Goal: Task Accomplishment & Management: Manage account settings

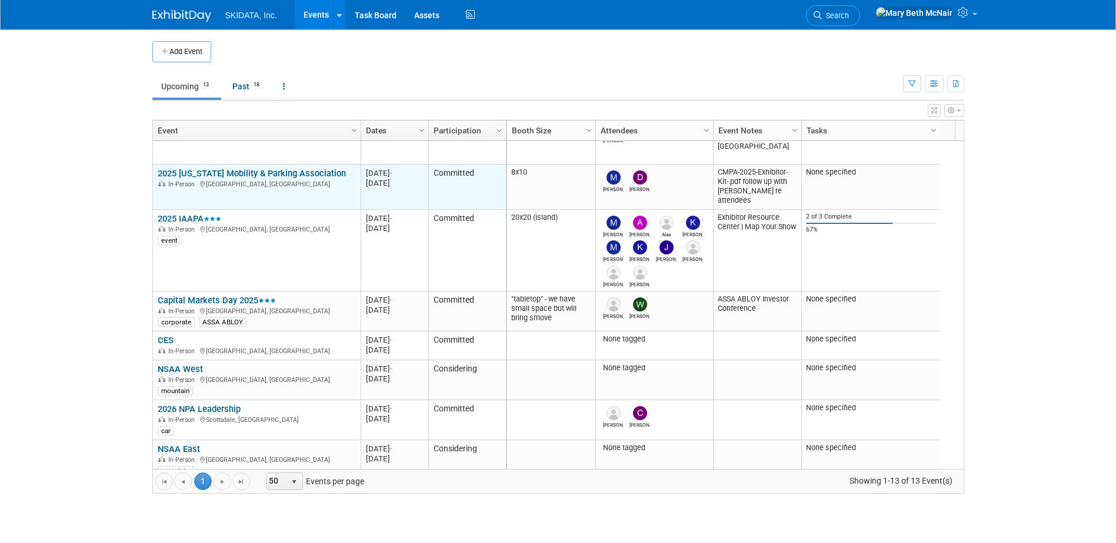
scroll to position [212, 0]
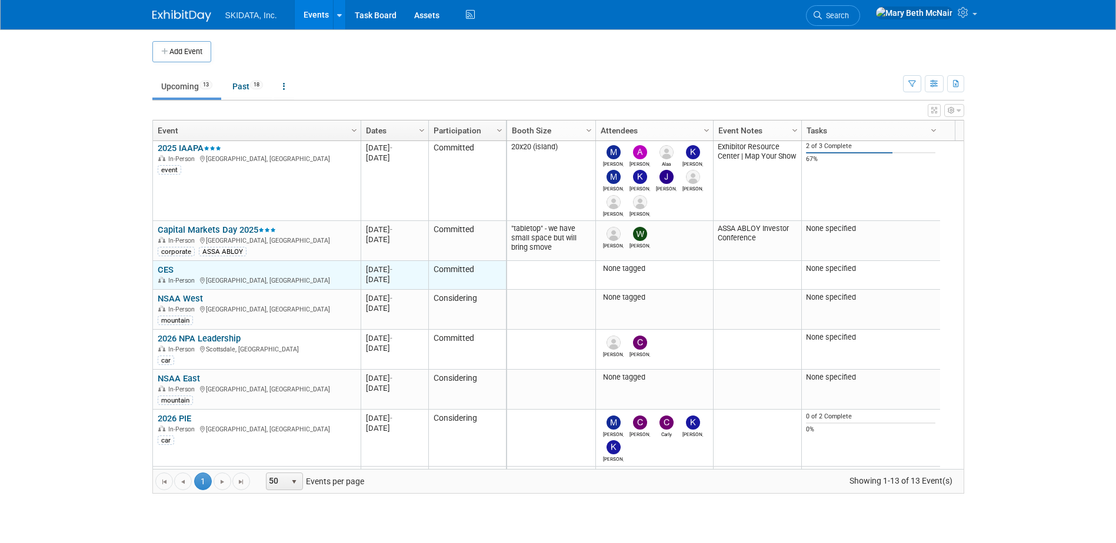
click at [167, 267] on link "CES" at bounding box center [166, 270] width 16 height 11
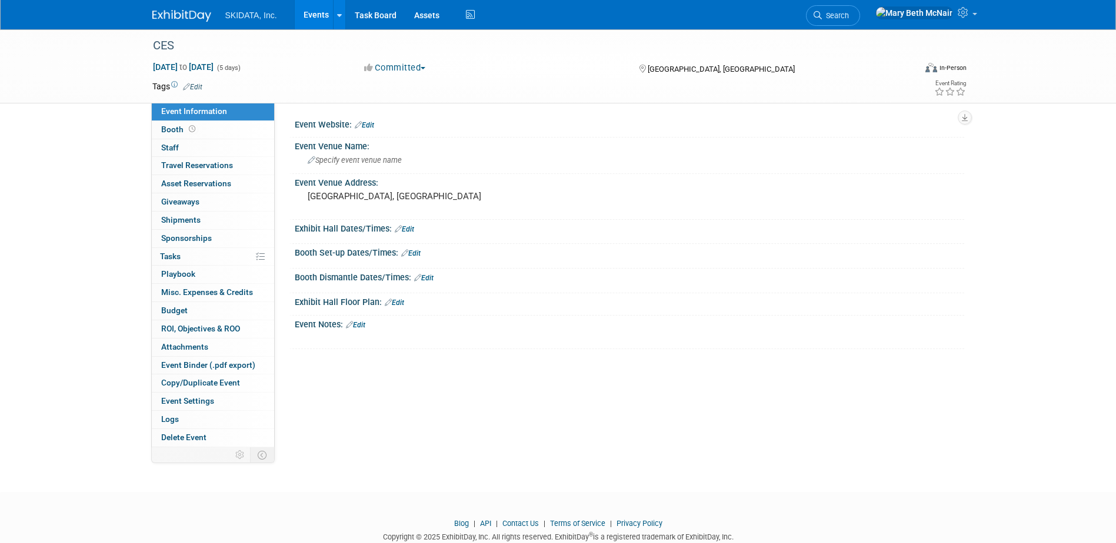
click at [573, 280] on div "Booth Dismantle Dates/Times: Edit" at bounding box center [629, 276] width 669 height 15
click at [171, 149] on span "Staff 0" at bounding box center [170, 147] width 18 height 9
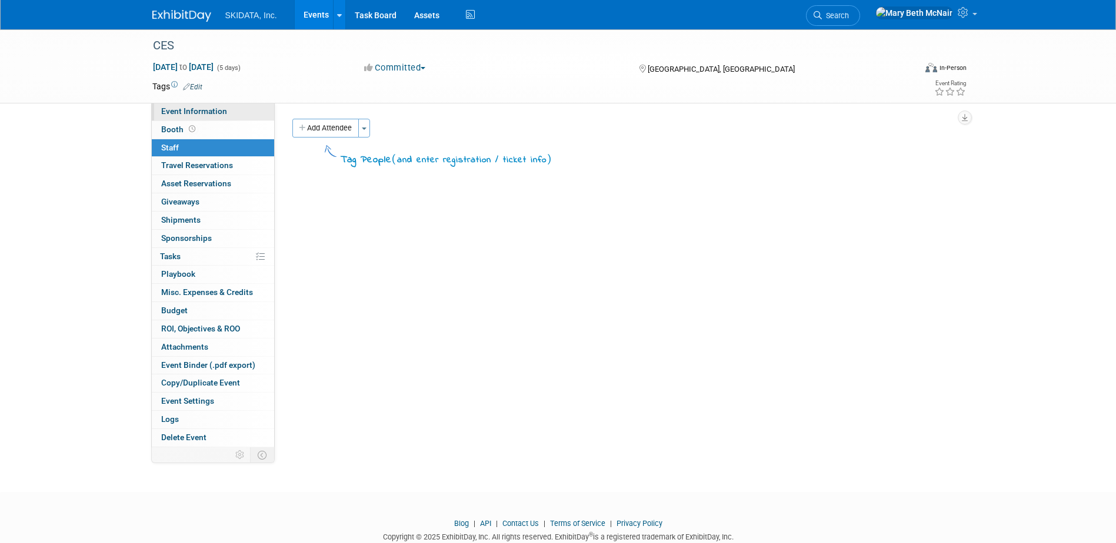
click at [172, 115] on span "Event Information" at bounding box center [194, 110] width 66 height 9
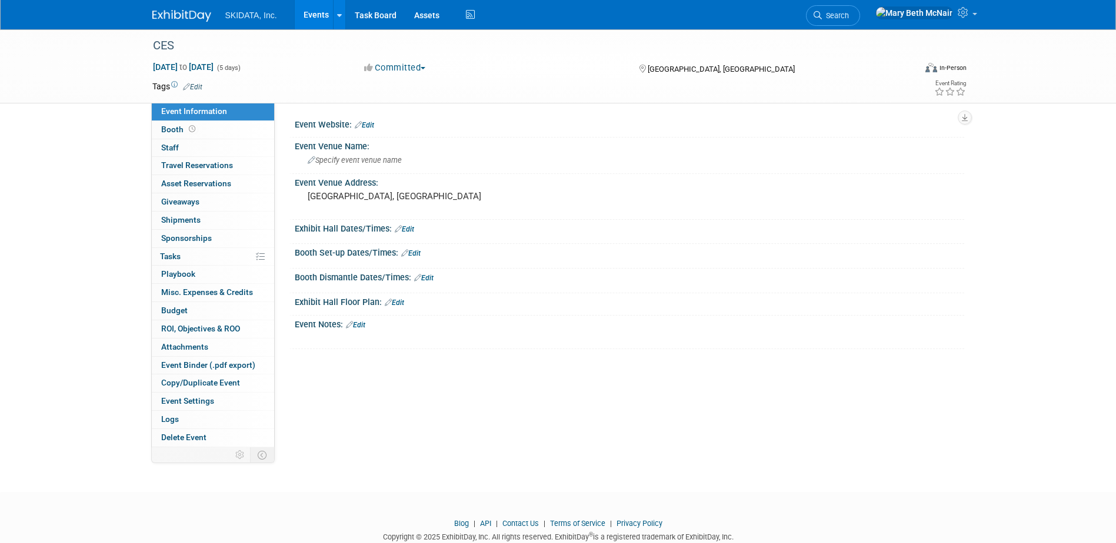
click at [365, 325] on link "Edit" at bounding box center [355, 325] width 19 height 8
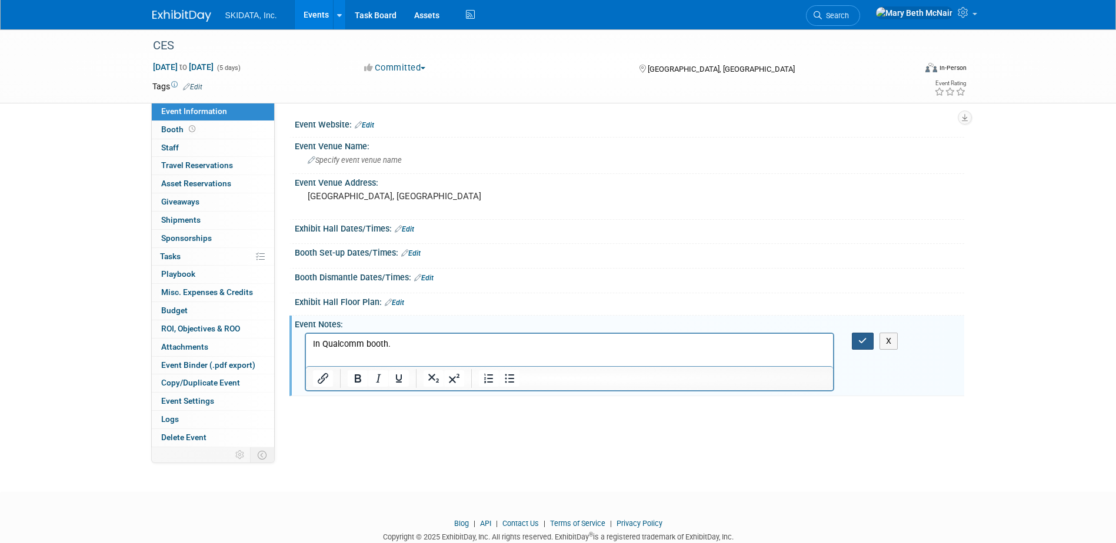
click at [862, 343] on icon "button" at bounding box center [862, 341] width 9 height 8
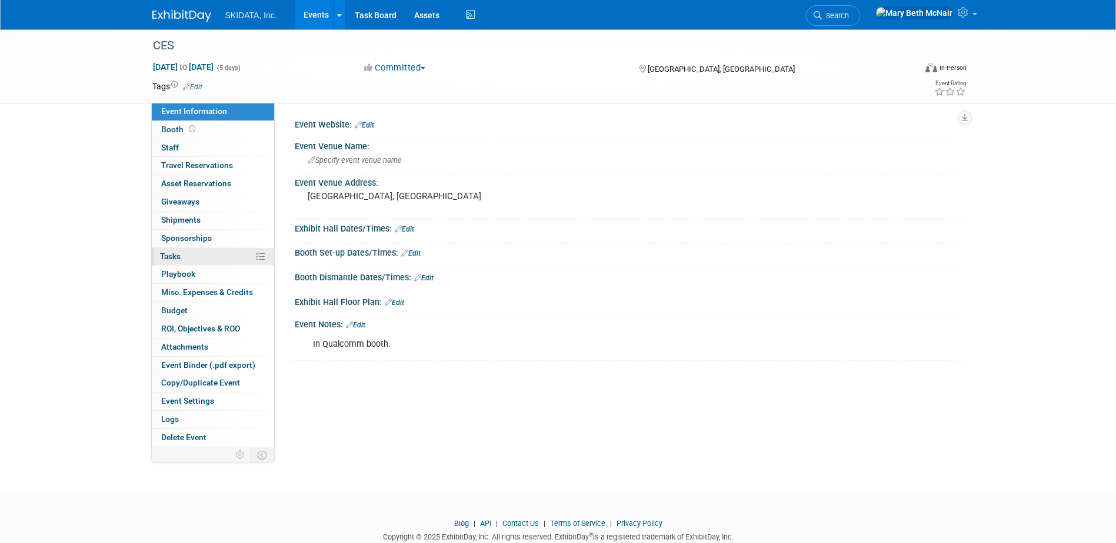
click at [174, 259] on span "Tasks 0%" at bounding box center [170, 256] width 21 height 9
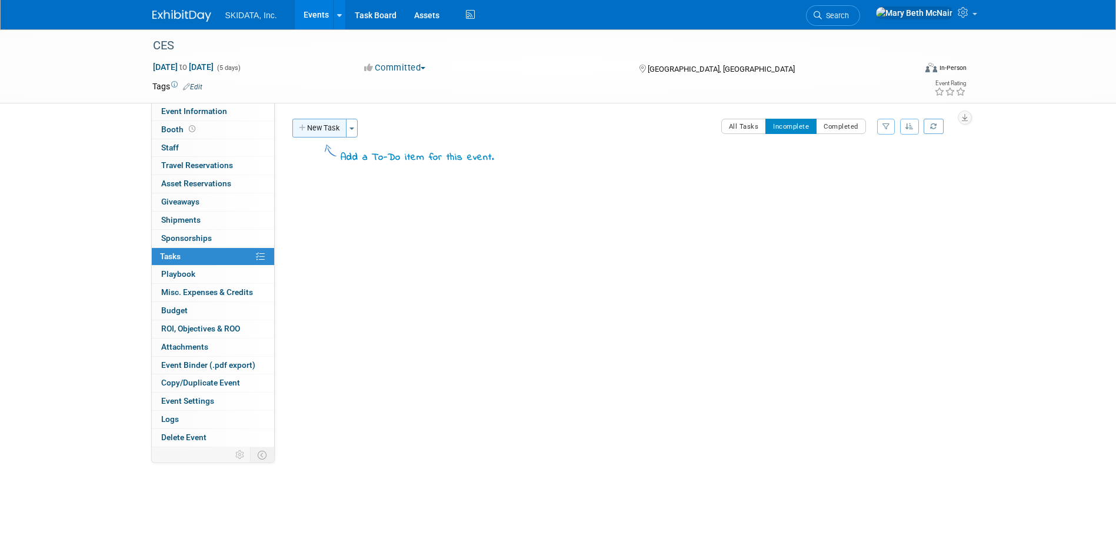
click at [333, 136] on button "New Task" at bounding box center [319, 128] width 54 height 19
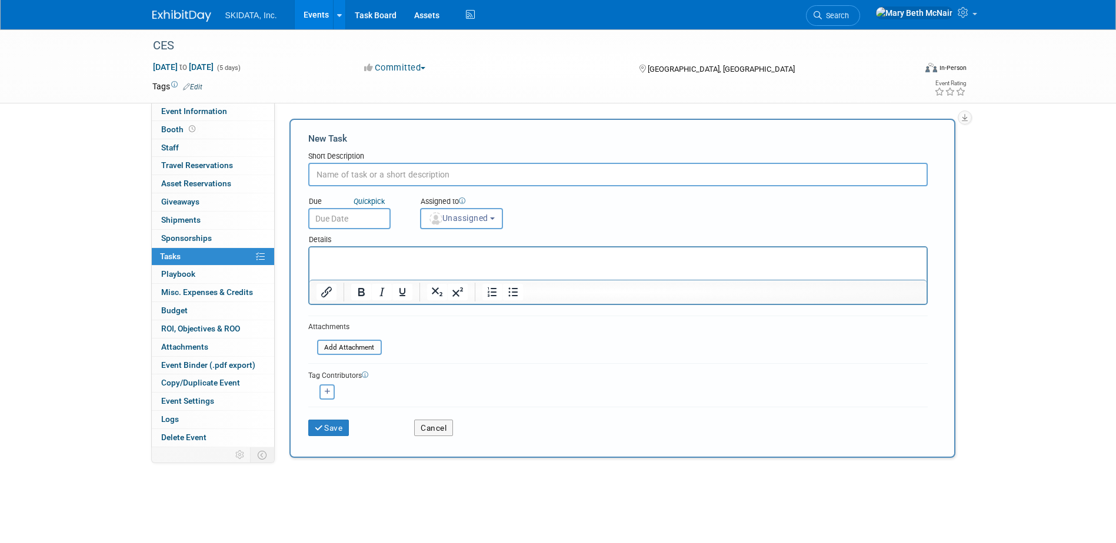
click at [395, 179] on input "text" at bounding box center [617, 175] width 619 height 24
type input "Email Wes re: Nick attending"
click at [348, 202] on div "Due Quick pick" at bounding box center [355, 202] width 94 height 12
click at [350, 214] on input "text" at bounding box center [349, 218] width 82 height 21
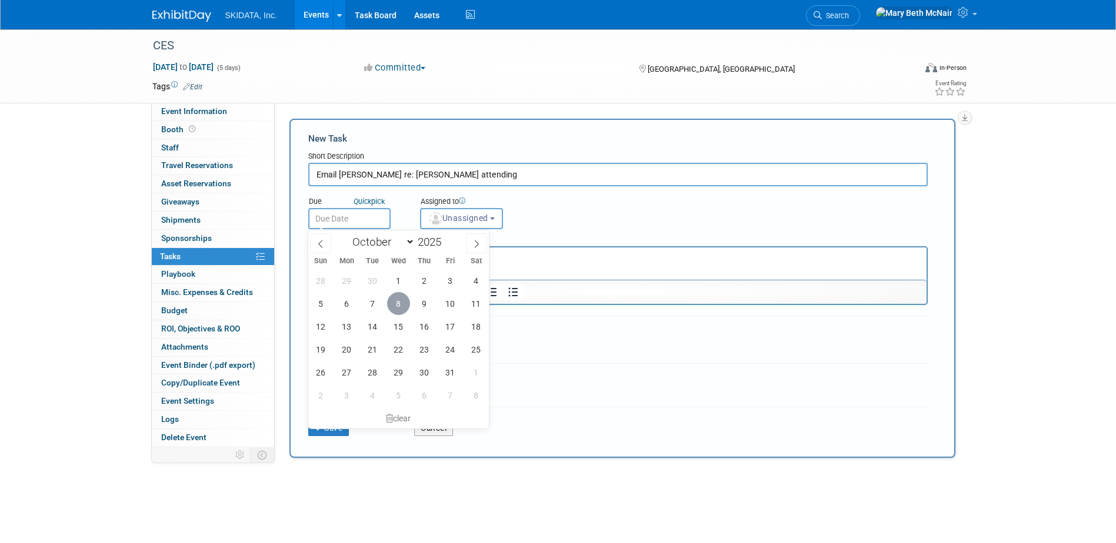
click at [396, 304] on span "8" at bounding box center [398, 303] width 23 height 23
type input "Oct 8, 2025"
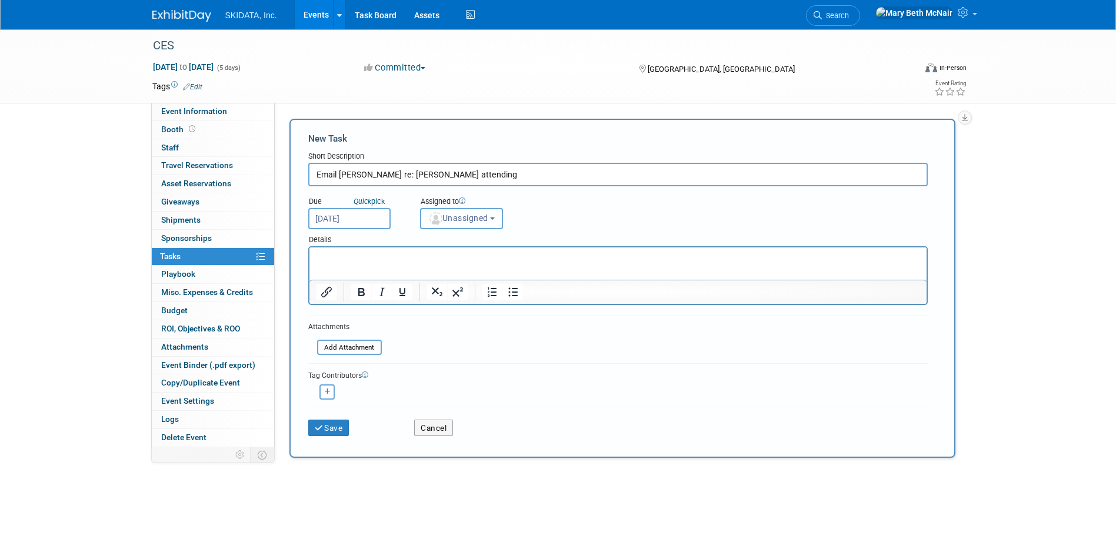
click at [482, 215] on span "Unassigned" at bounding box center [458, 217] width 60 height 9
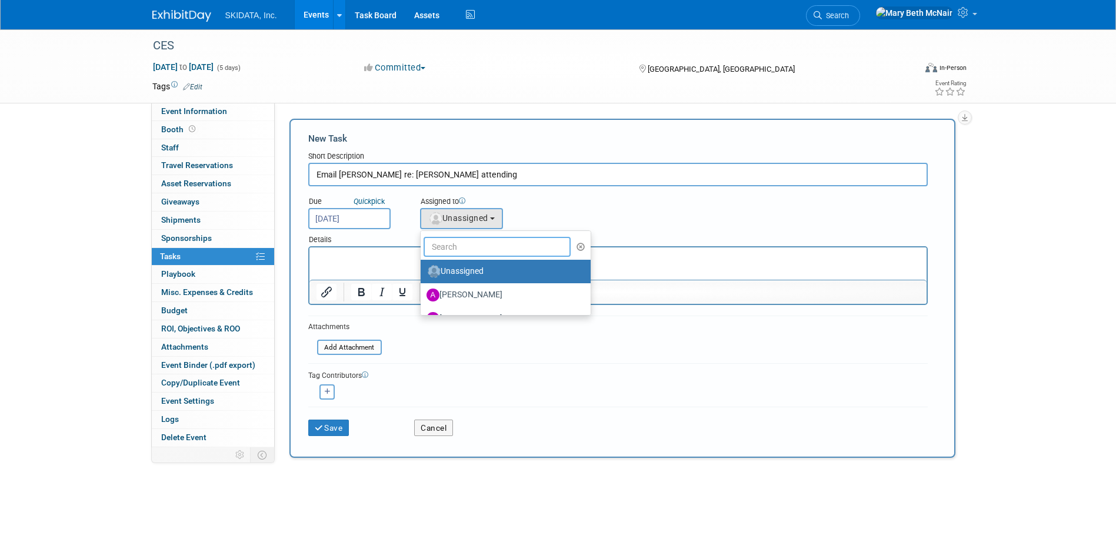
click at [481, 247] on input "text" at bounding box center [497, 247] width 148 height 20
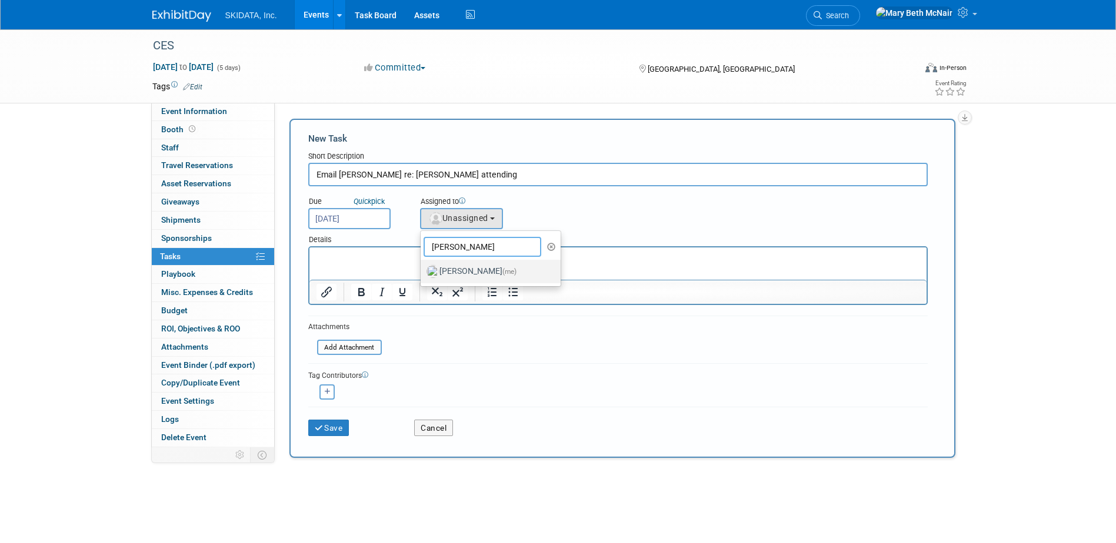
type input "mary"
click at [470, 270] on label "Mary Beth McNair (me)" at bounding box center [487, 271] width 123 height 19
click at [422, 270] on input "Mary Beth McNair (me)" at bounding box center [419, 270] width 8 height 8
select select "3388622f-d6b0-457b-909f-5c35d3cb7589"
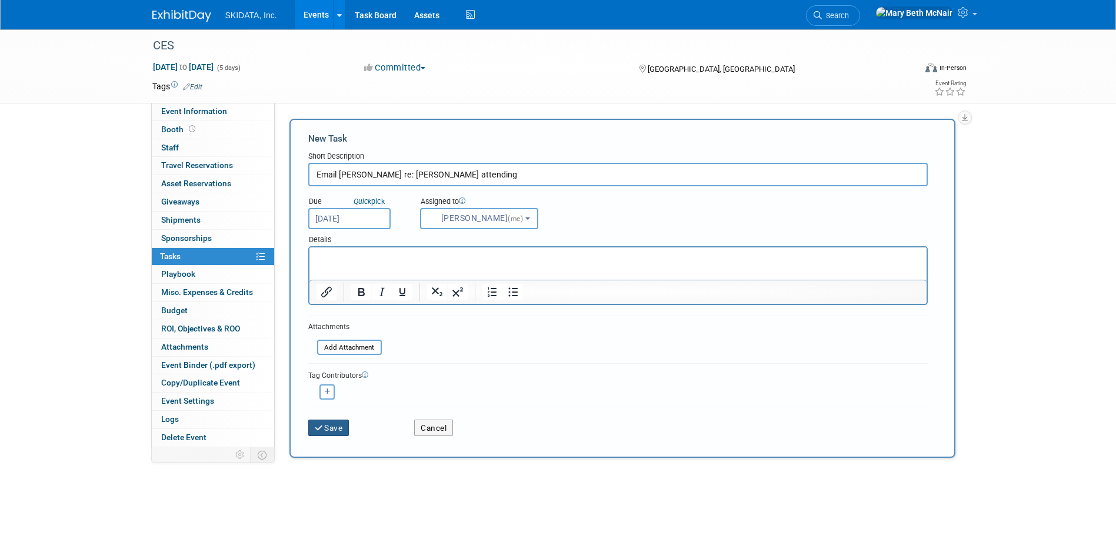
click at [333, 425] on button "Save" at bounding box center [328, 428] width 41 height 16
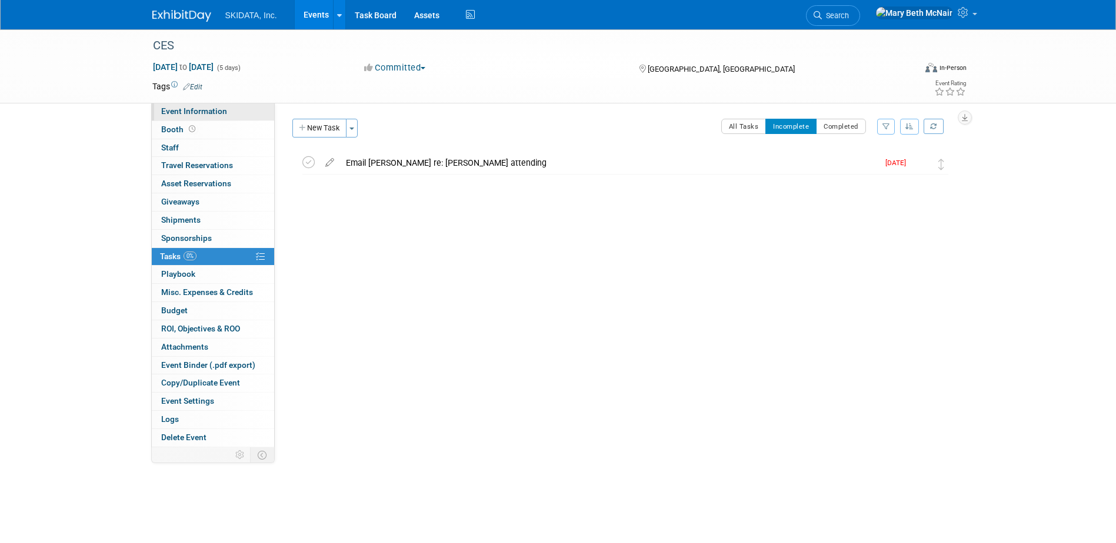
click at [175, 113] on span "Event Information" at bounding box center [194, 110] width 66 height 9
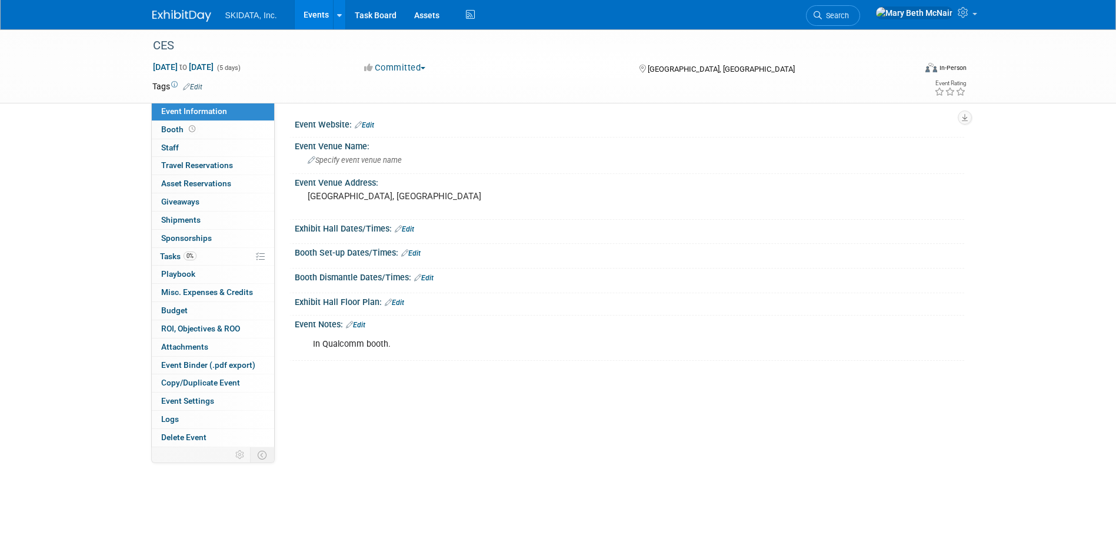
click at [420, 252] on link "Edit" at bounding box center [410, 253] width 19 height 8
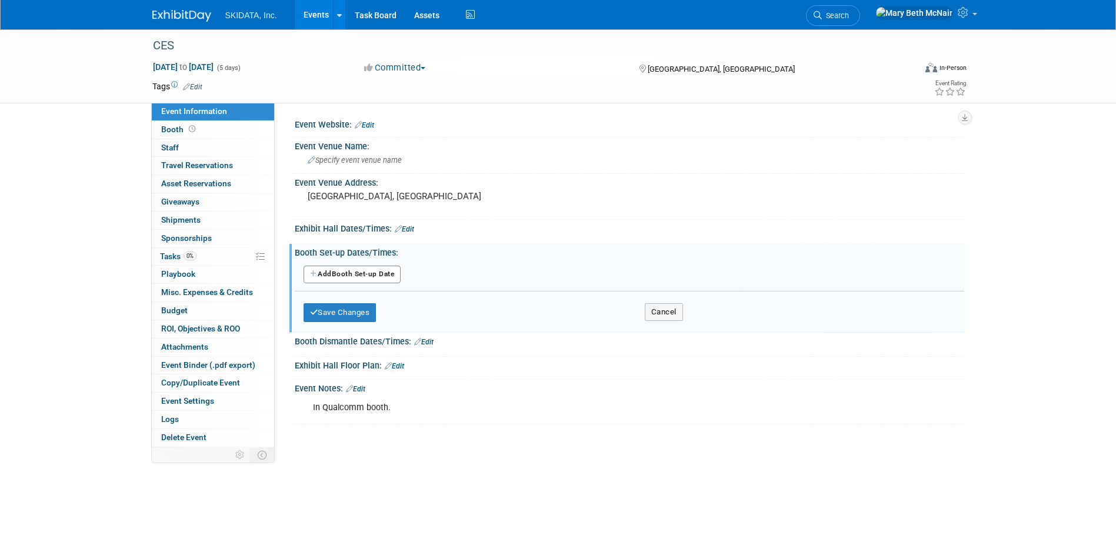
click at [366, 276] on button "Add Another Booth Set-up Date" at bounding box center [352, 275] width 98 height 18
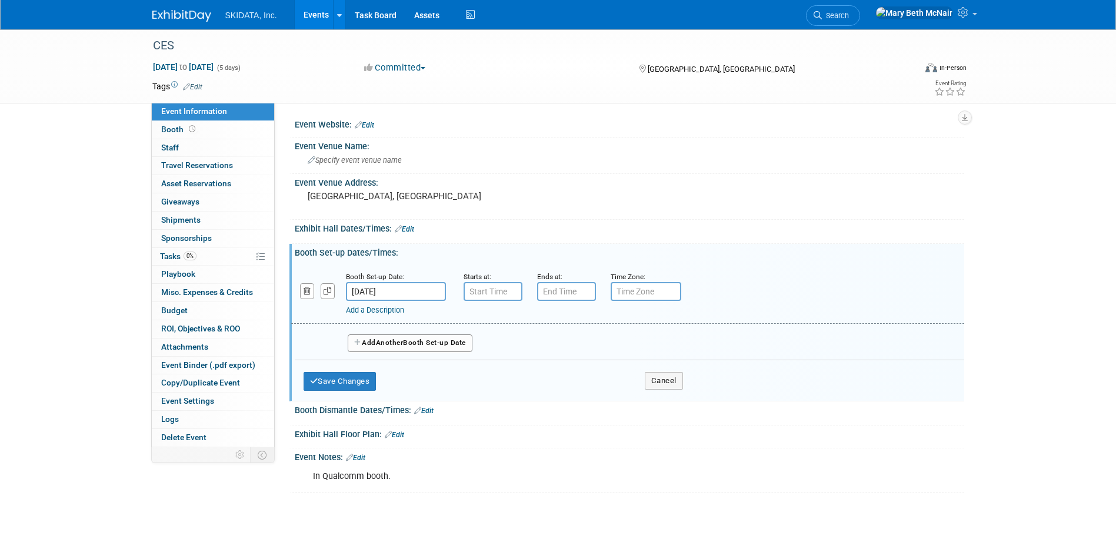
click at [371, 342] on button "Add Another Booth Set-up Date" at bounding box center [410, 344] width 125 height 18
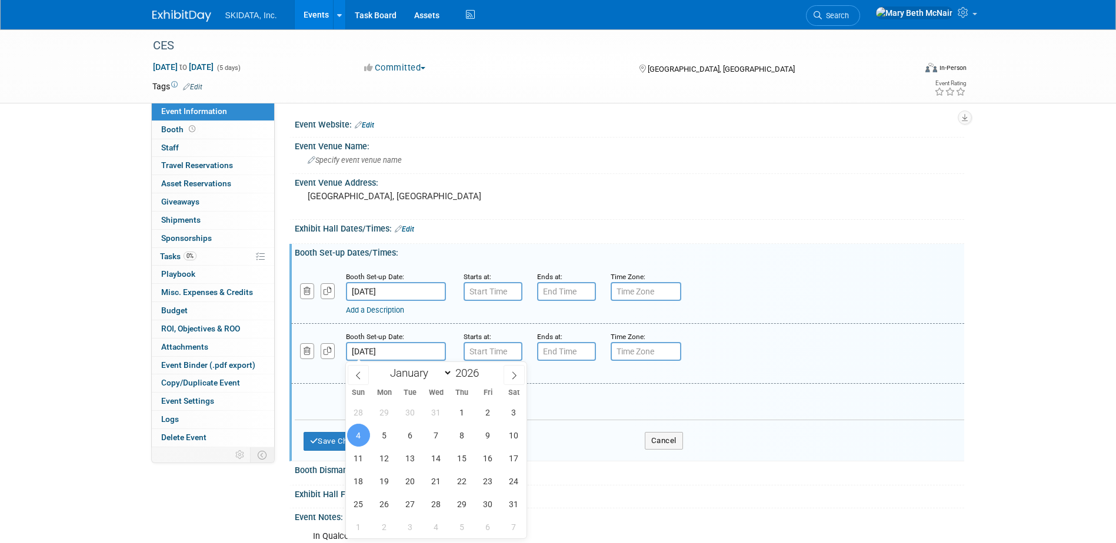
click at [371, 350] on input "[DATE]" at bounding box center [396, 351] width 100 height 19
click at [490, 415] on span "2" at bounding box center [487, 412] width 23 height 23
type input "[DATE]"
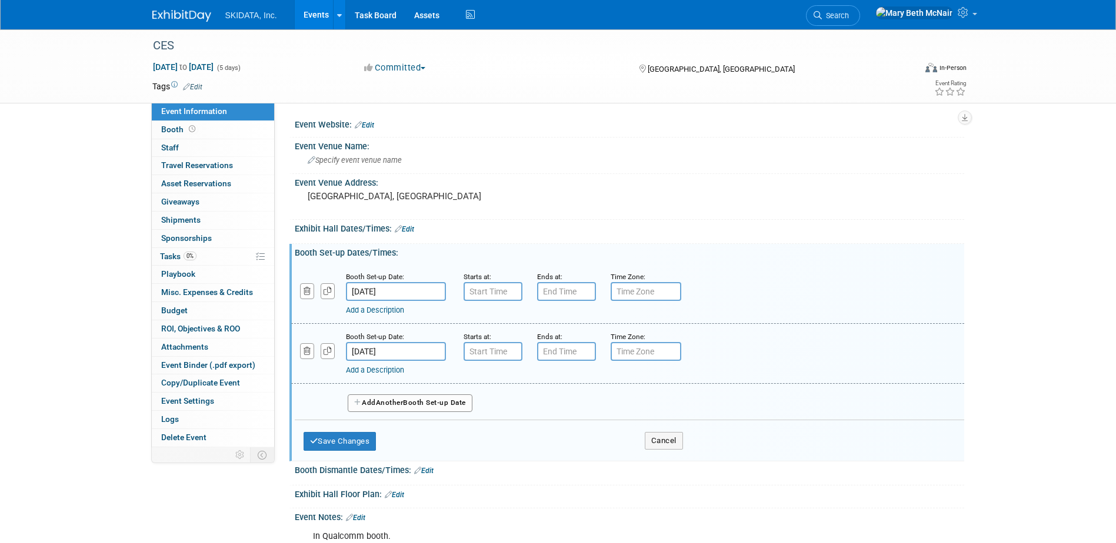
click at [421, 398] on button "Add Another Booth Set-up Date" at bounding box center [410, 404] width 125 height 18
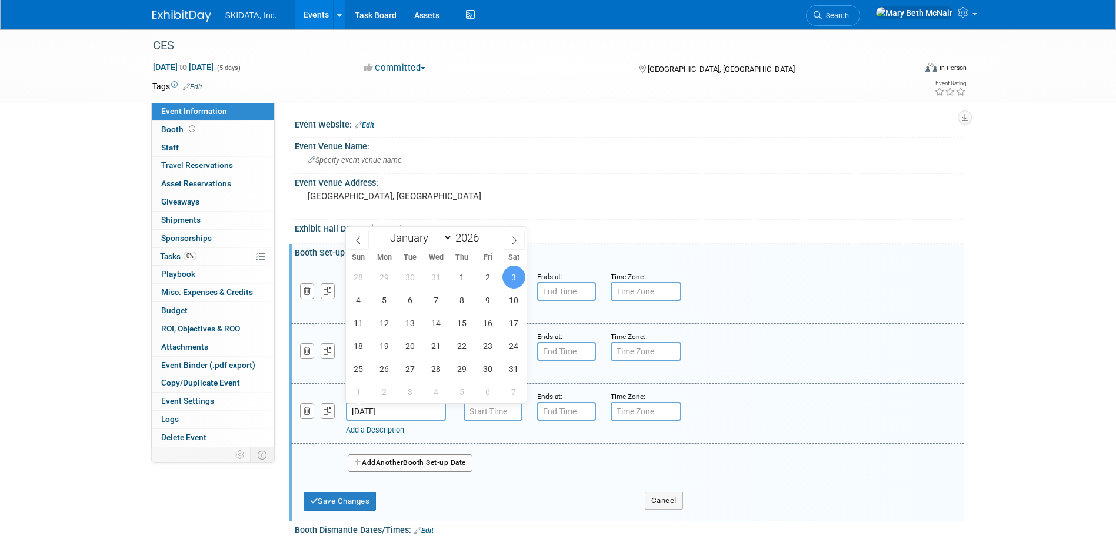
click at [386, 412] on input "[DATE]" at bounding box center [396, 411] width 100 height 19
click at [358, 300] on span "4" at bounding box center [358, 300] width 23 height 23
type input "[DATE]"
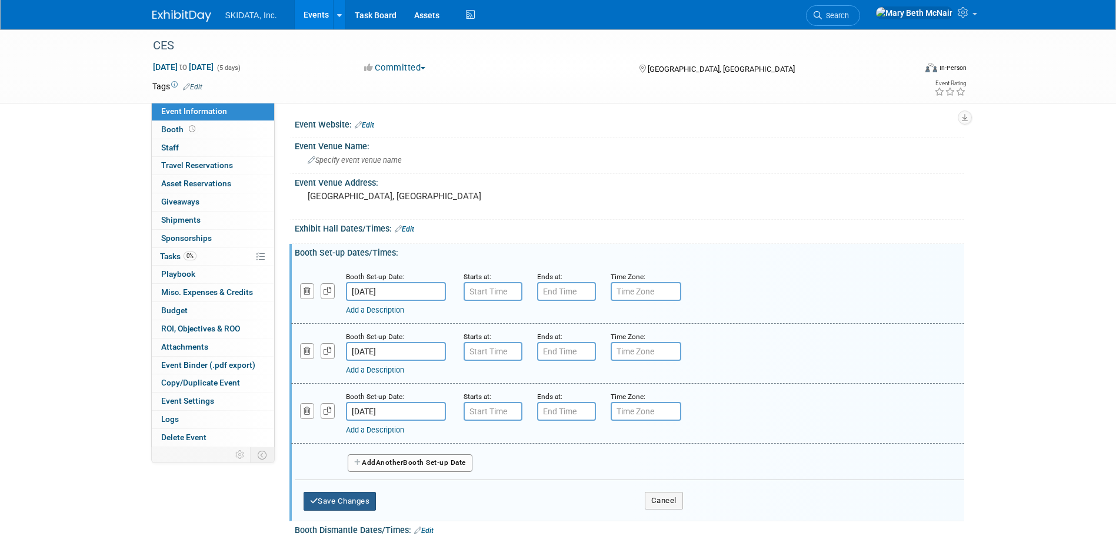
click at [341, 500] on button "Save Changes" at bounding box center [339, 501] width 73 height 19
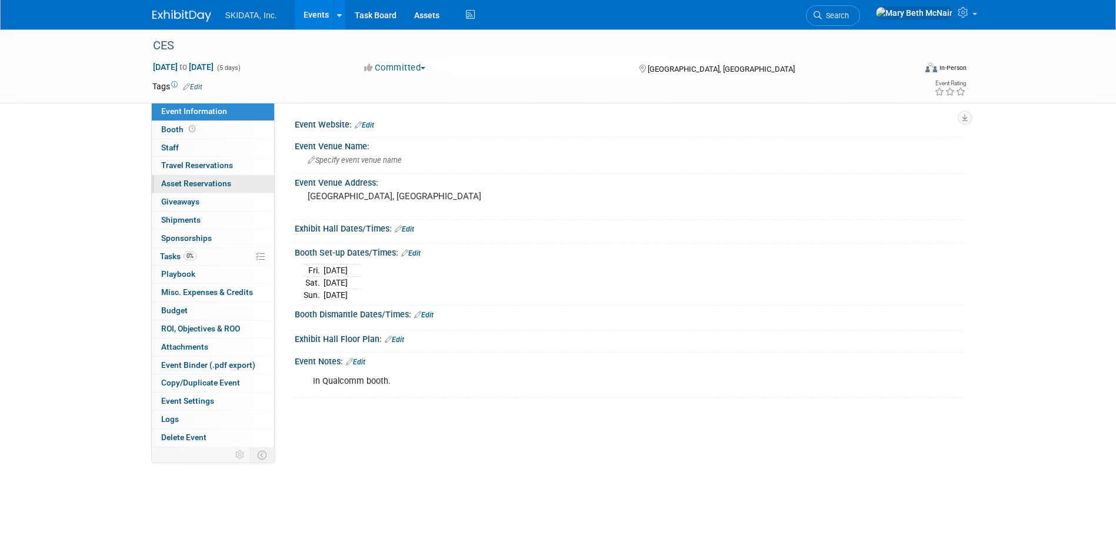
click at [178, 182] on span "Asset Reservations 0" at bounding box center [196, 183] width 70 height 9
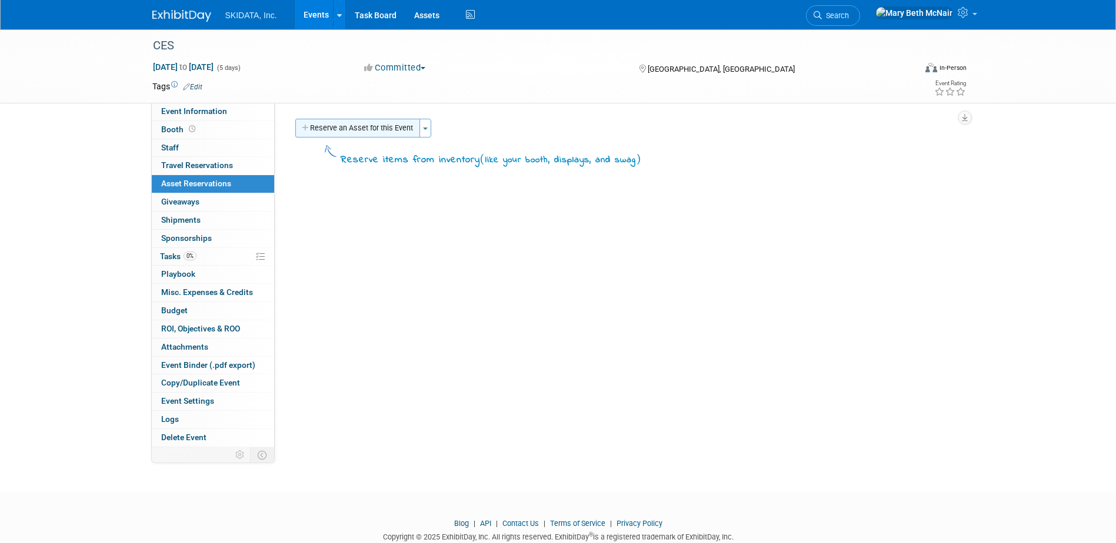
click at [315, 123] on button "Reserve an Asset for this Event" at bounding box center [357, 128] width 125 height 19
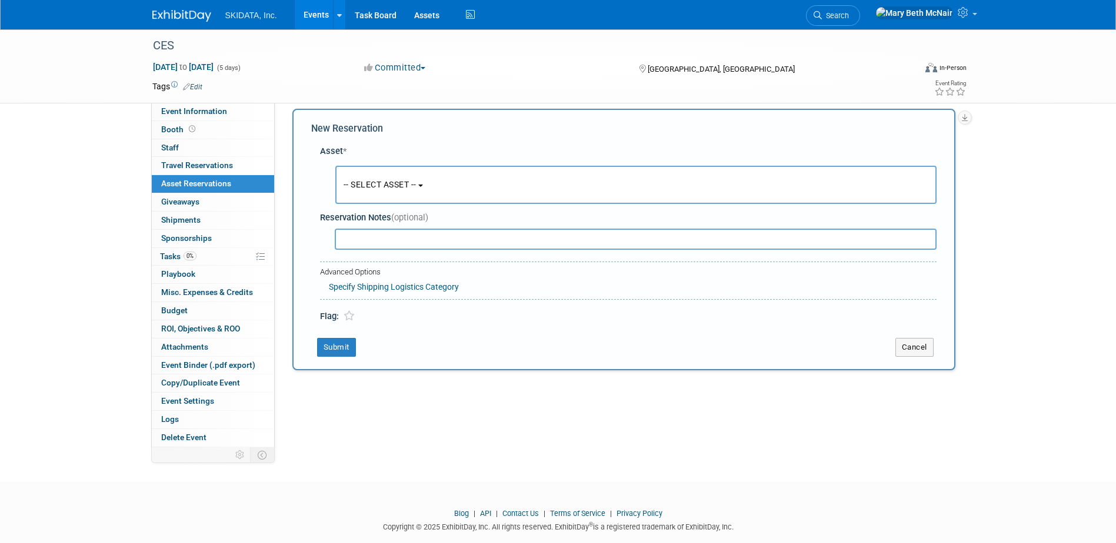
scroll to position [11, 0]
click at [386, 238] on input "text" at bounding box center [636, 238] width 602 height 21
click at [445, 191] on button "-- SELECT ASSET --" at bounding box center [635, 184] width 601 height 38
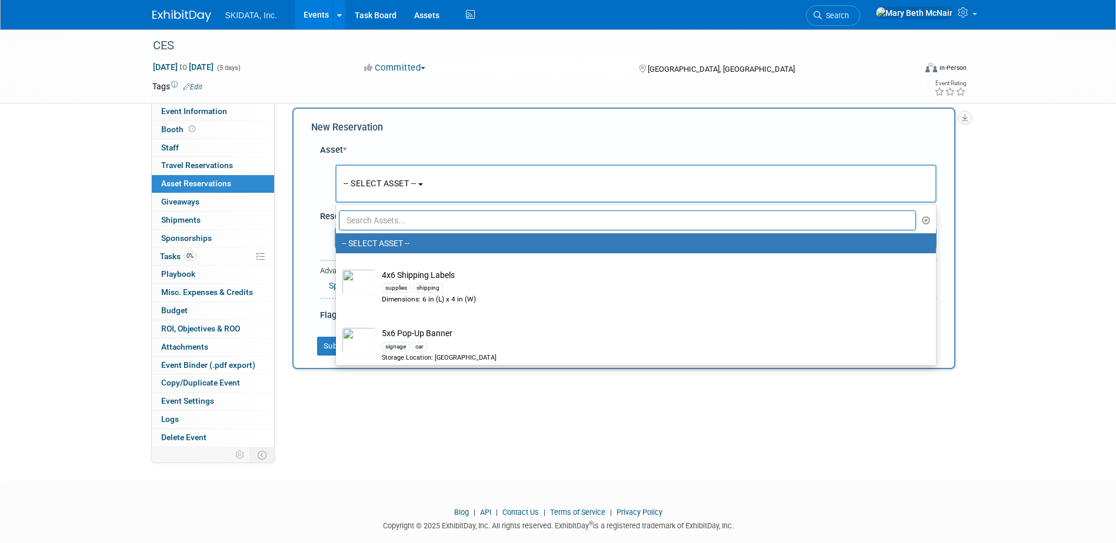
click at [423, 218] on input "text" at bounding box center [627, 221] width 577 height 20
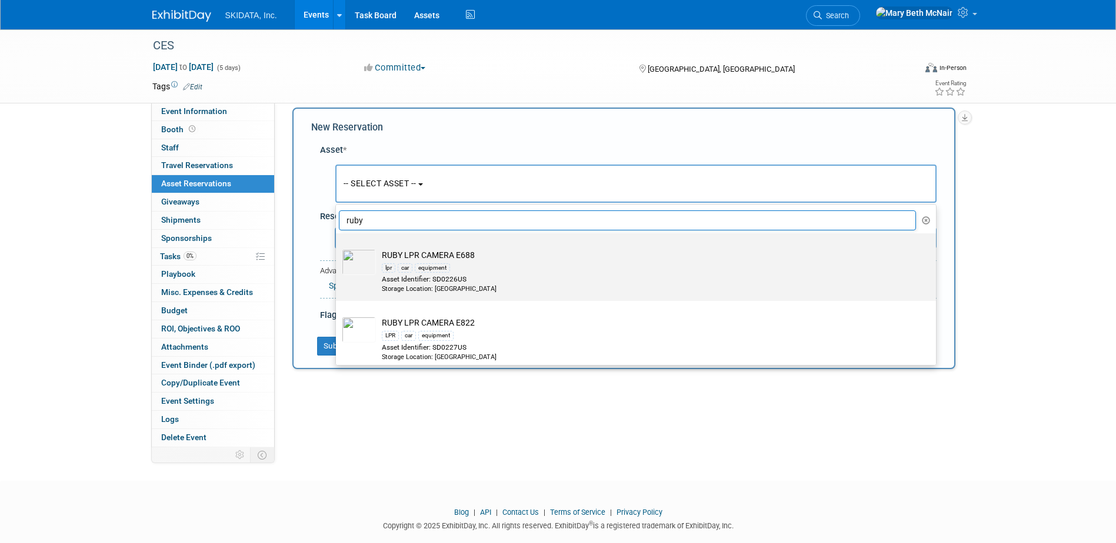
type input "ruby"
click at [439, 282] on div "Asset Identifier: SD0226US" at bounding box center [647, 280] width 530 height 10
click at [338, 248] on input "RUBY LPR CAMERA E688 lpr car equipment Asset Identifier: SD0226US Storage Locat…" at bounding box center [334, 244] width 8 height 8
select select "10727092"
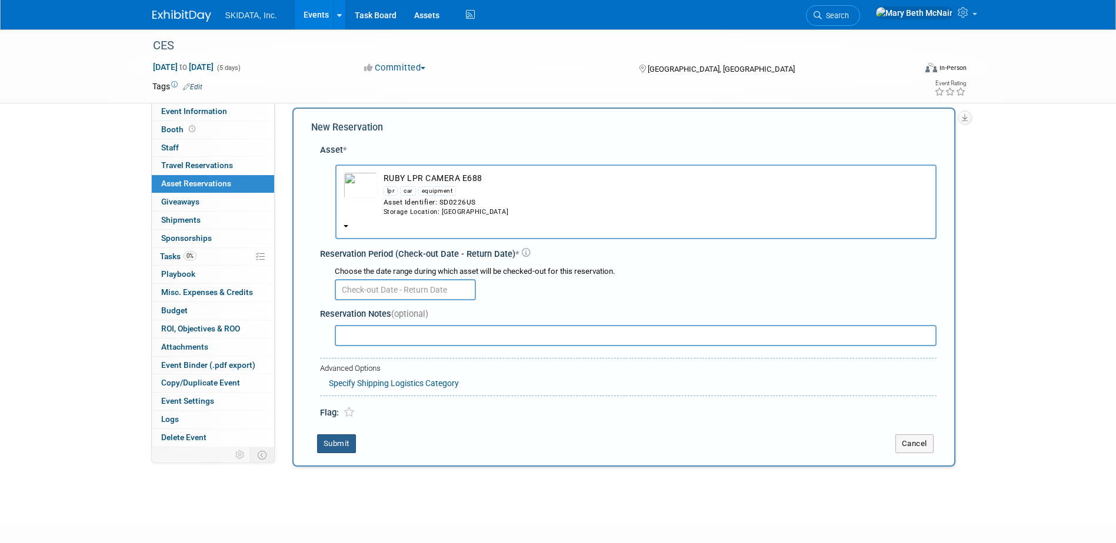
click at [329, 443] on button "Submit" at bounding box center [336, 444] width 39 height 19
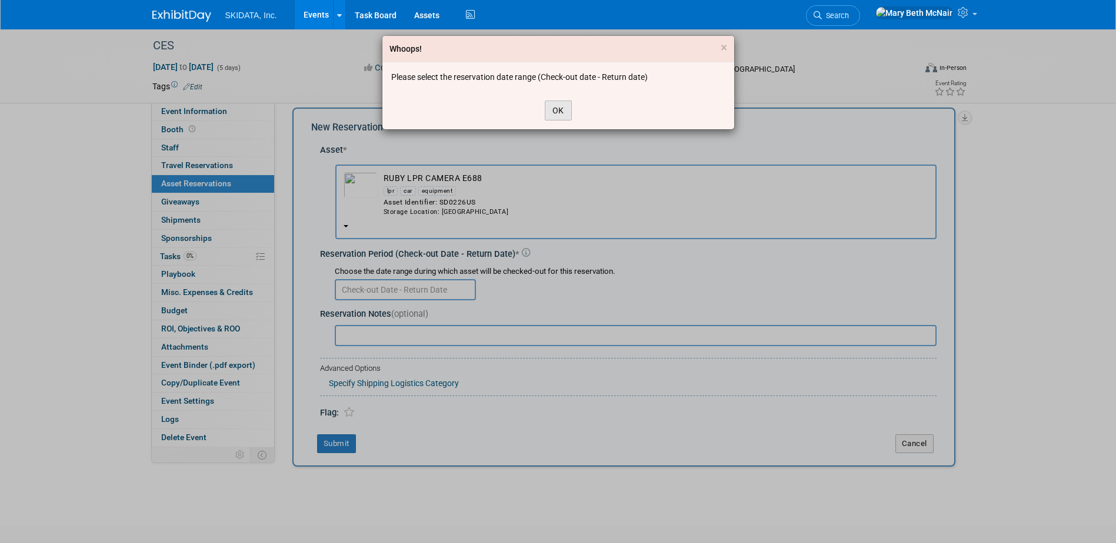
click at [559, 107] on button "OK" at bounding box center [558, 111] width 27 height 20
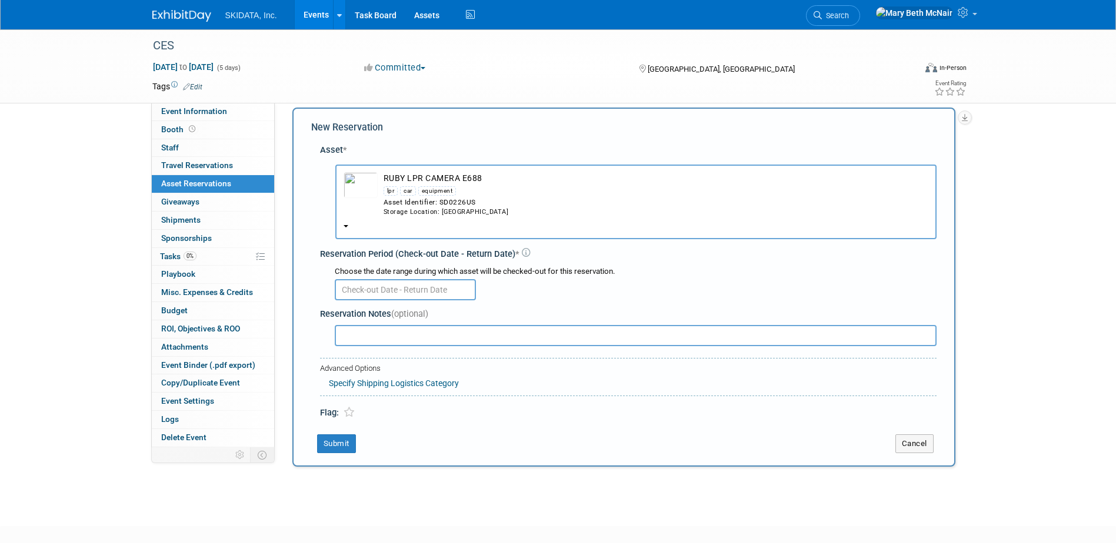
click at [378, 292] on input "text" at bounding box center [405, 289] width 141 height 21
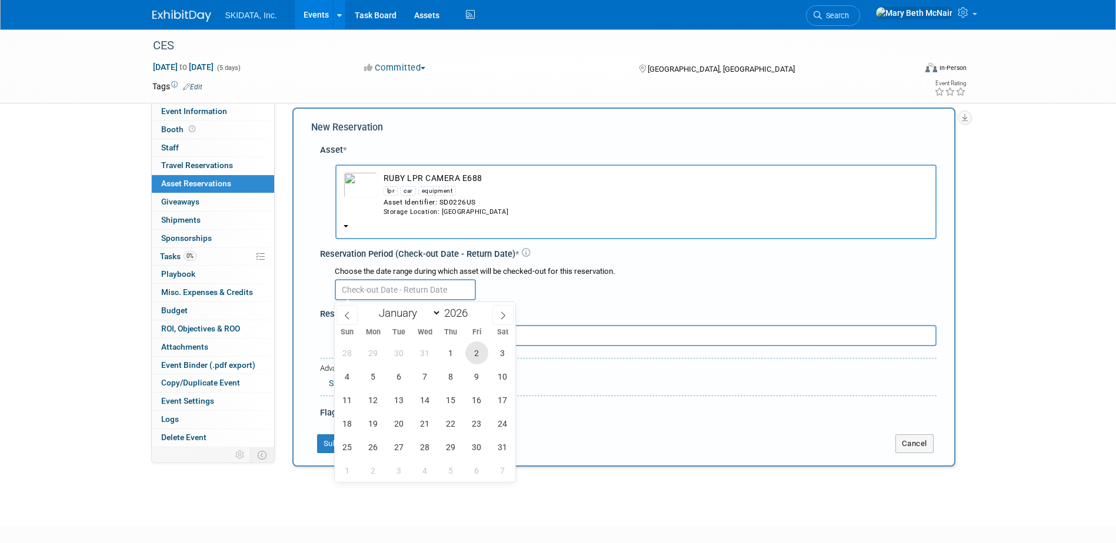
click at [481, 356] on span "2" at bounding box center [476, 353] width 23 height 23
click at [493, 382] on span "10" at bounding box center [502, 376] width 23 height 23
type input "Jan 2, 2026 to Jan 10, 2026"
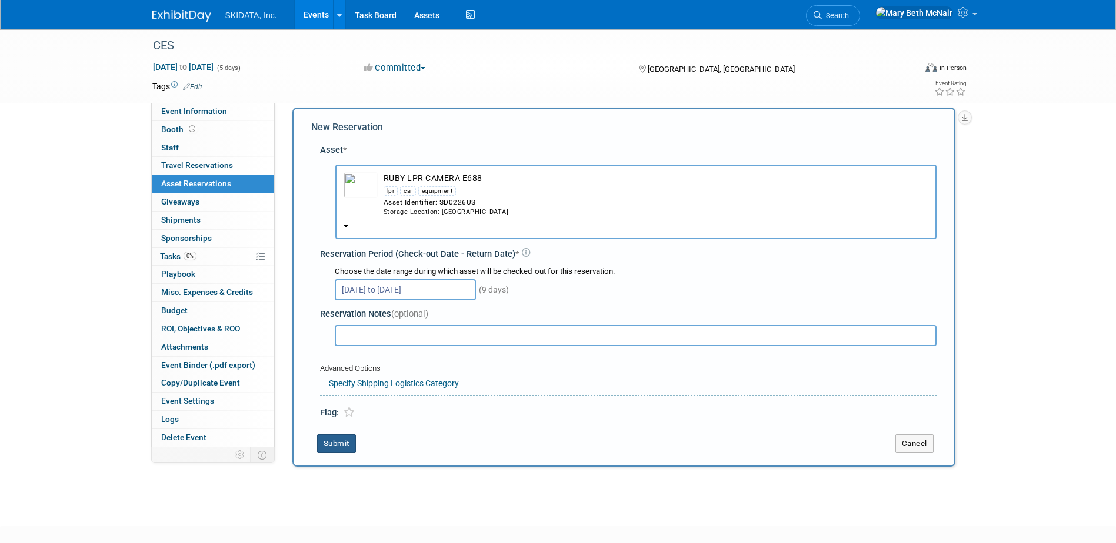
click at [337, 443] on button "Submit" at bounding box center [336, 444] width 39 height 19
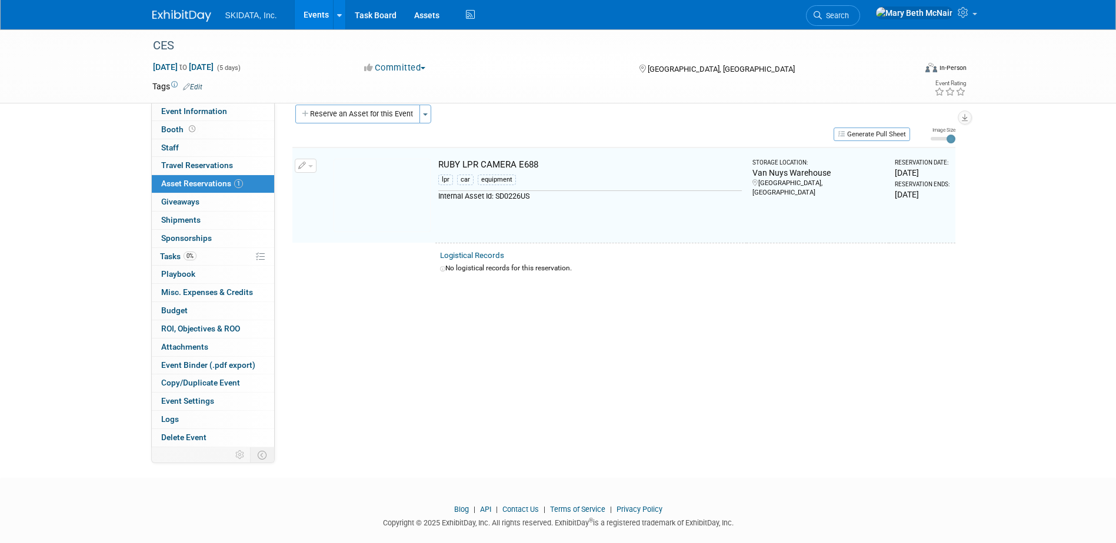
scroll to position [15, 0]
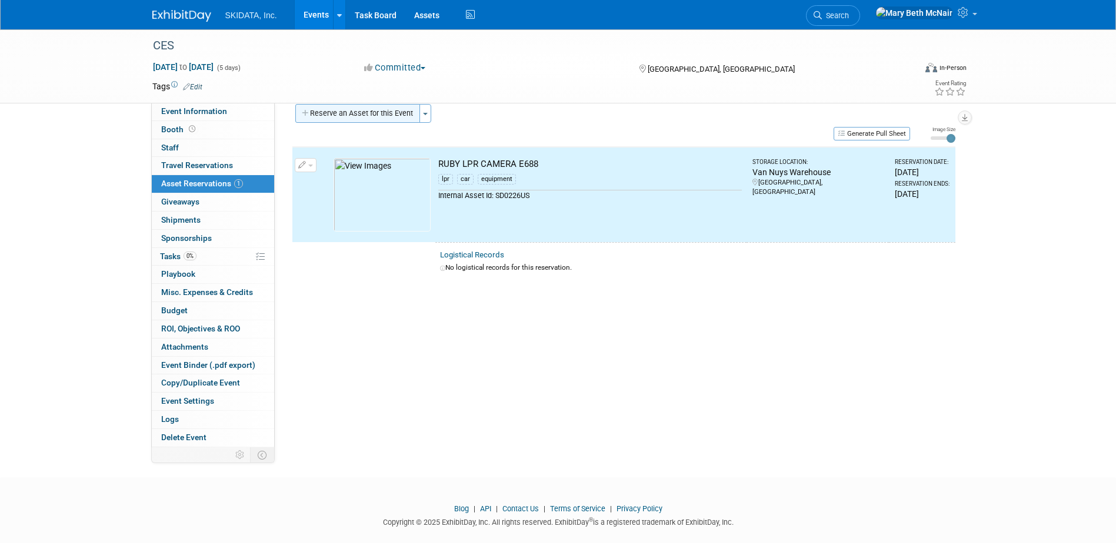
click at [398, 116] on button "Reserve an Asset for this Event" at bounding box center [357, 113] width 125 height 19
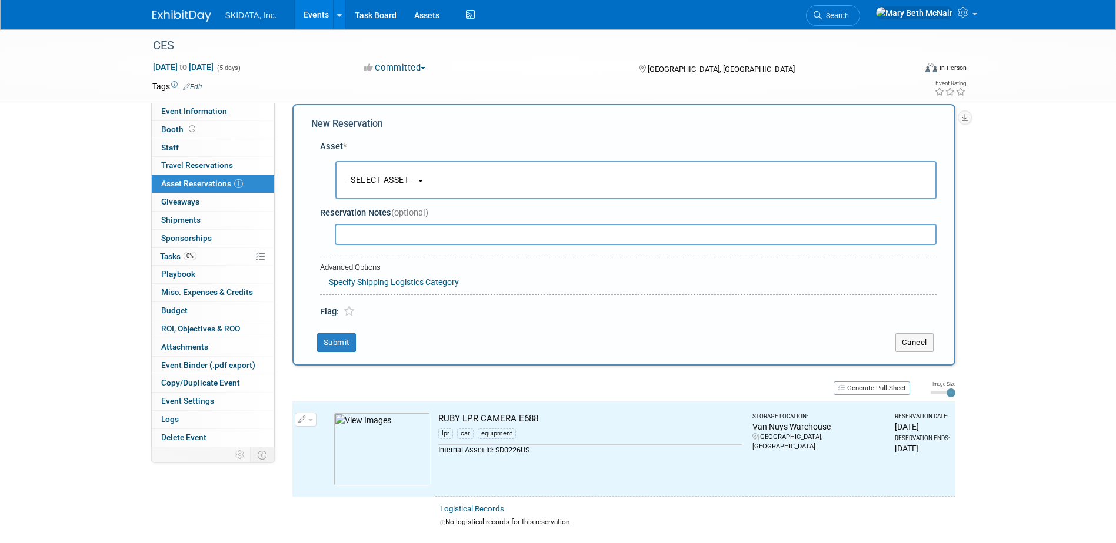
scroll to position [11, 0]
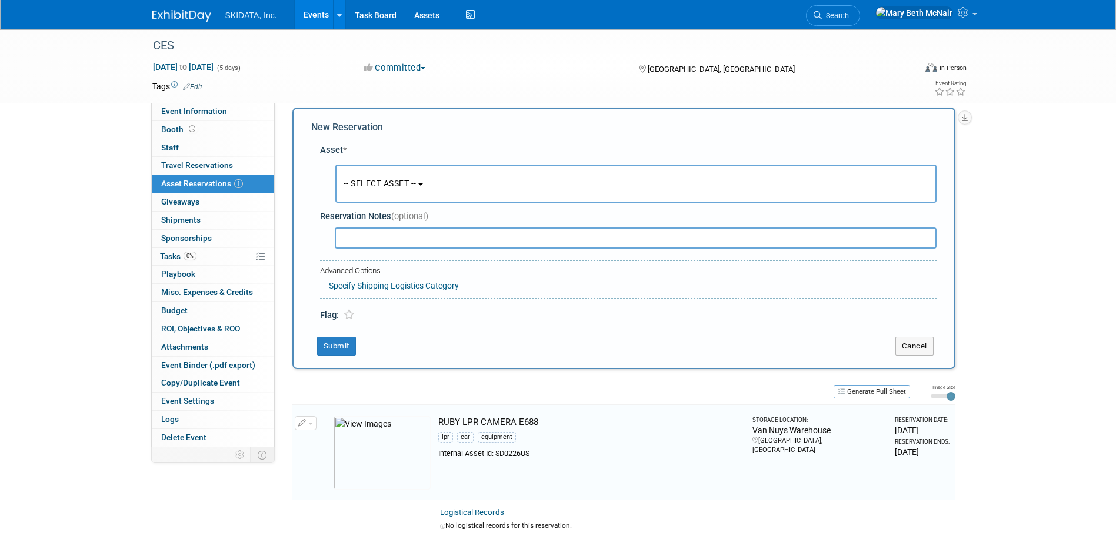
click at [409, 195] on button "-- SELECT ASSET --" at bounding box center [635, 184] width 601 height 38
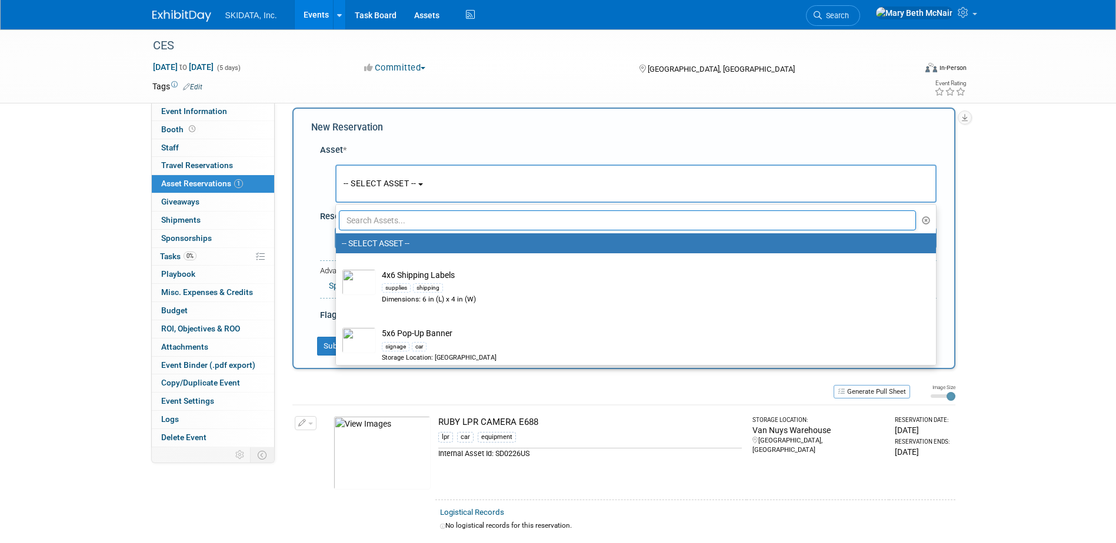
click at [408, 221] on input "text" at bounding box center [627, 221] width 577 height 20
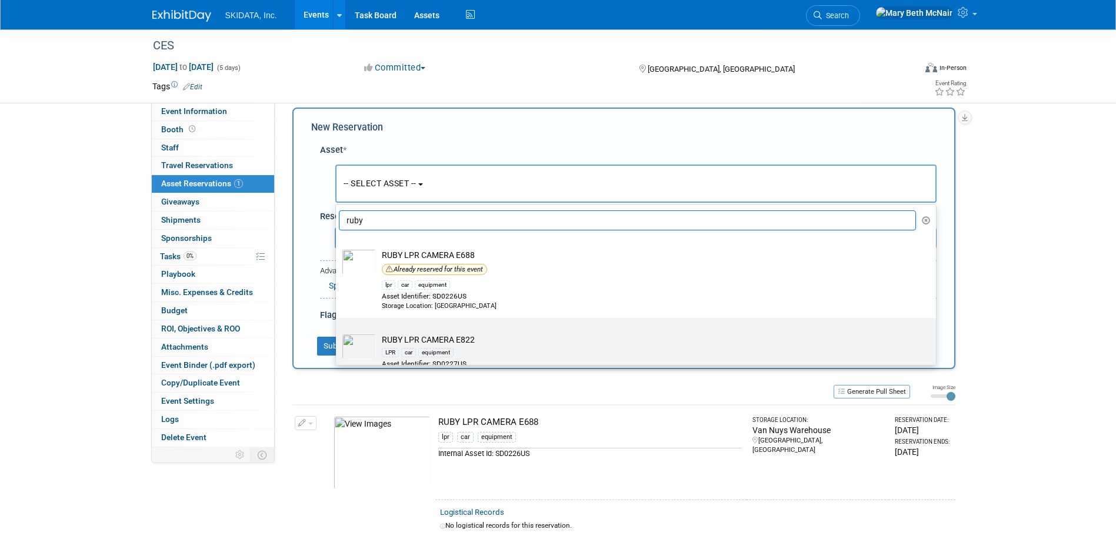
type input "ruby"
click at [411, 350] on div "car" at bounding box center [408, 352] width 15 height 9
click at [338, 332] on input "RUBY LPR CAMERA E822 LPR car equipment Asset Identifier: SD0227US Storage Locat…" at bounding box center [334, 329] width 8 height 8
select select "10727091"
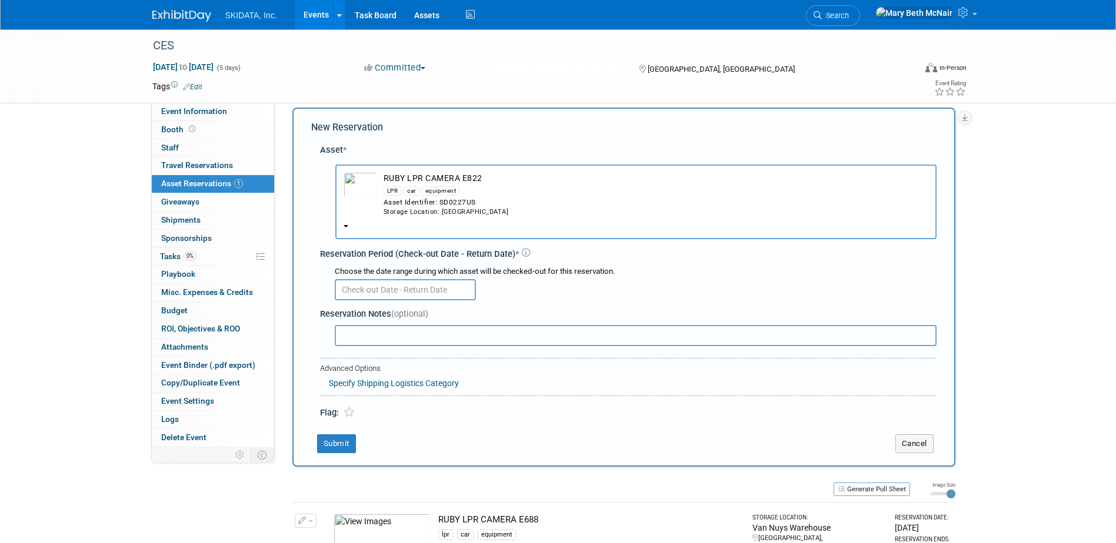
click at [372, 288] on input "text" at bounding box center [405, 289] width 141 height 21
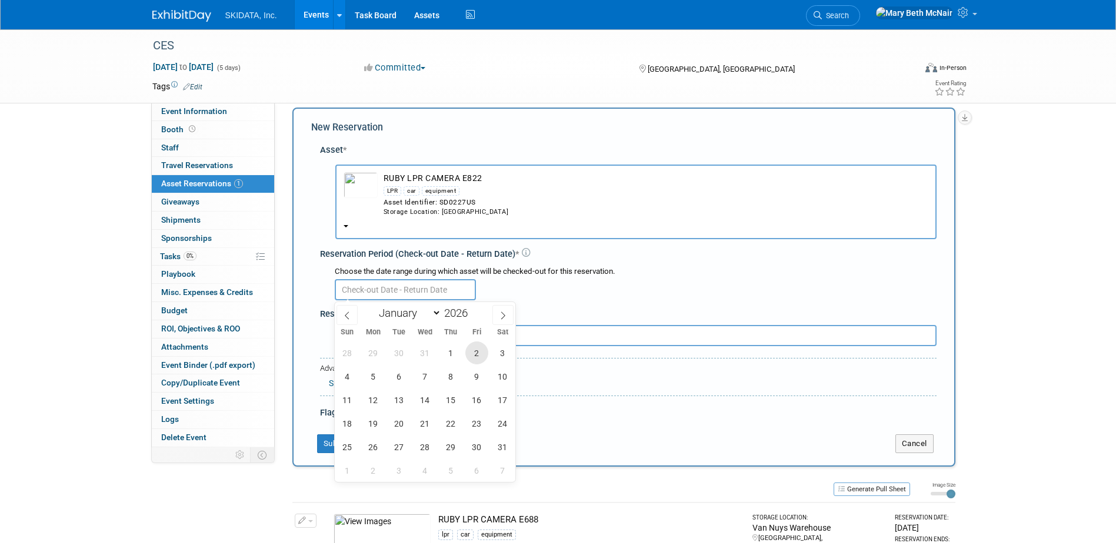
click at [479, 358] on span "2" at bounding box center [476, 353] width 23 height 23
click at [500, 384] on span "10" at bounding box center [502, 376] width 23 height 23
type input "Jan 2, 2026 to Jan 10, 2026"
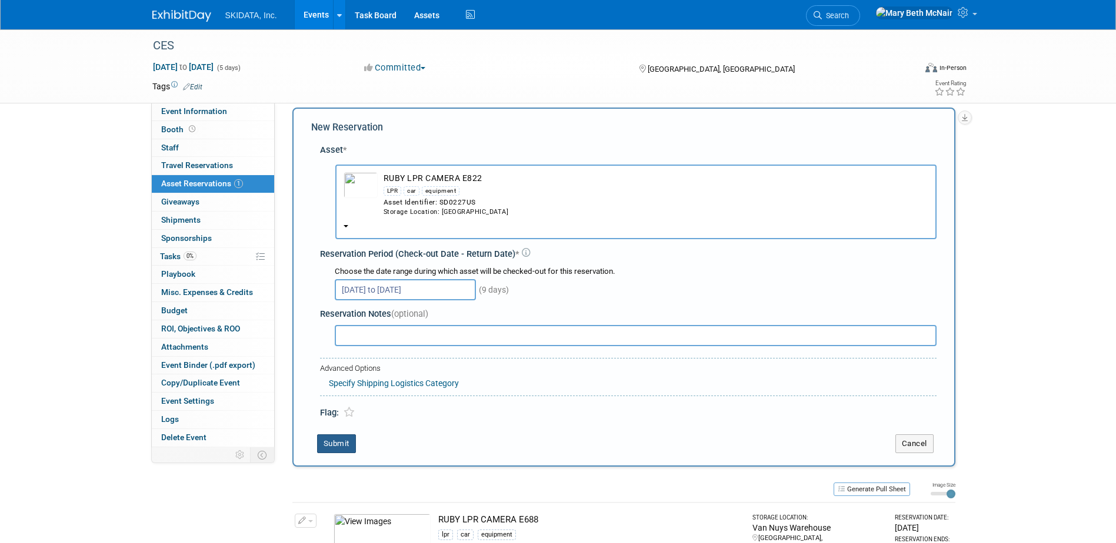
click at [329, 450] on button "Submit" at bounding box center [336, 444] width 39 height 19
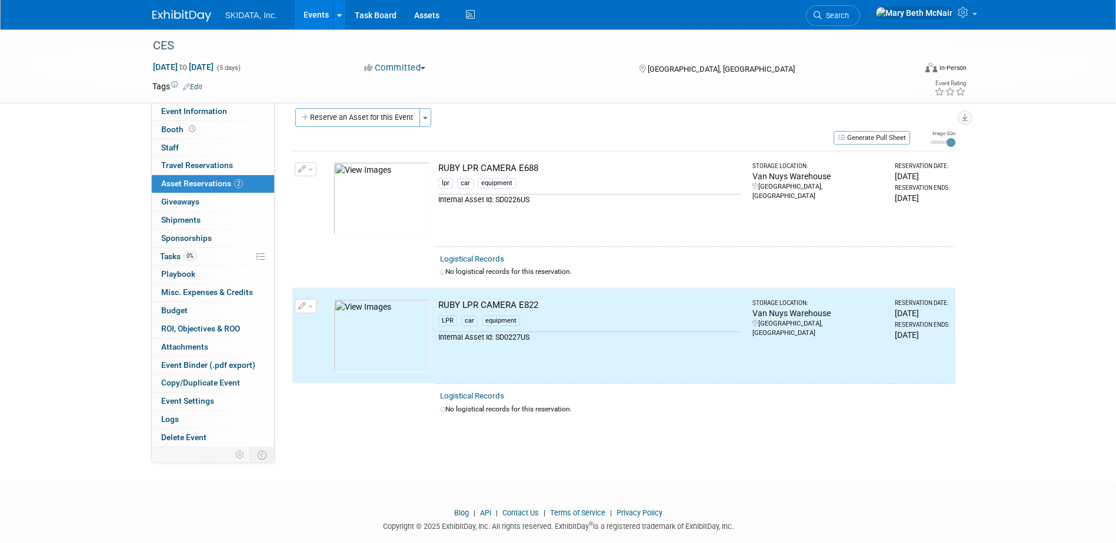
scroll to position [0, 0]
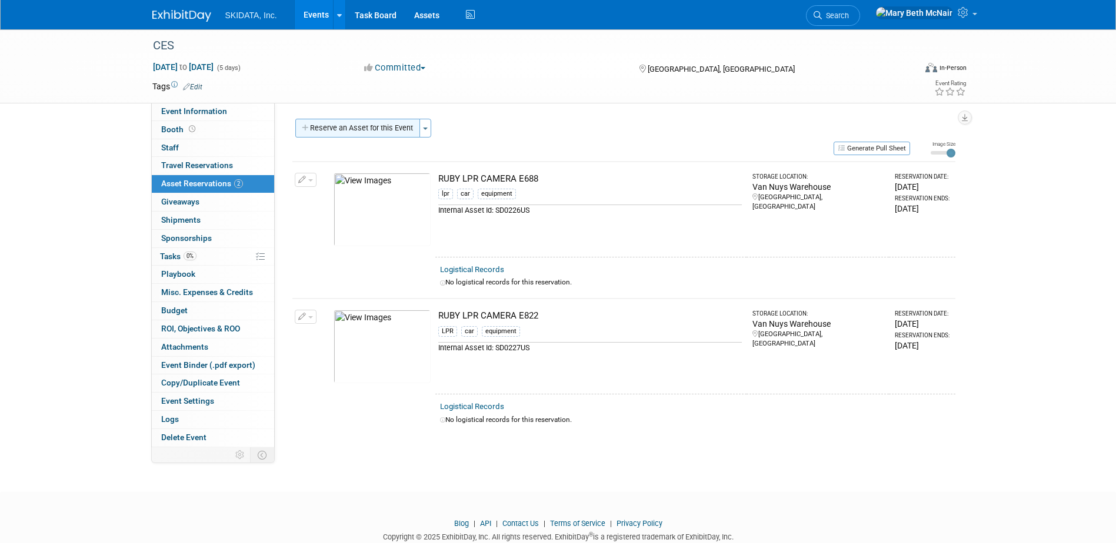
click at [343, 132] on button "Reserve an Asset for this Event" at bounding box center [357, 128] width 125 height 19
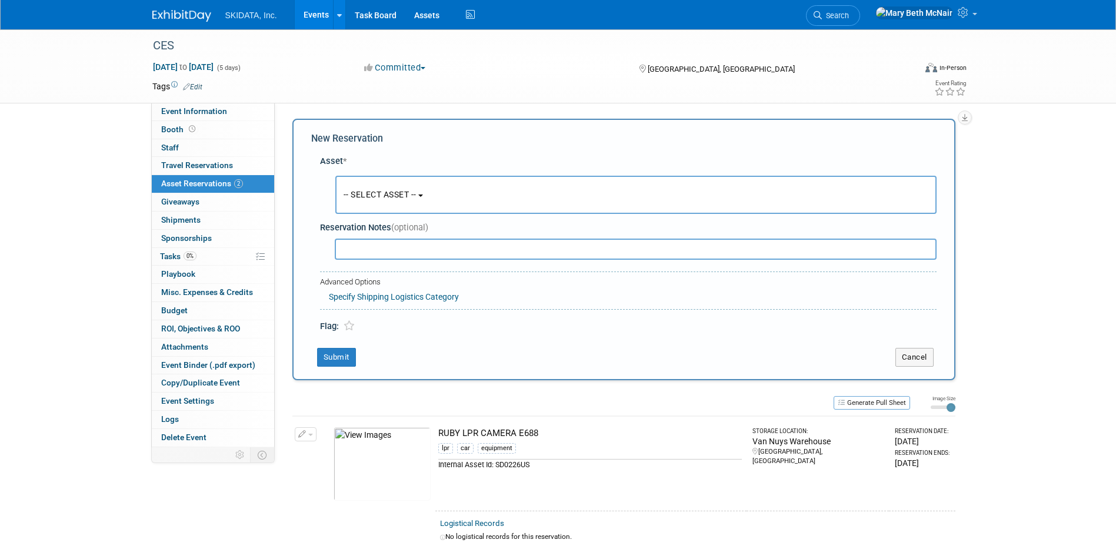
scroll to position [11, 0]
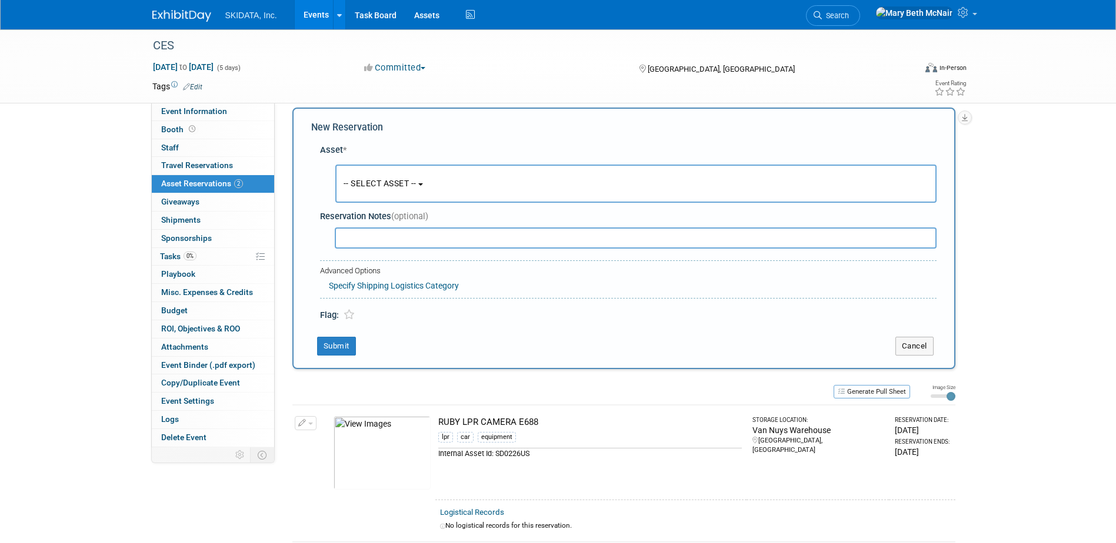
click at [441, 191] on button "-- SELECT ASSET --" at bounding box center [635, 184] width 601 height 38
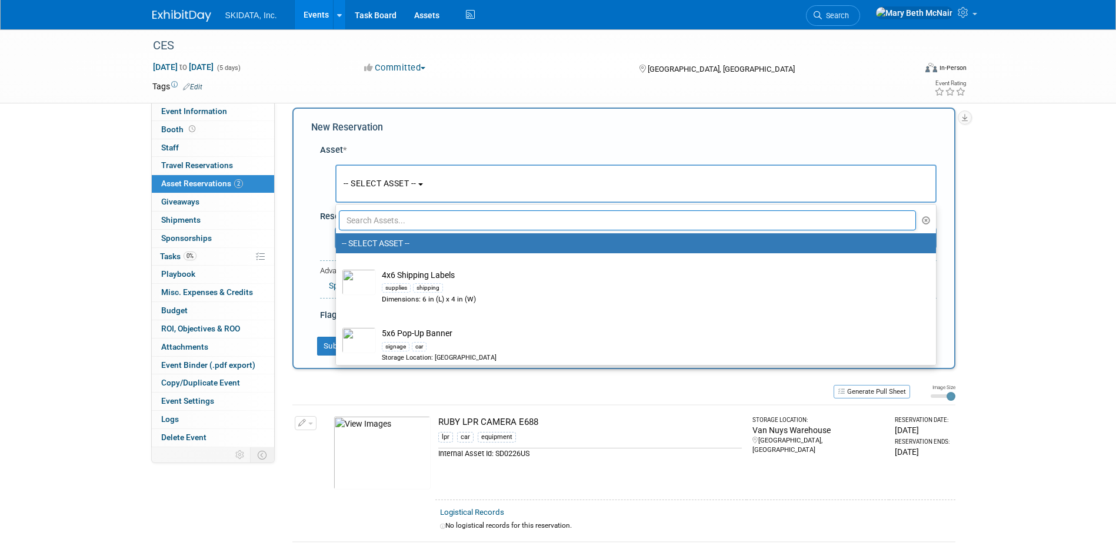
click at [424, 221] on input "text" at bounding box center [627, 221] width 577 height 20
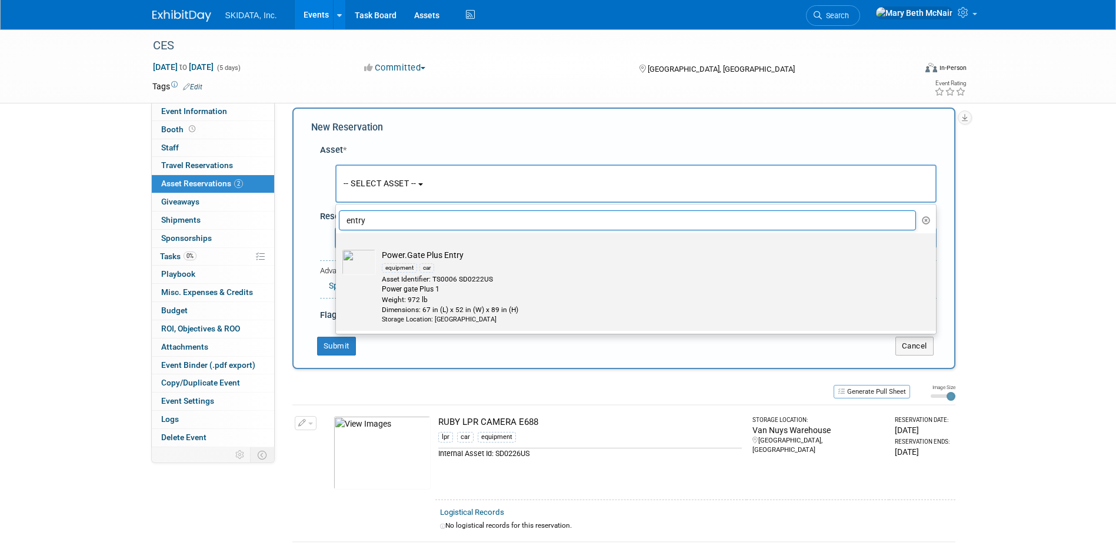
type input "entry"
click at [440, 321] on div "Storage Location: Van Nuys Warehouse" at bounding box center [647, 319] width 530 height 9
click at [338, 248] on input "Power.Gate Plus Entry equipment car Asset Identifier: TS0006 SD0222US Power gat…" at bounding box center [334, 244] width 8 height 8
select select "10726439"
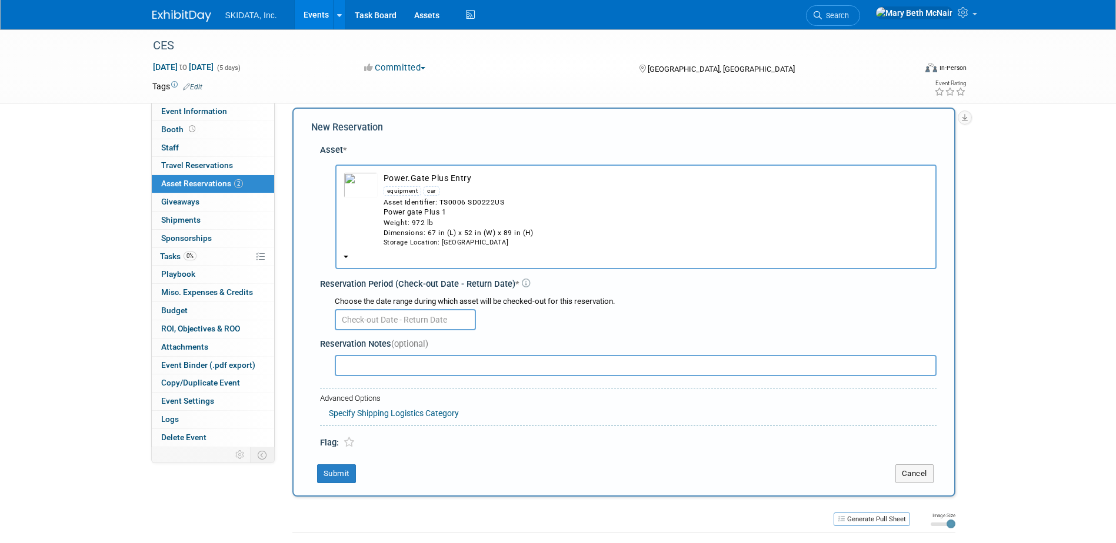
click at [360, 313] on input "text" at bounding box center [405, 319] width 141 height 21
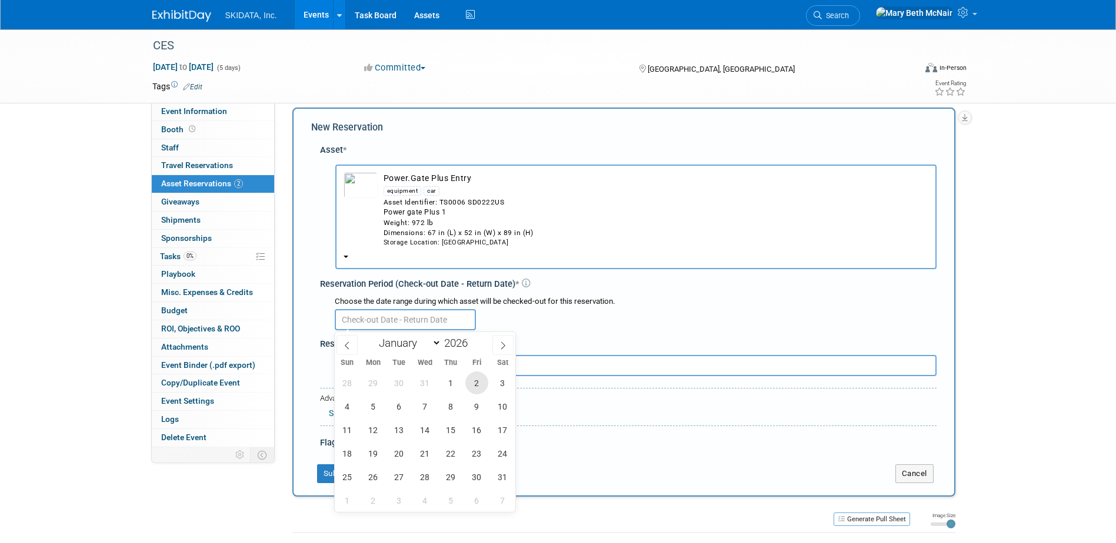
click at [482, 378] on span "2" at bounding box center [476, 383] width 23 height 23
click at [502, 403] on span "10" at bounding box center [502, 406] width 23 height 23
type input "Jan 2, 2026 to Jan 10, 2026"
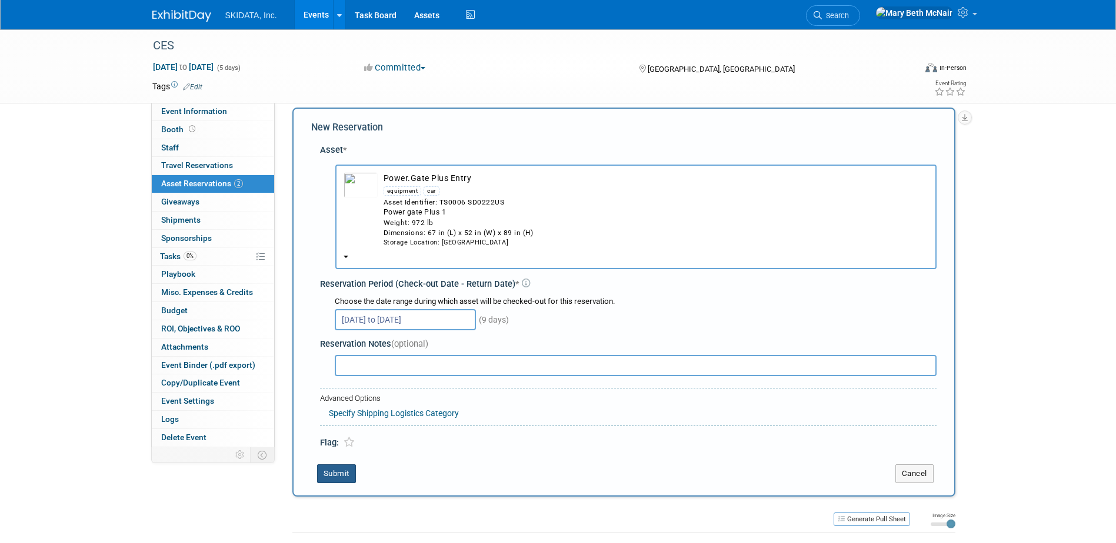
click at [337, 477] on button "Submit" at bounding box center [336, 474] width 39 height 19
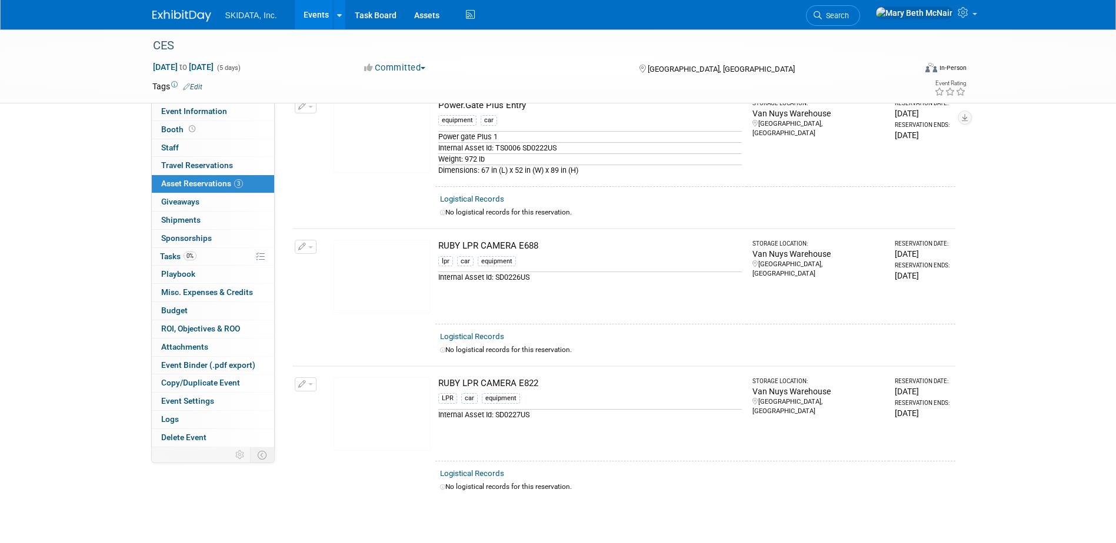
scroll to position [15, 0]
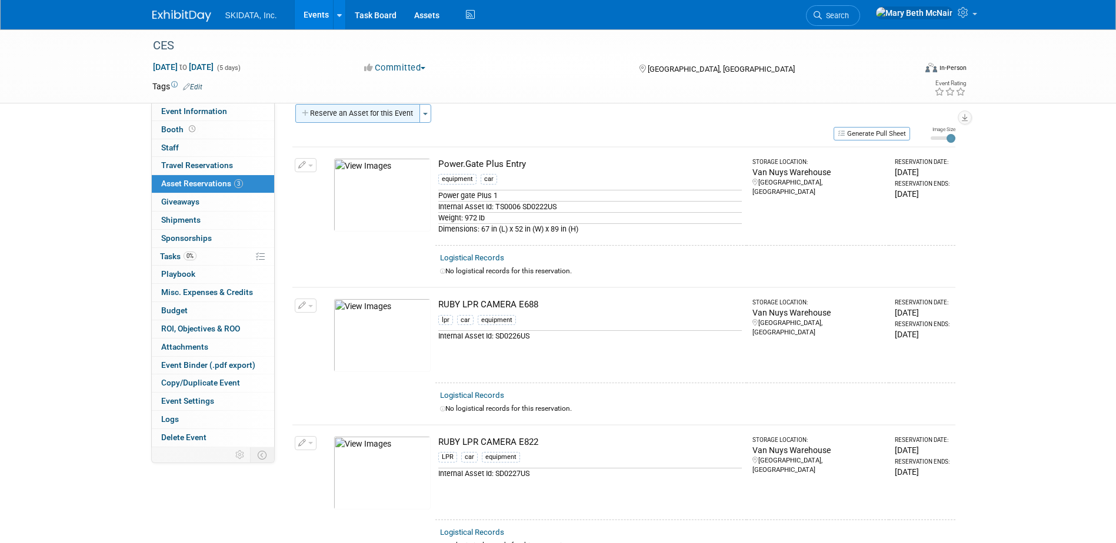
click at [390, 109] on button "Reserve an Asset for this Event" at bounding box center [357, 113] width 125 height 19
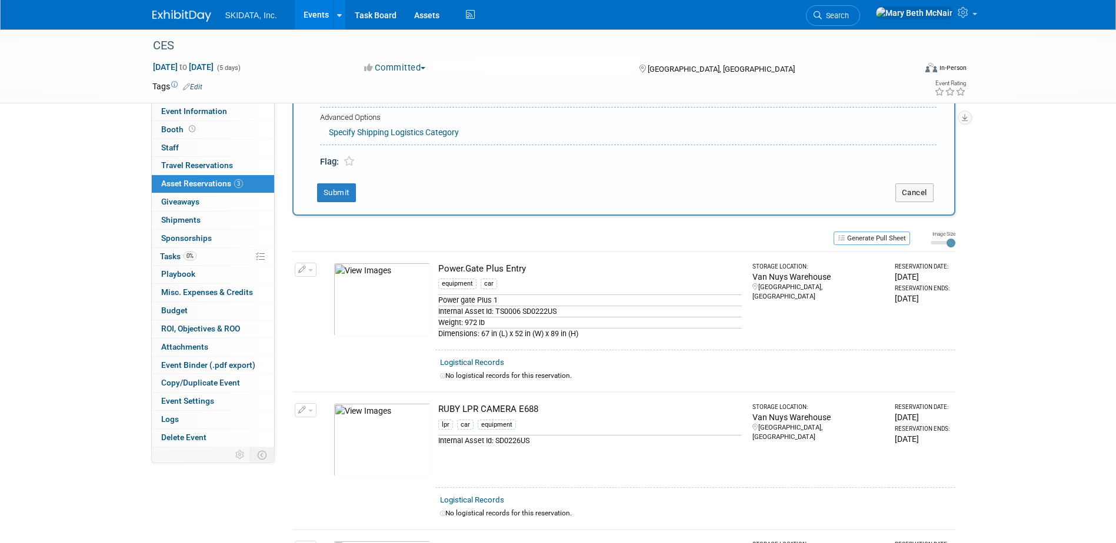
scroll to position [11, 0]
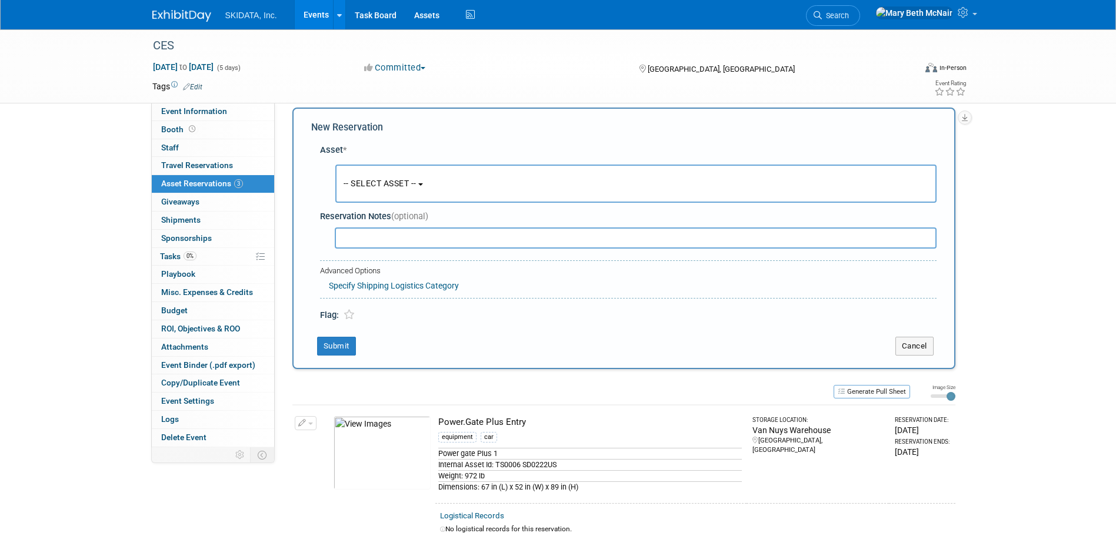
click at [416, 182] on span "-- SELECT ASSET --" at bounding box center [379, 183] width 73 height 9
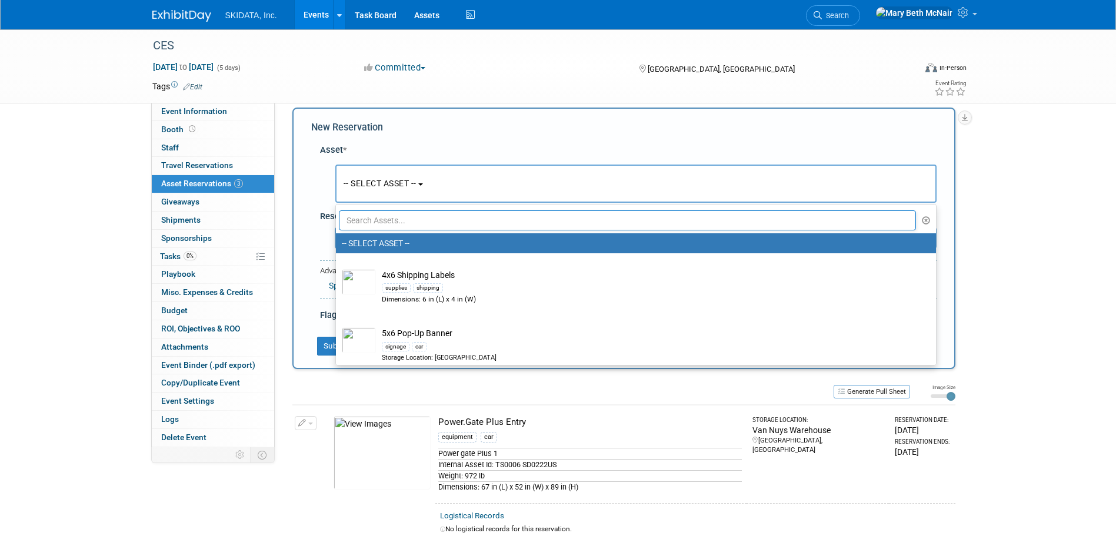
click at [386, 221] on input "text" at bounding box center [627, 221] width 577 height 20
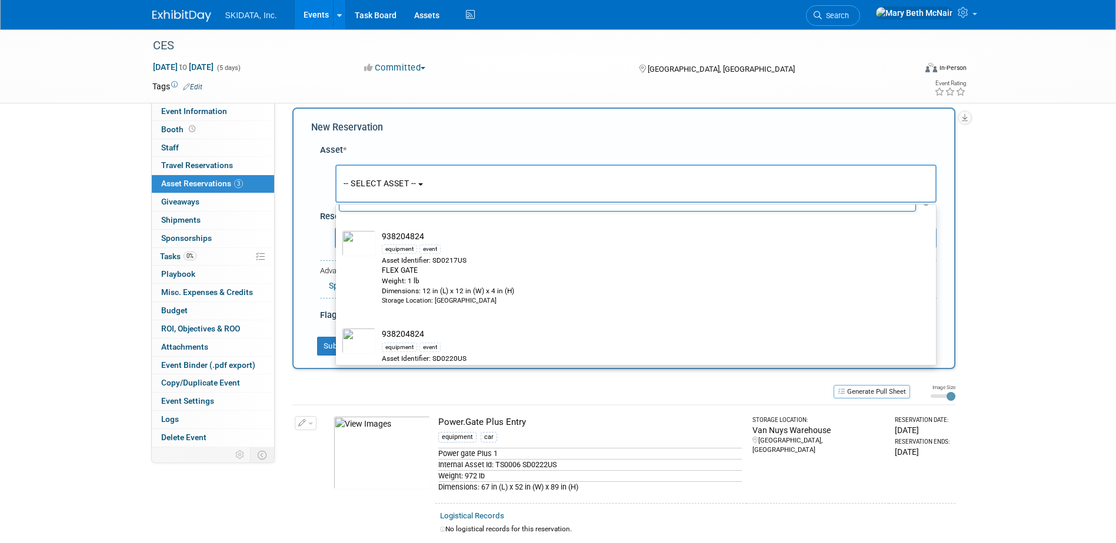
scroll to position [0, 0]
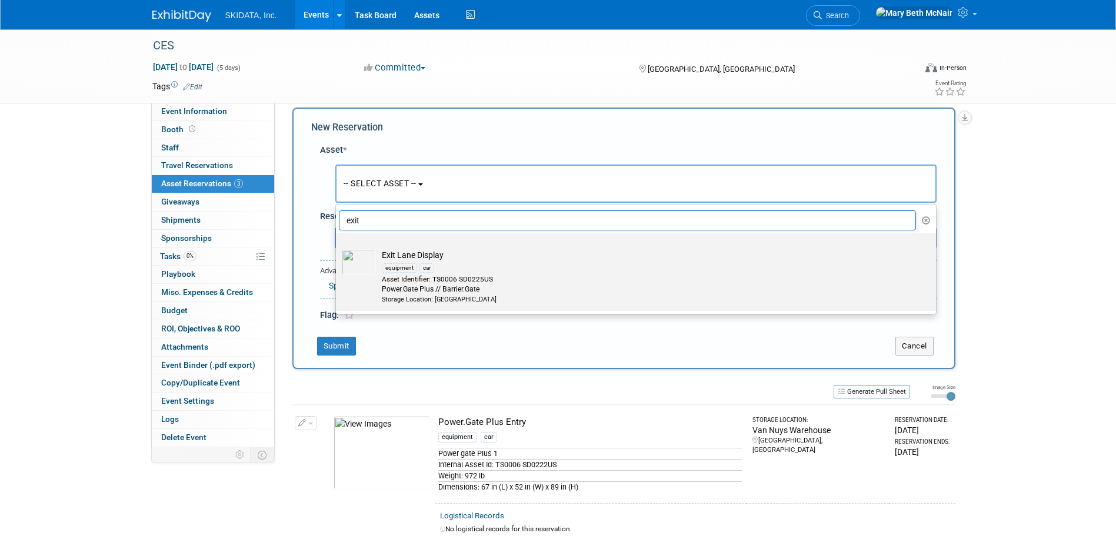
type input "exit"
click at [416, 260] on td "Exit Lane Display equipment car Asset Identifier: TS0006 SD0225US Power.Gate Pl…" at bounding box center [644, 276] width 536 height 55
click at [338, 248] on input "Exit Lane Display equipment car Asset Identifier: TS0006 SD0225US Power.Gate Pl…" at bounding box center [334, 244] width 8 height 8
select select "10727384"
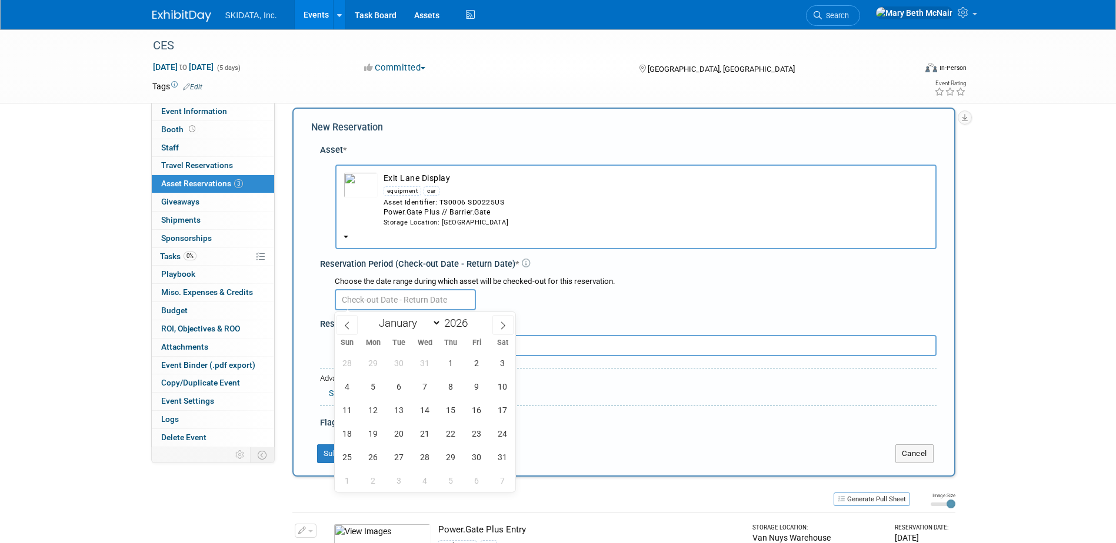
click at [378, 299] on input "text" at bounding box center [405, 299] width 141 height 21
click at [473, 365] on span "2" at bounding box center [476, 363] width 23 height 23
click at [496, 392] on span "10" at bounding box center [502, 386] width 23 height 23
type input "Jan 2, 2026 to Jan 10, 2026"
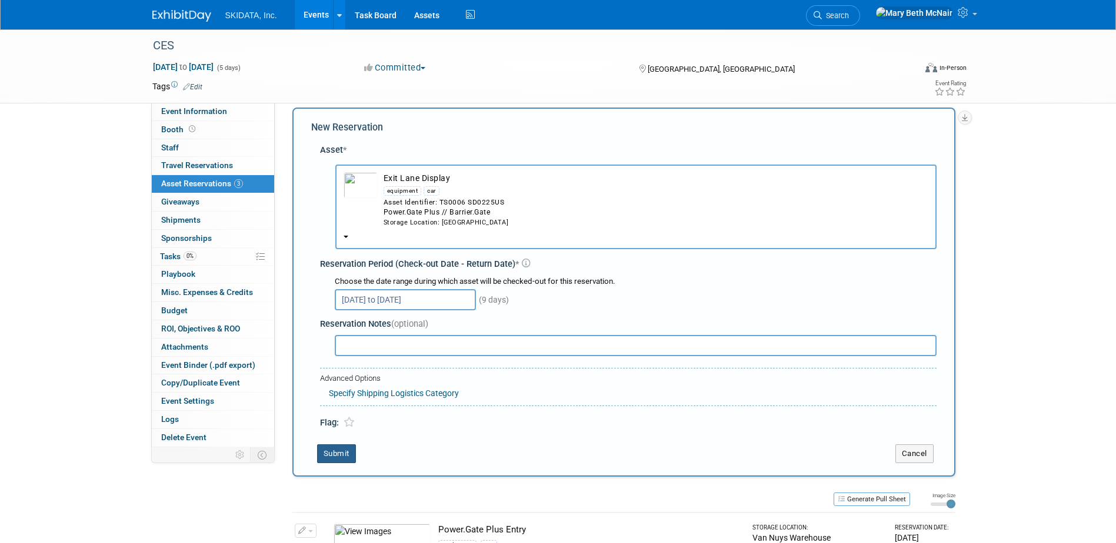
click at [327, 446] on button "Submit" at bounding box center [336, 454] width 39 height 19
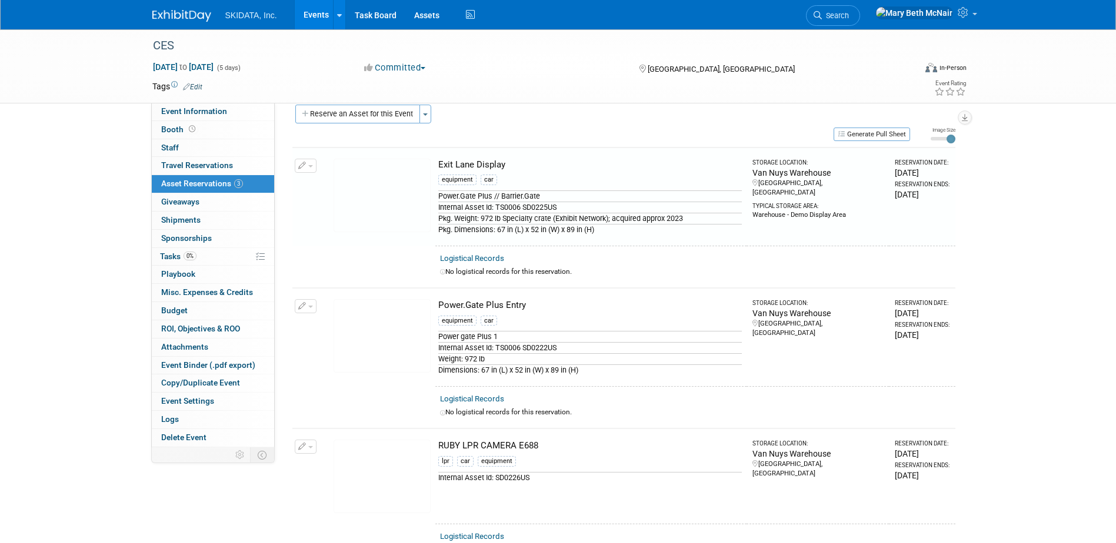
scroll to position [15, 0]
click at [388, 181] on img at bounding box center [381, 195] width 97 height 74
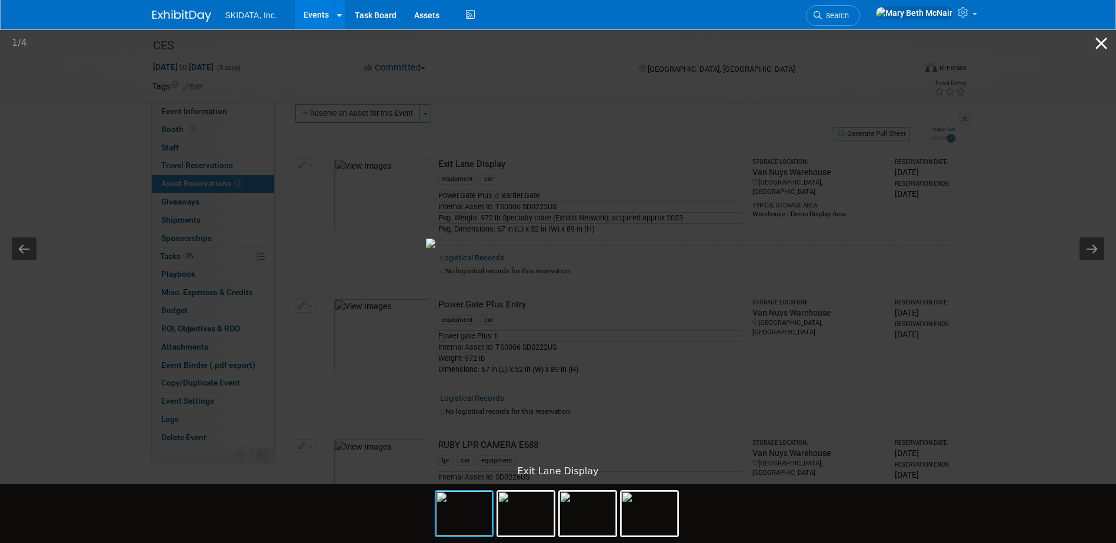
click at [1102, 40] on button "Close gallery" at bounding box center [1100, 43] width 29 height 28
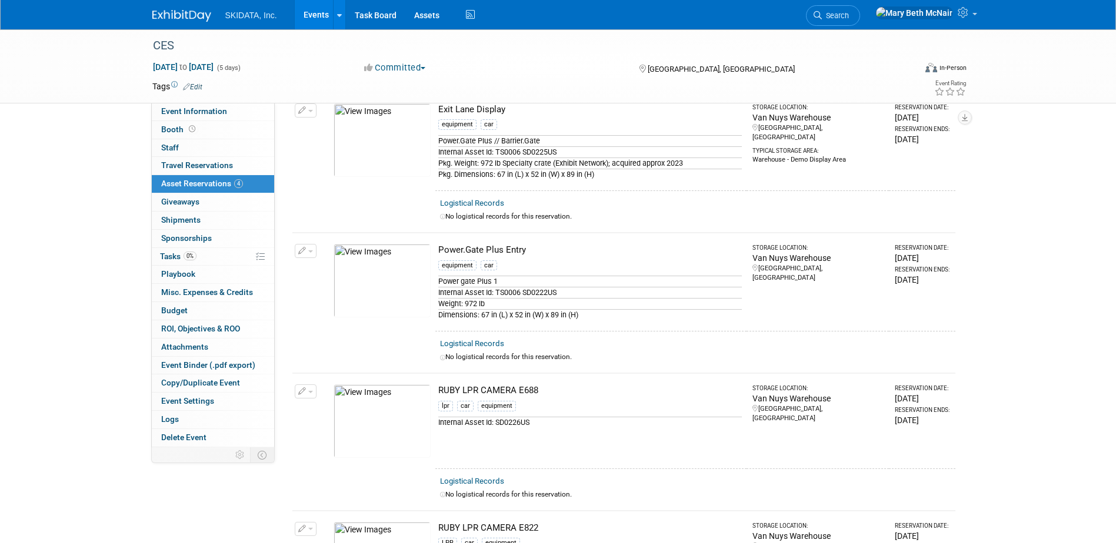
scroll to position [0, 0]
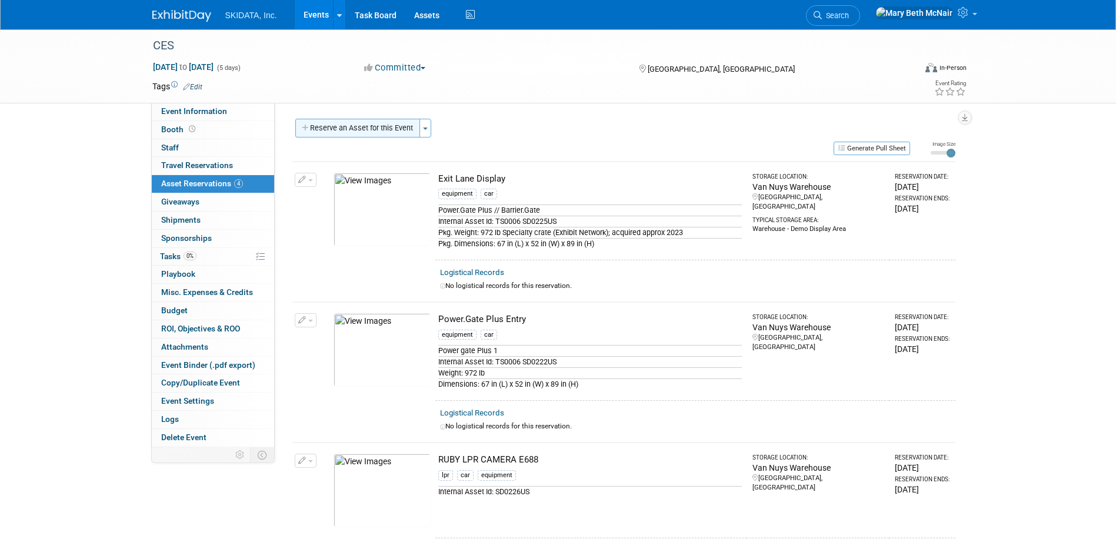
click at [408, 125] on button "Reserve an Asset for this Event" at bounding box center [357, 128] width 125 height 19
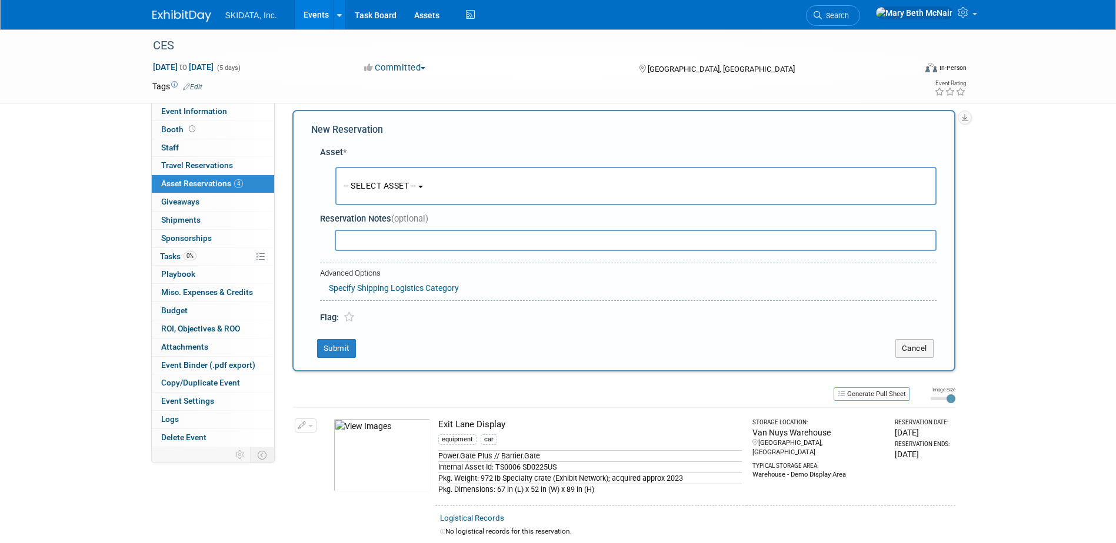
scroll to position [11, 0]
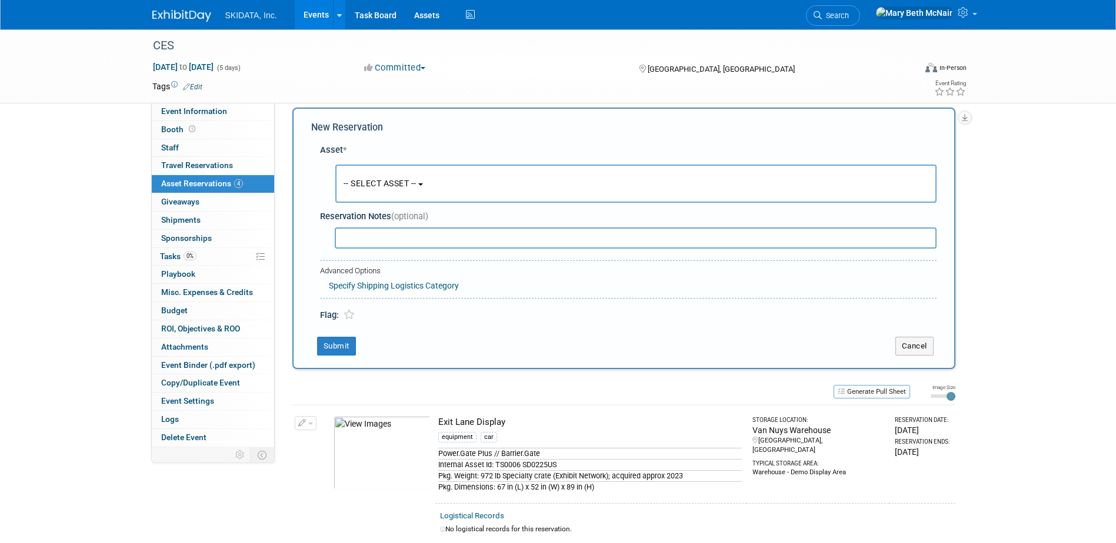
click at [391, 170] on button "-- SELECT ASSET --" at bounding box center [635, 184] width 601 height 38
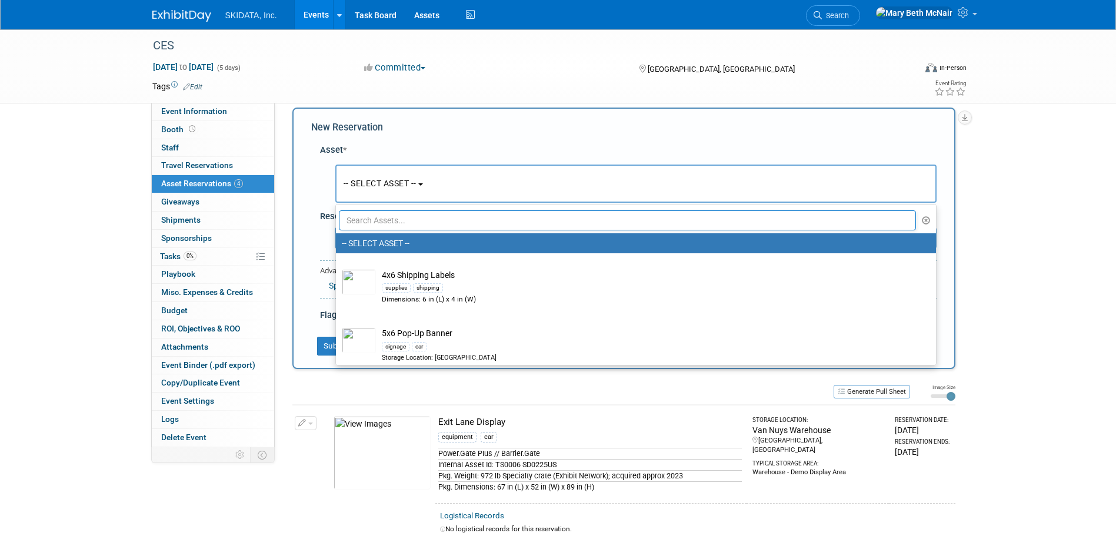
click at [395, 214] on input "text" at bounding box center [627, 221] width 577 height 20
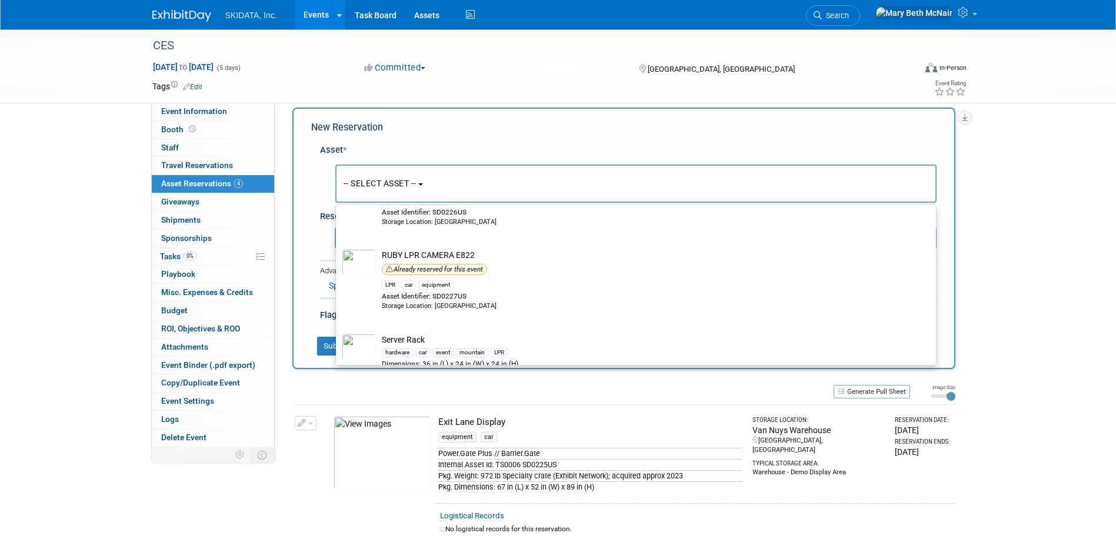
scroll to position [319, 0]
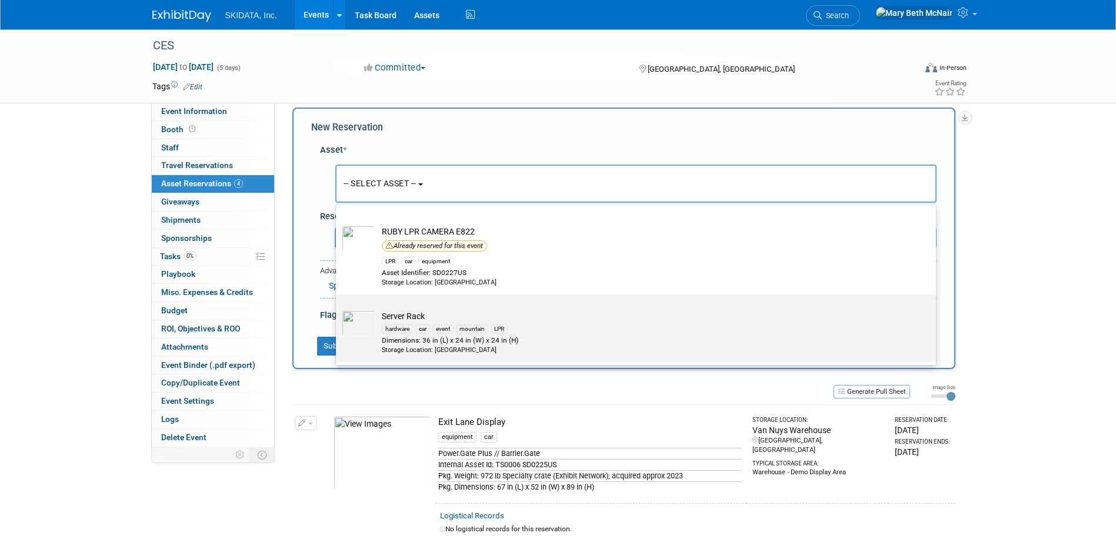
type input "serv"
click at [388, 338] on div "Dimensions: 36 in (L) x 24 in (W) x 24 in (H)" at bounding box center [647, 341] width 530 height 10
click at [338, 309] on input "Server Rack hardware car event mountain LPR Dimensions: 36 in (L) x 24 in (W) x…" at bounding box center [334, 305] width 8 height 8
select select "10729328"
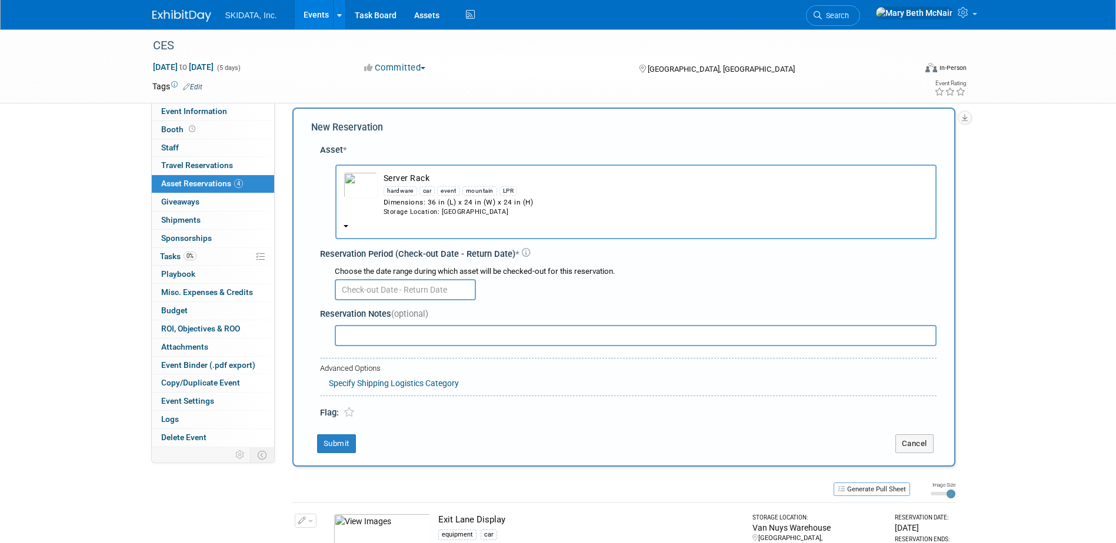
click at [383, 287] on input "text" at bounding box center [405, 289] width 141 height 21
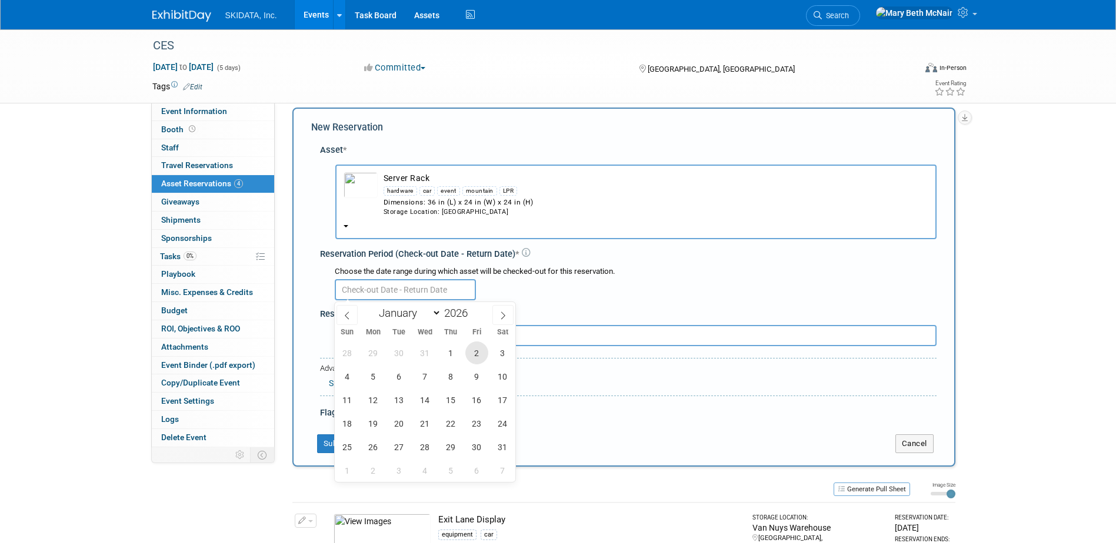
click at [474, 358] on span "2" at bounding box center [476, 353] width 23 height 23
click at [505, 380] on span "10" at bounding box center [502, 376] width 23 height 23
type input "Jan 2, 2026 to Jan 10, 2026"
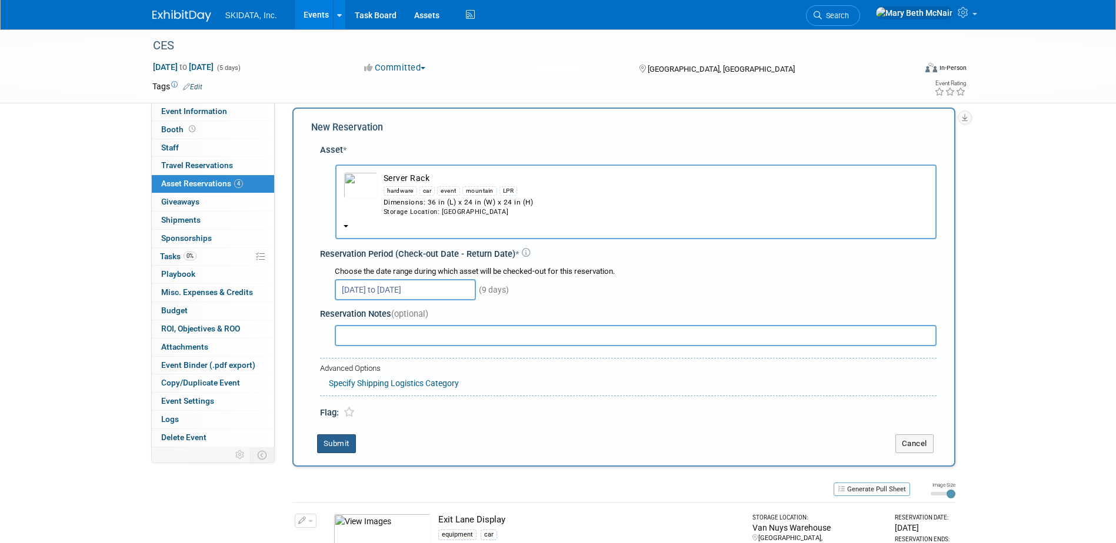
click at [338, 441] on button "Submit" at bounding box center [336, 444] width 39 height 19
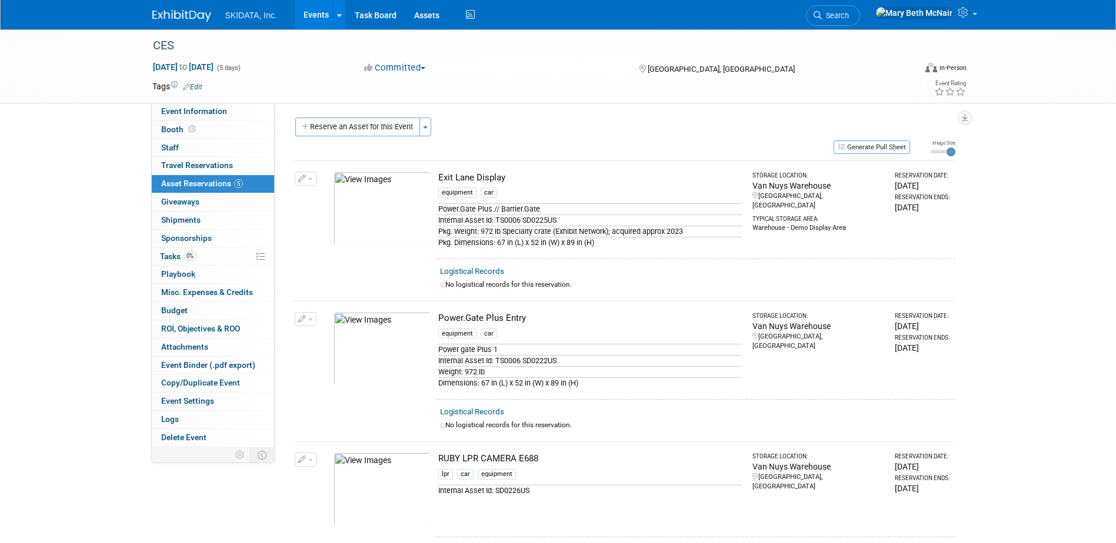
scroll to position [0, 0]
click at [174, 143] on span "Staff 0" at bounding box center [170, 147] width 18 height 9
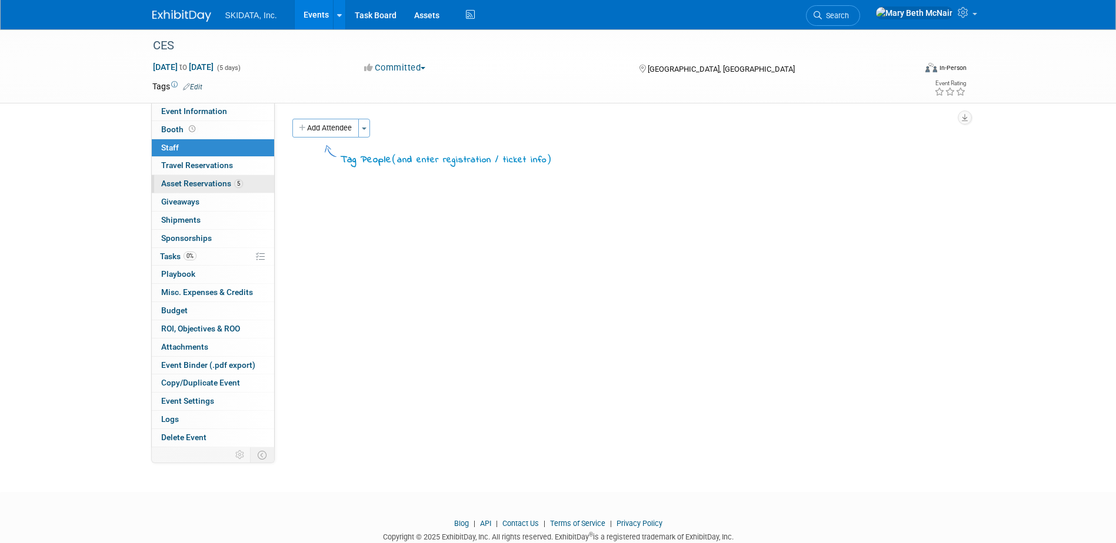
click at [191, 189] on link "5 Asset Reservations 5" at bounding box center [213, 184] width 122 height 18
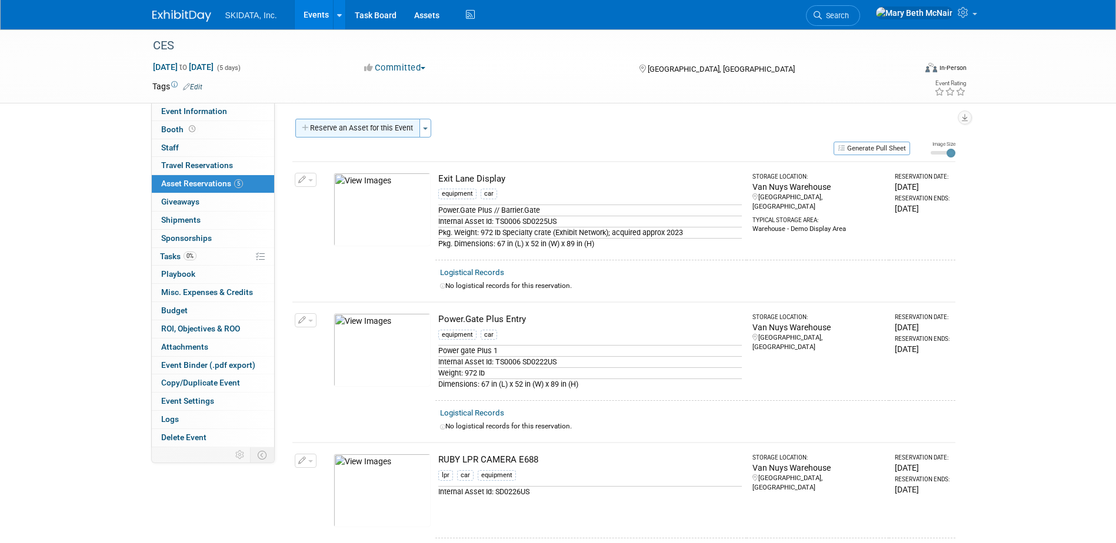
click at [338, 126] on button "Reserve an Asset for this Event" at bounding box center [357, 128] width 125 height 19
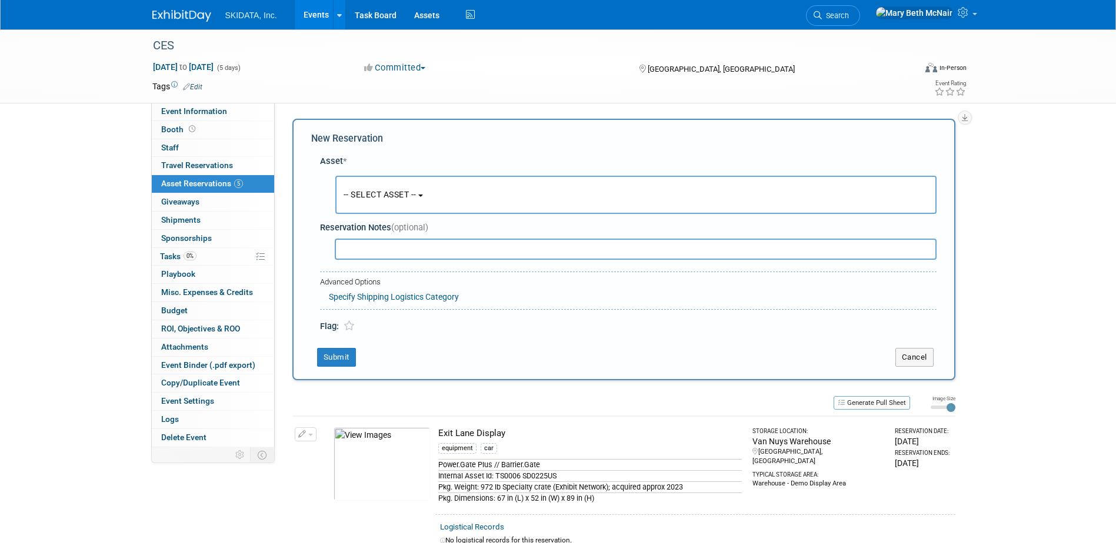
scroll to position [11, 0]
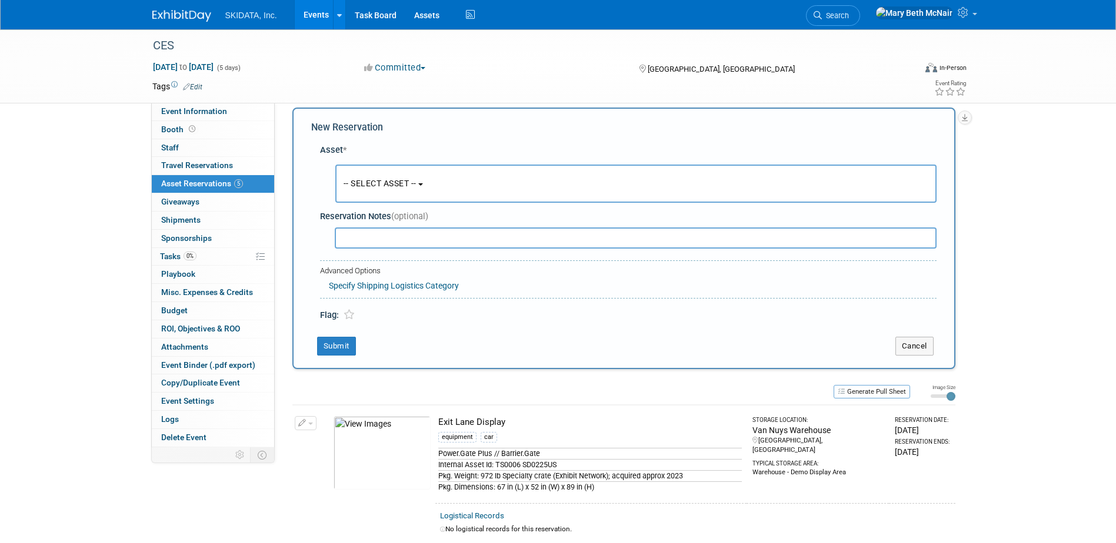
click at [424, 252] on div "Asset * -- SELECT ASSET --" at bounding box center [623, 230] width 625 height 184
click at [417, 246] on input "text" at bounding box center [636, 238] width 602 height 21
type input "lapto"
drag, startPoint x: 373, startPoint y: 238, endPoint x: 271, endPoint y: 253, distance: 103.5
click at [286, 250] on div "Event Website: Edit Event Venue Name: Specify event venue name Las Vegas, NV Ed…" at bounding box center [619, 264] width 689 height 345
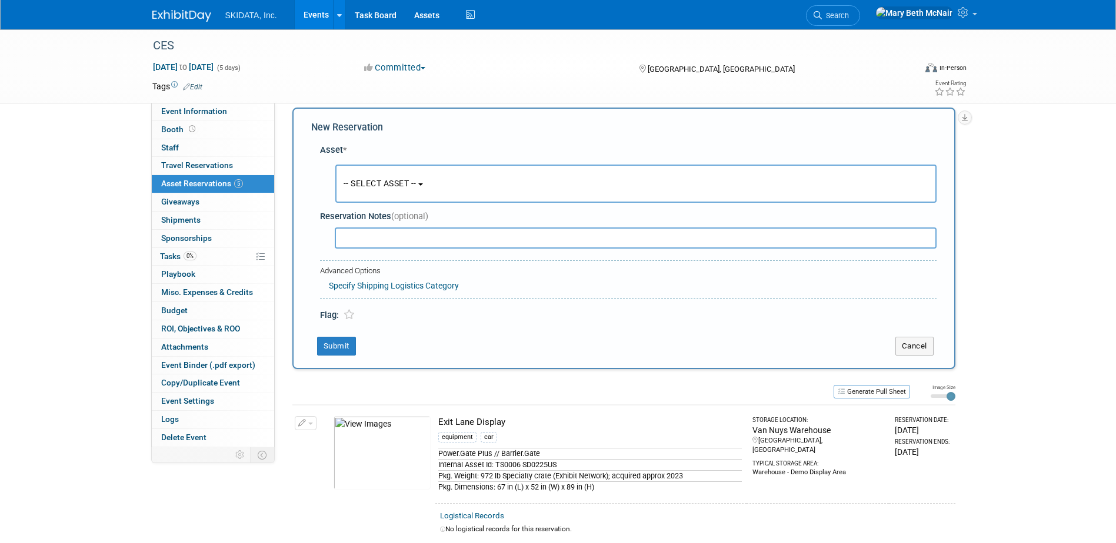
click at [373, 198] on button "-- SELECT ASSET --" at bounding box center [635, 184] width 601 height 38
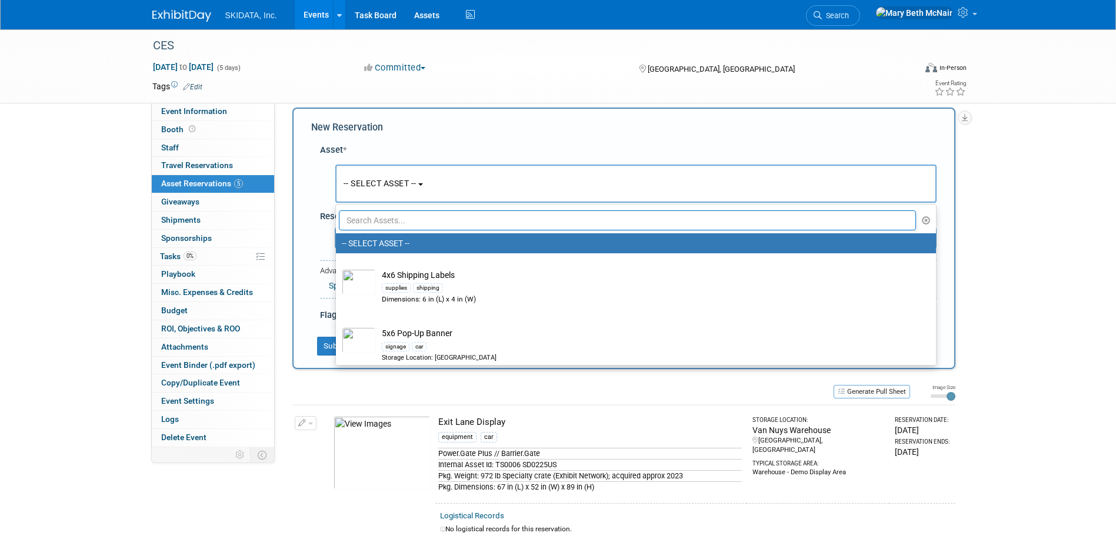
click at [360, 221] on input "text" at bounding box center [627, 221] width 577 height 20
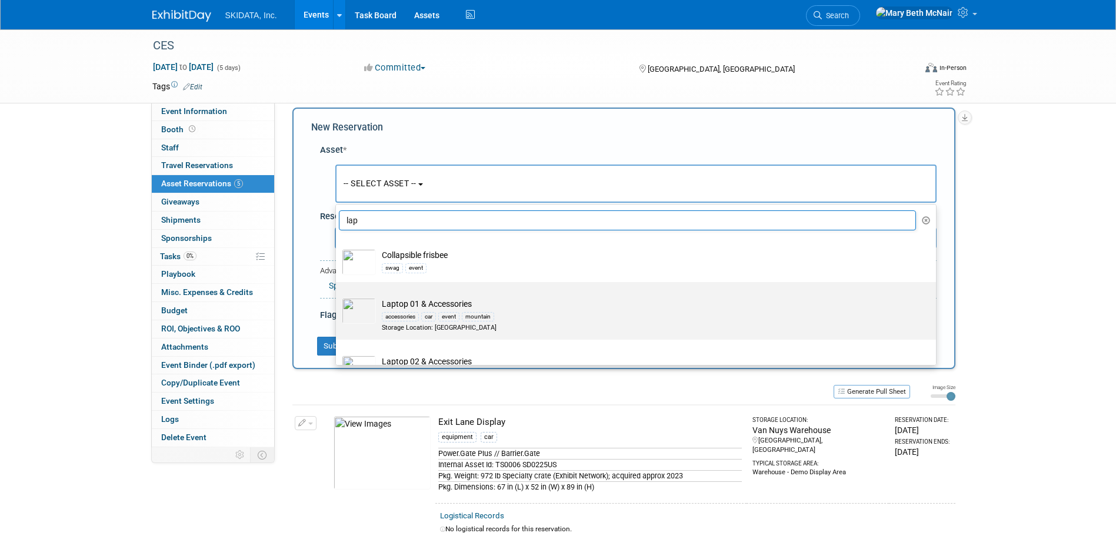
type input "lap"
click at [395, 317] on div "accessories" at bounding box center [400, 316] width 37 height 9
click at [338, 296] on input "Laptop 01 & Accessories accessories car event mountain Storage Location: Van Nu…" at bounding box center [334, 293] width 8 height 8
select select "10727795"
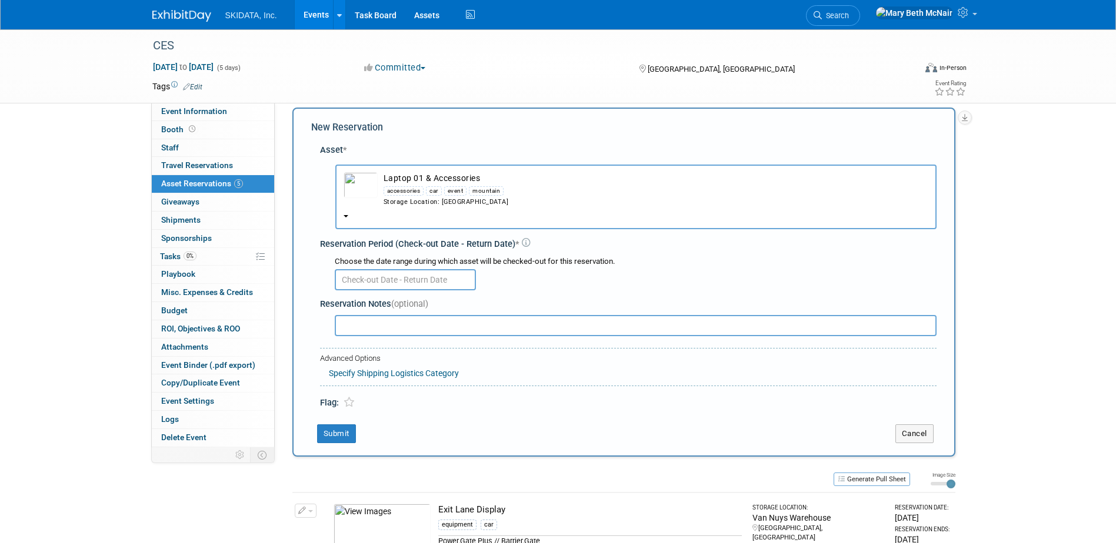
click at [420, 286] on input "text" at bounding box center [405, 279] width 141 height 21
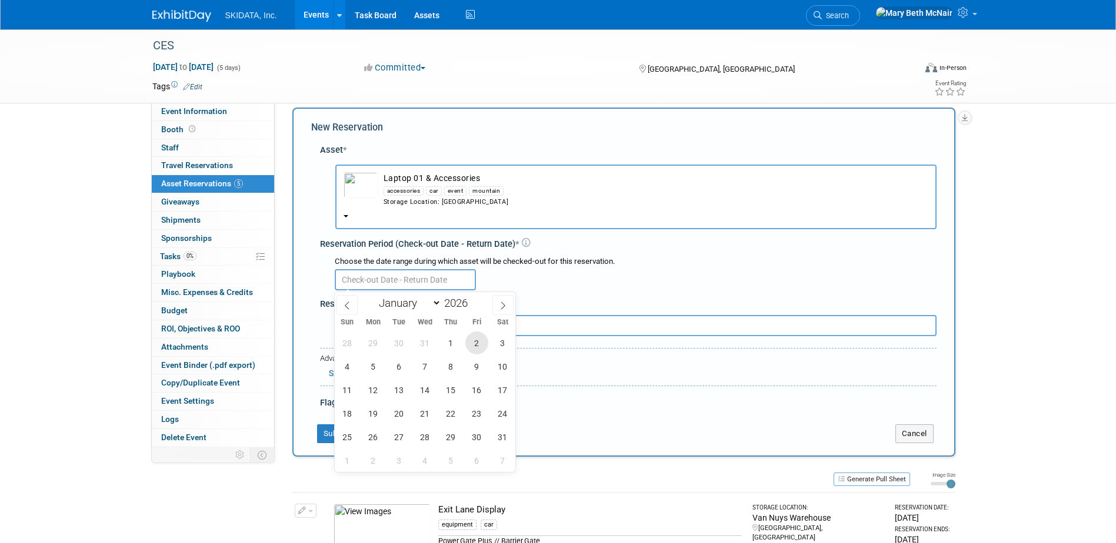
click at [475, 342] on span "2" at bounding box center [476, 343] width 23 height 23
click at [500, 366] on span "10" at bounding box center [502, 366] width 23 height 23
type input "Jan 2, 2026 to Jan 10, 2026"
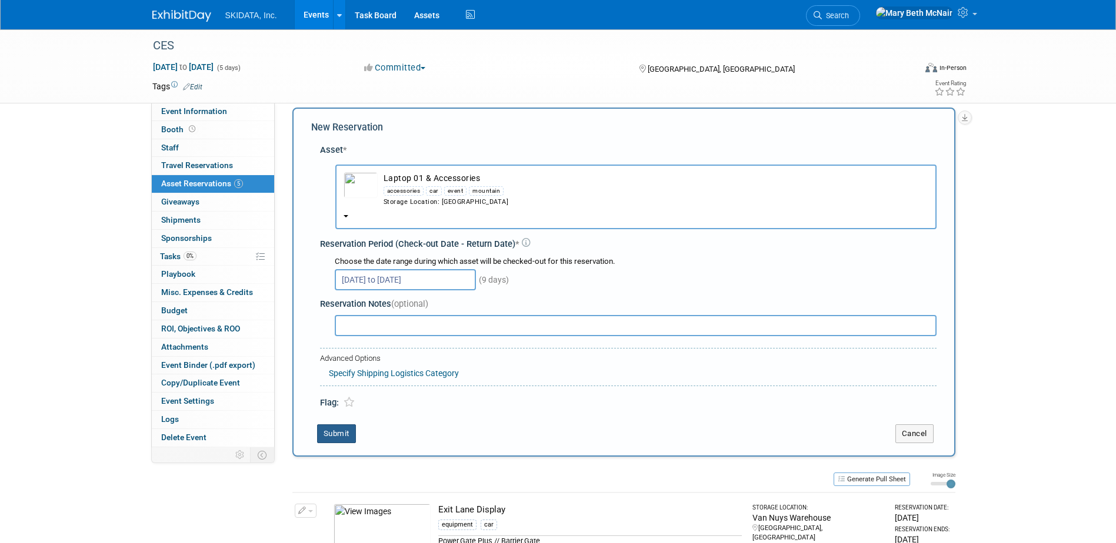
click at [348, 430] on button "Submit" at bounding box center [336, 434] width 39 height 19
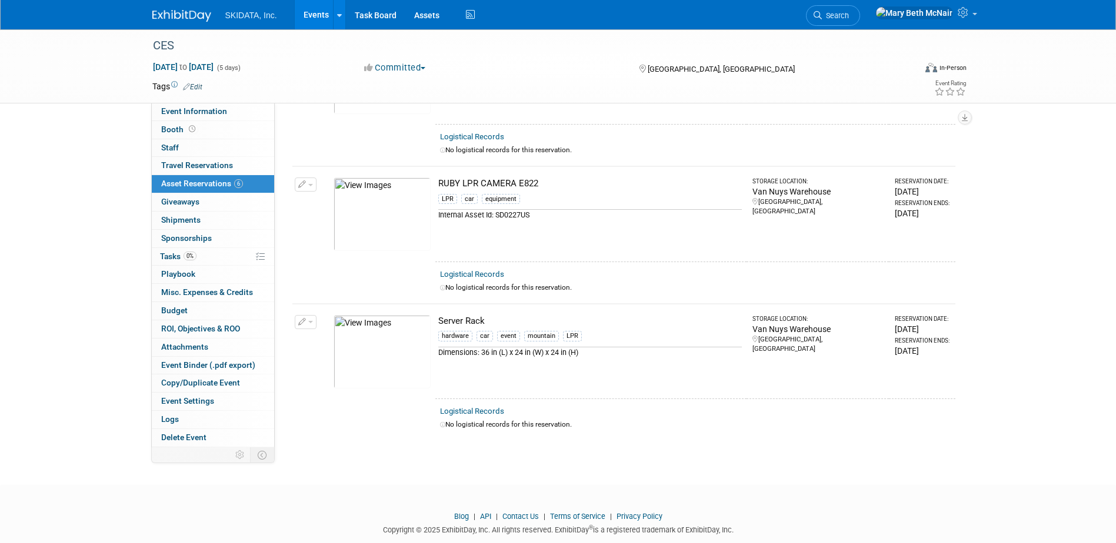
scroll to position [572, 0]
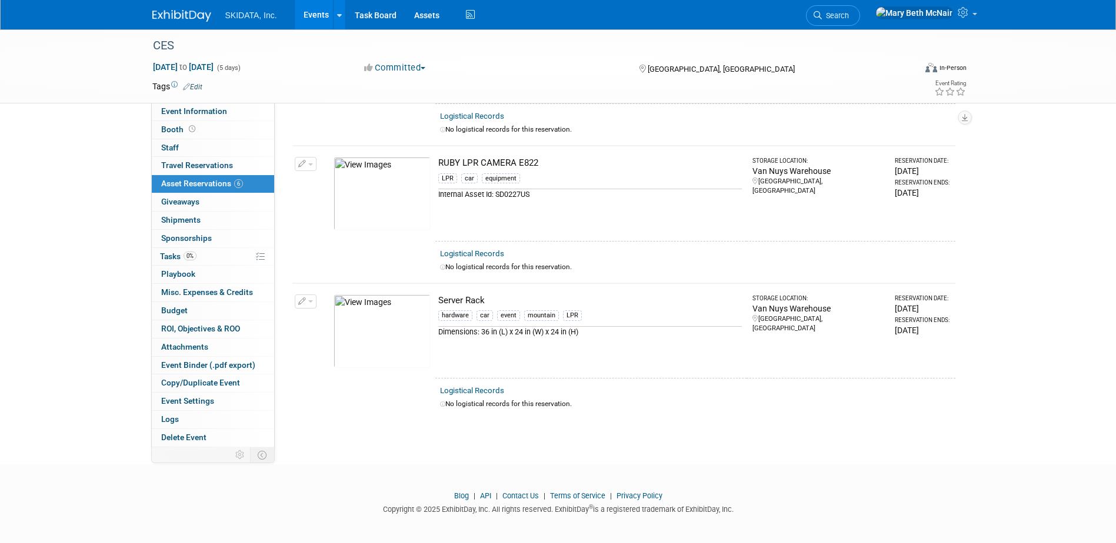
click at [360, 316] on img at bounding box center [381, 332] width 97 height 74
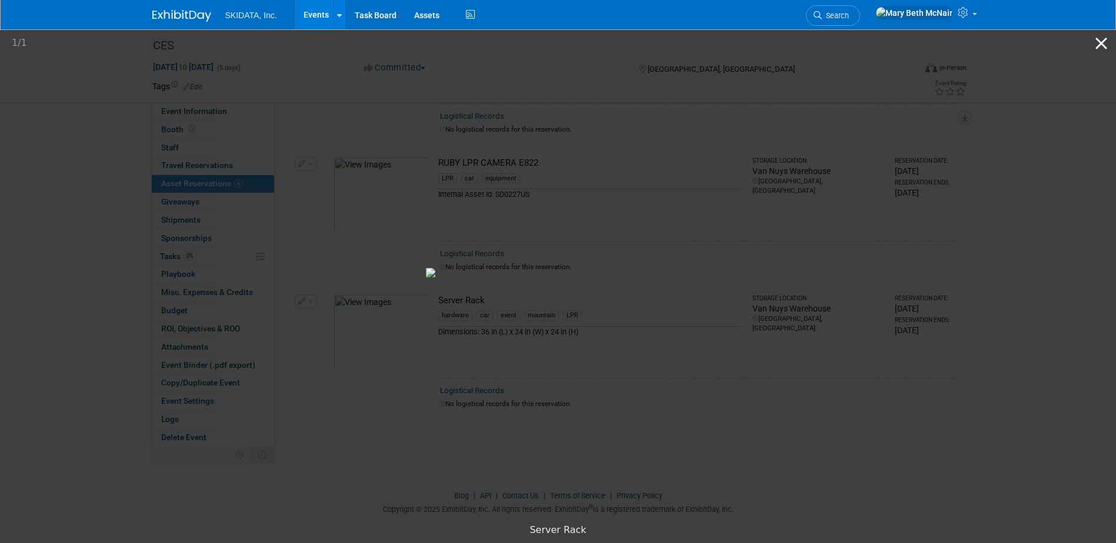
click at [1098, 47] on button "Close gallery" at bounding box center [1100, 43] width 29 height 28
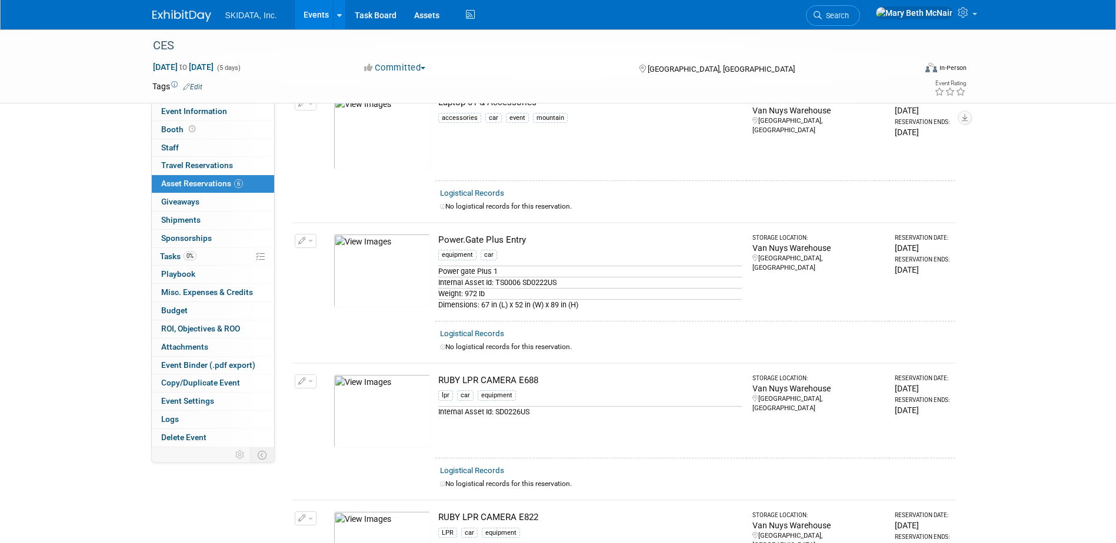
scroll to position [353, 0]
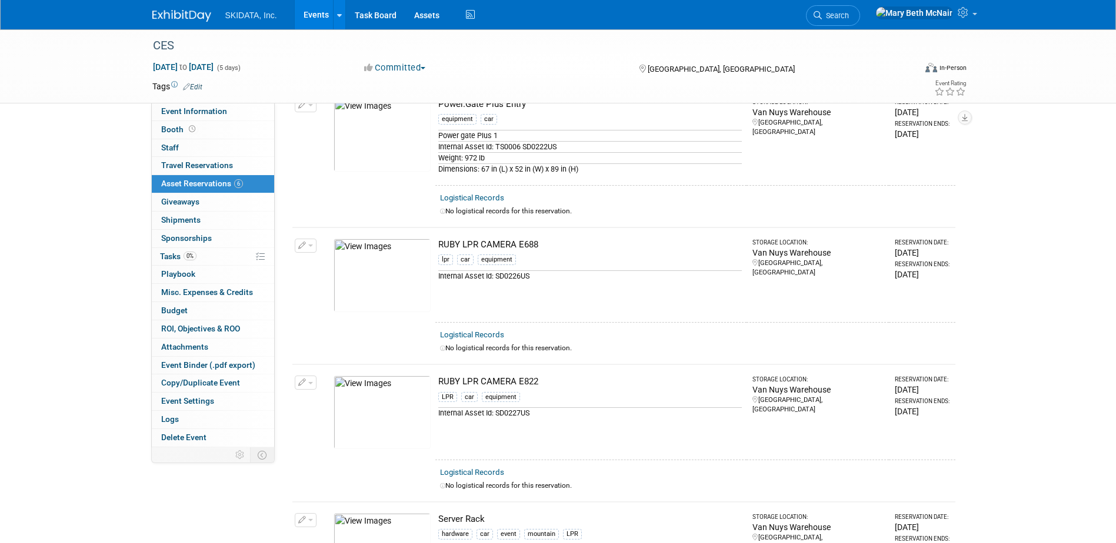
click at [408, 257] on img at bounding box center [381, 276] width 97 height 74
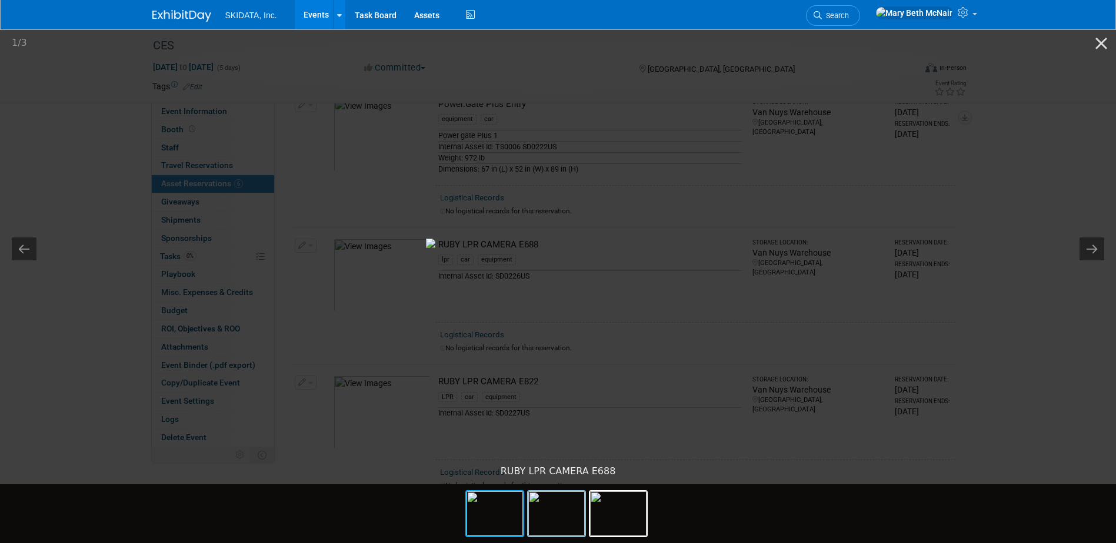
click at [565, 526] on img at bounding box center [556, 514] width 56 height 45
click at [622, 527] on img at bounding box center [618, 514] width 56 height 45
click at [659, 422] on picture at bounding box center [558, 244] width 1116 height 432
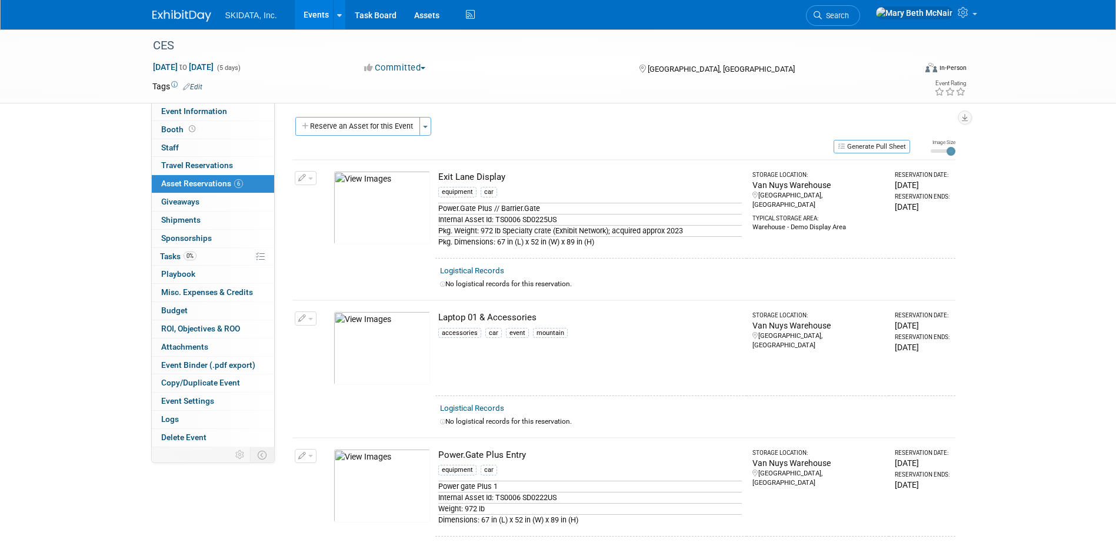
scroll to position [0, 0]
click at [328, 128] on button "Reserve an Asset for this Event" at bounding box center [357, 128] width 125 height 19
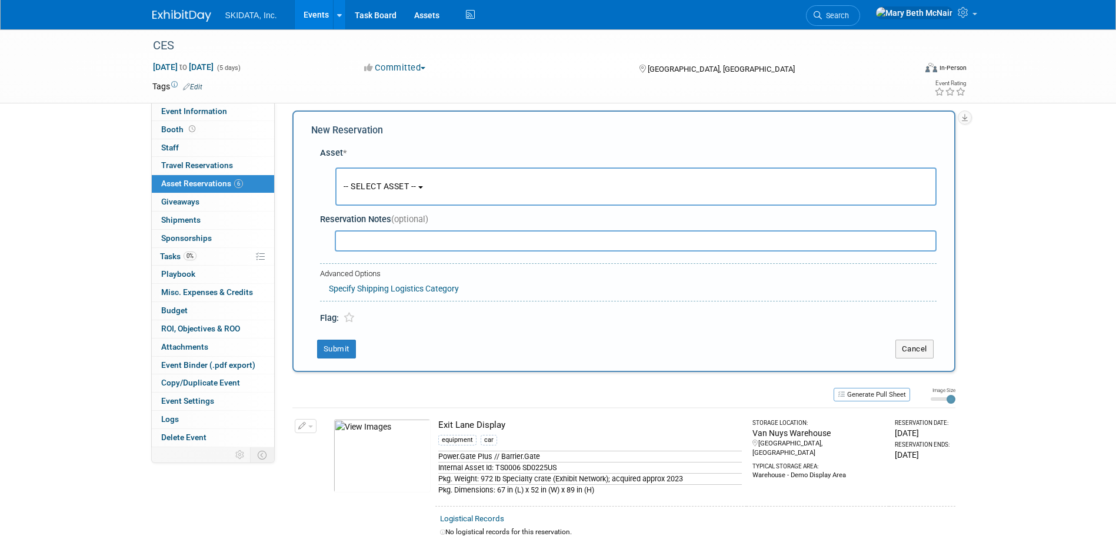
scroll to position [11, 0]
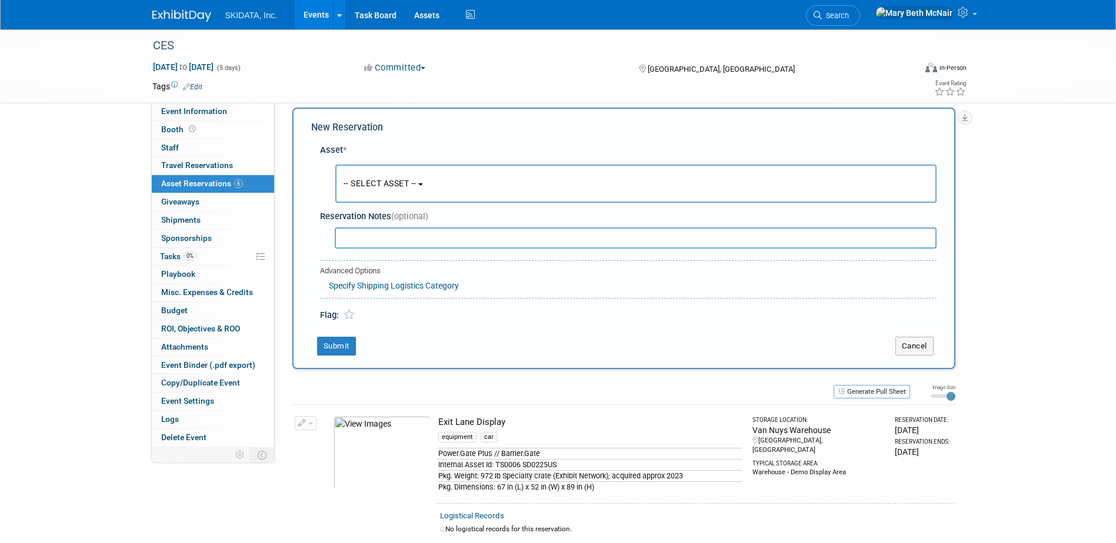
click at [407, 174] on button "-- SELECT ASSET --" at bounding box center [635, 184] width 601 height 38
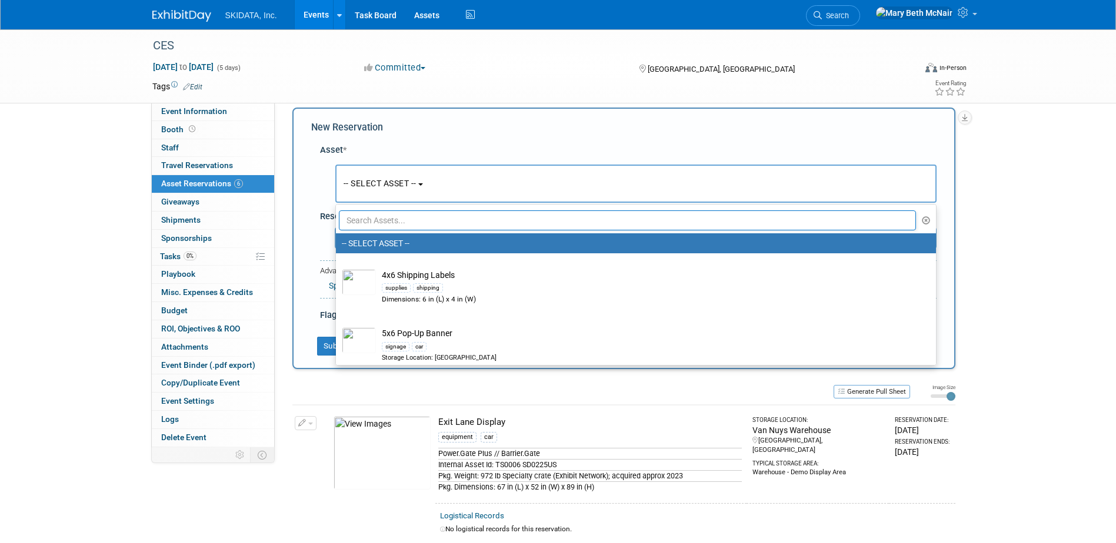
click at [412, 207] on ul "-- SELECT ASSET -- 4x6 Shipping Labels supplies shipping Dimensions: 6 in (L) x…" at bounding box center [635, 285] width 601 height 162
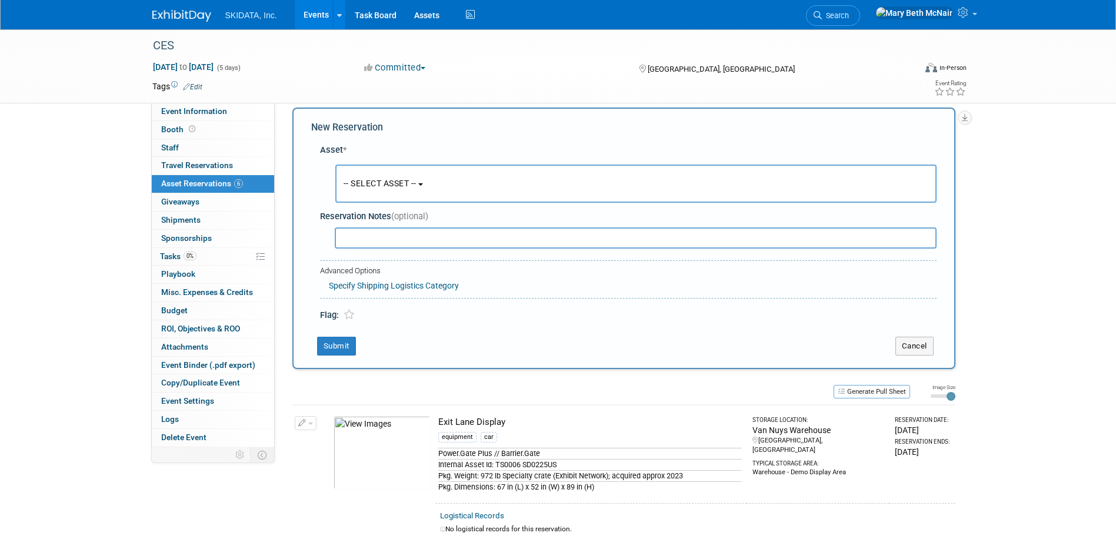
click at [400, 183] on span "-- SELECT ASSET --" at bounding box center [379, 183] width 73 height 9
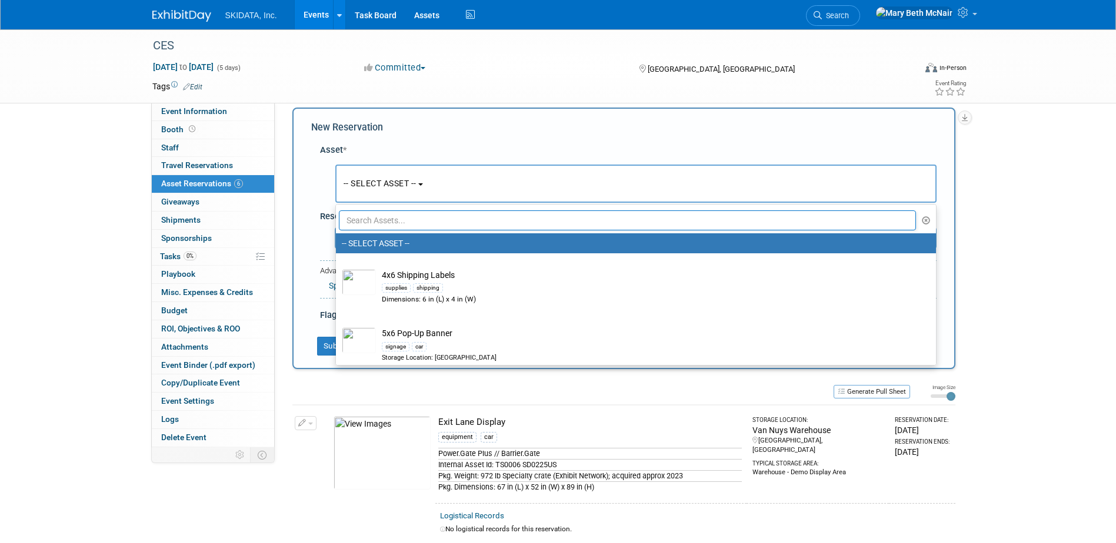
click at [399, 222] on input "text" at bounding box center [627, 221] width 577 height 20
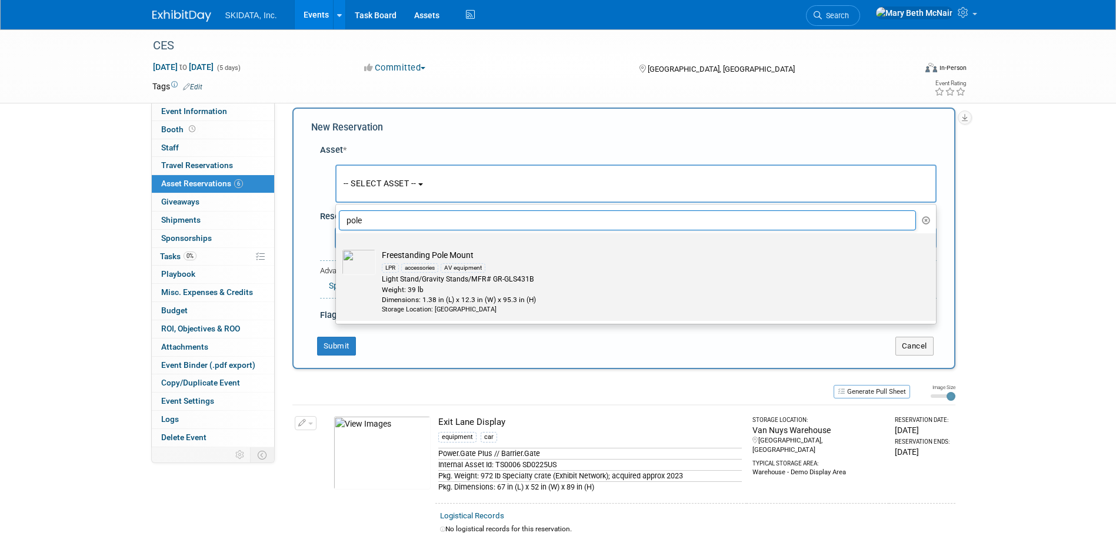
type input "pole"
click at [409, 258] on td "Freestanding Pole Mount LPR accessories AV equipment Light Stand/Gravity Stands…" at bounding box center [644, 281] width 536 height 65
click at [338, 248] on input "Freestanding Pole Mount LPR accessories AV equipment Light Stand/Gravity Stands…" at bounding box center [334, 244] width 8 height 8
select select "10729000"
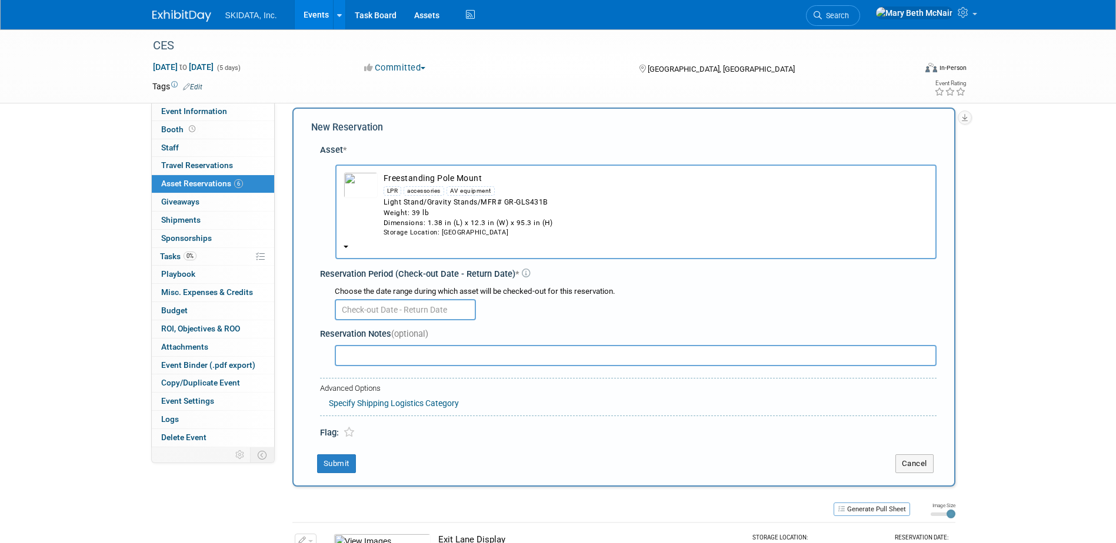
click at [450, 304] on input "text" at bounding box center [405, 309] width 141 height 21
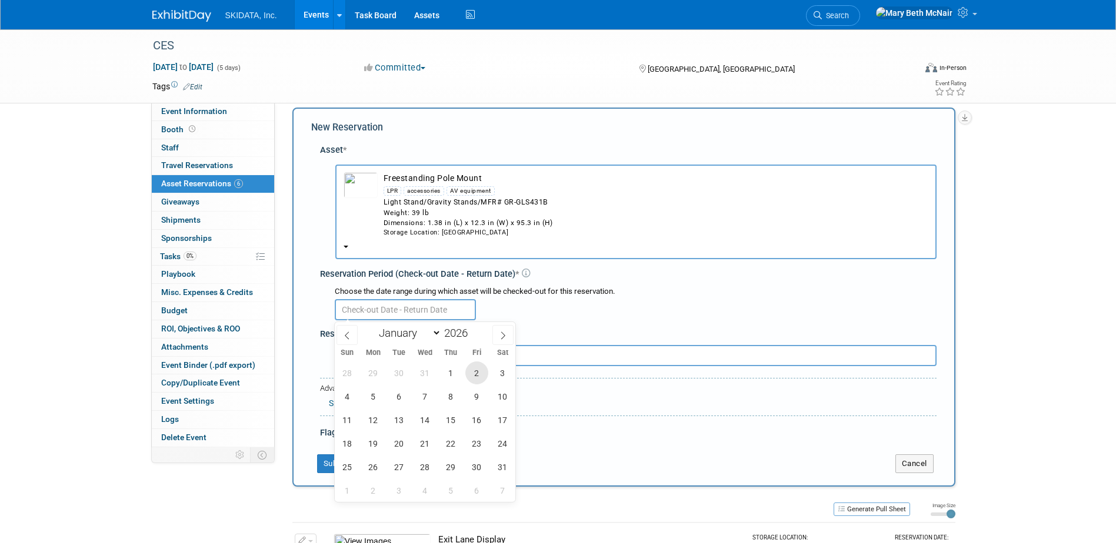
click at [473, 375] on span "2" at bounding box center [476, 373] width 23 height 23
click at [470, 402] on span "9" at bounding box center [476, 396] width 23 height 23
type input "Jan 2, 2026 to Jan 9, 2026"
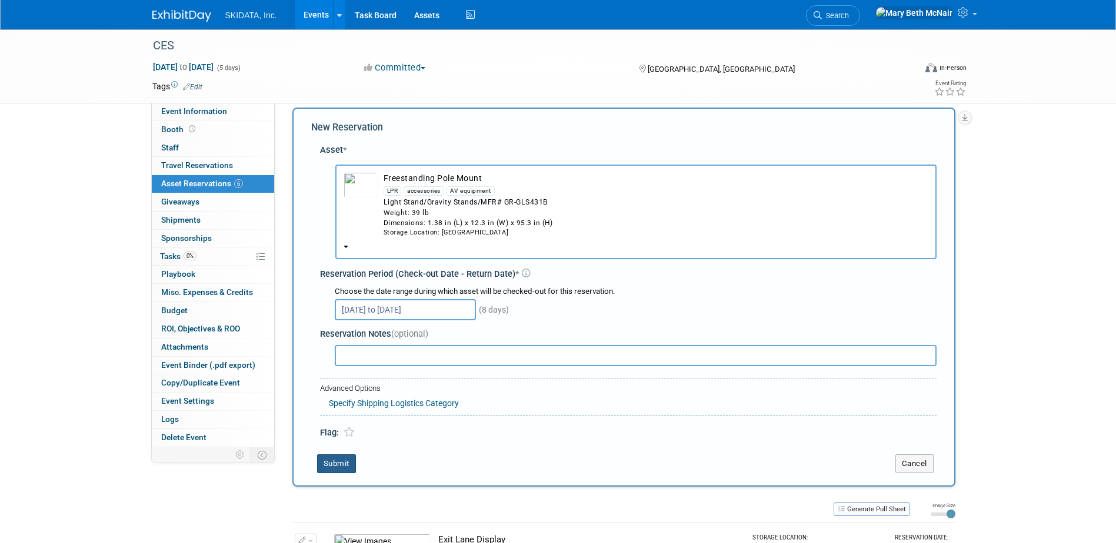
click at [340, 461] on button "Submit" at bounding box center [336, 464] width 39 height 19
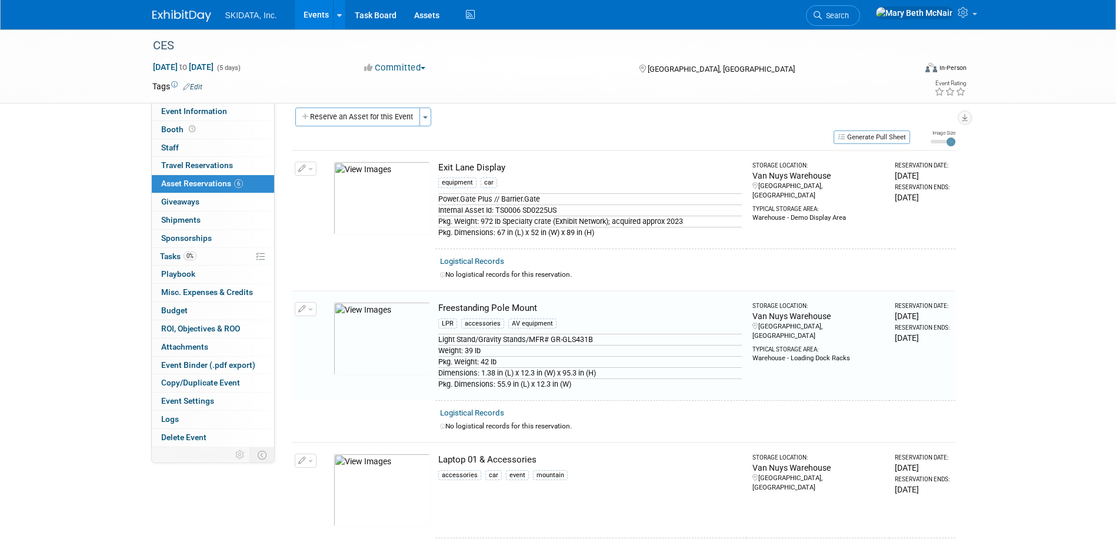
scroll to position [155, 0]
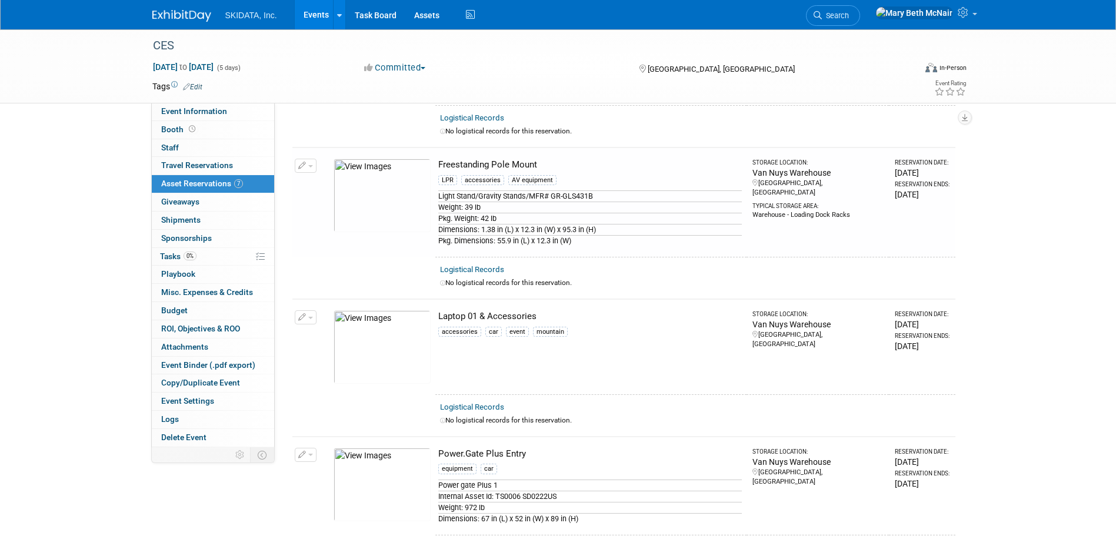
click at [295, 168] on button "button" at bounding box center [306, 166] width 22 height 14
click at [370, 188] on button "Change Reservation" at bounding box center [350, 185] width 99 height 16
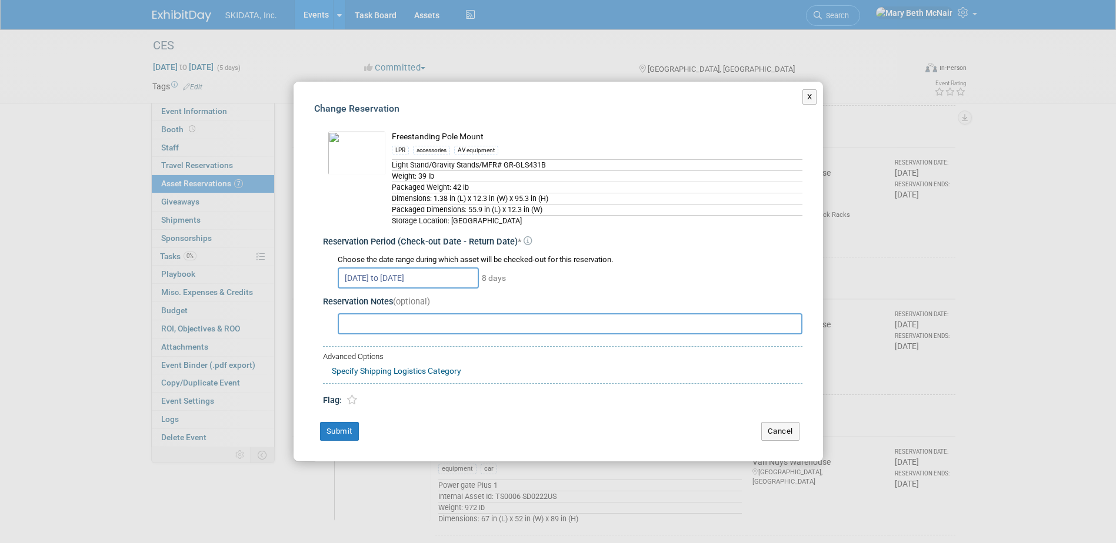
click at [430, 324] on input "text" at bounding box center [570, 323] width 465 height 21
type input "As needed"
click at [344, 439] on button "Submit" at bounding box center [339, 431] width 39 height 19
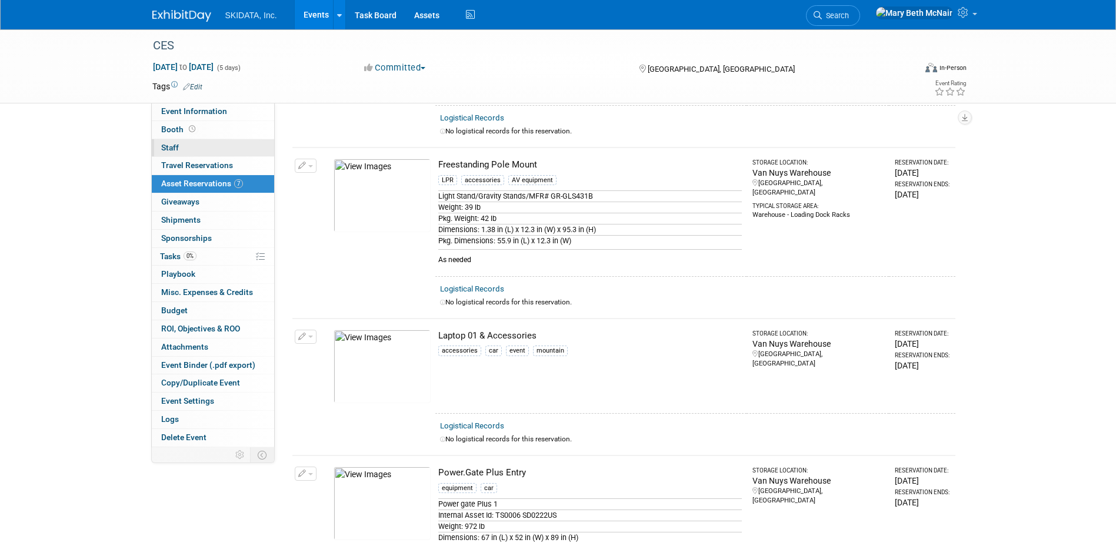
click at [169, 147] on span "Staff 0" at bounding box center [170, 147] width 18 height 9
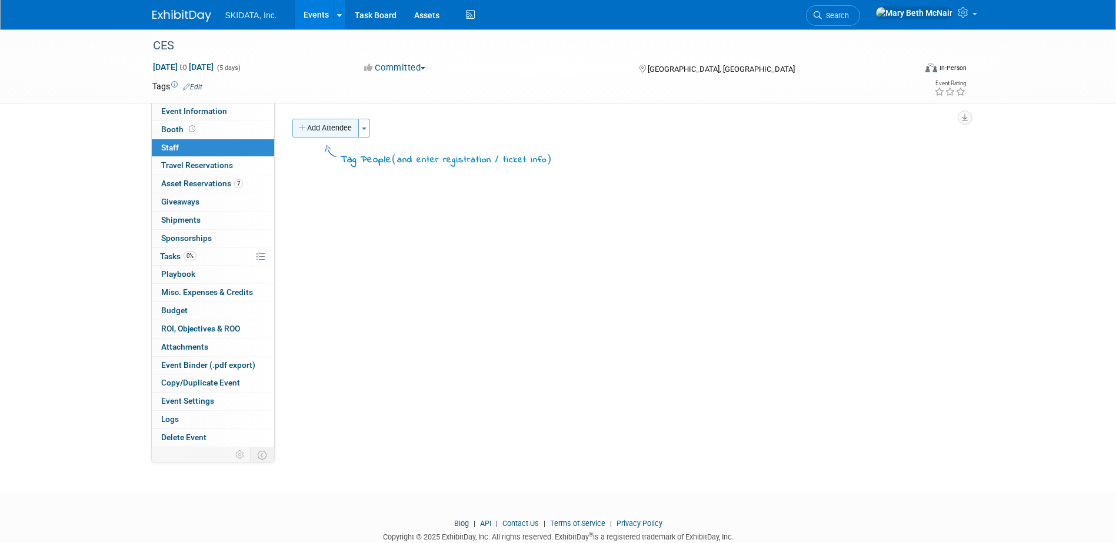
click at [346, 132] on button "Add Attendee" at bounding box center [325, 128] width 66 height 19
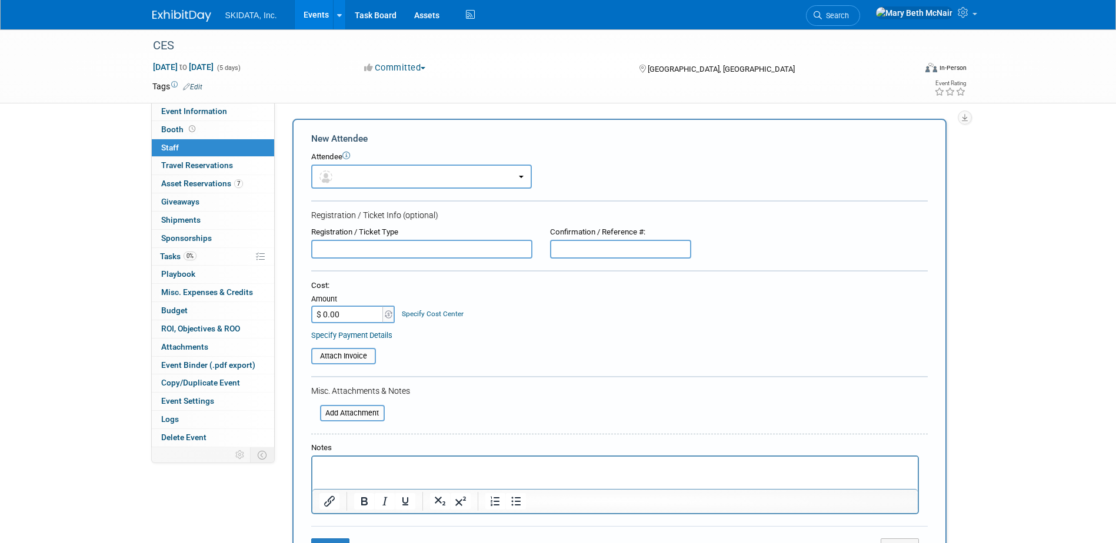
click at [398, 190] on form "New Attendee Attendee <img src="https://www.exhibitday.com/Images/Unassigned-Us…" at bounding box center [619, 348] width 616 height 432
click at [395, 173] on button "button" at bounding box center [421, 177] width 221 height 24
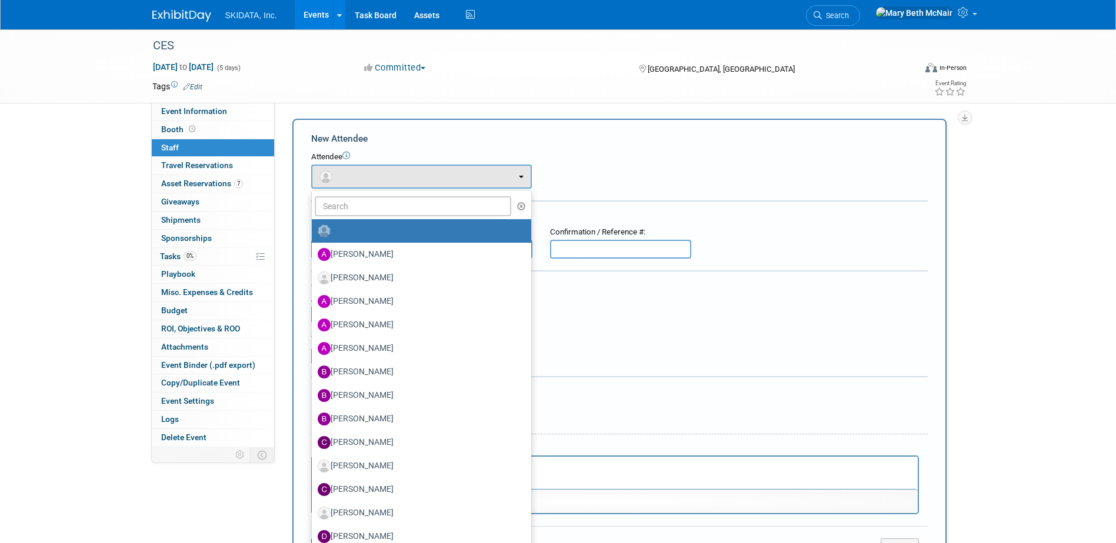
click at [576, 322] on div "Cost: Amount $ 0.00 Specify Cost Center Cost Center -- Not Specified --" at bounding box center [619, 301] width 616 height 43
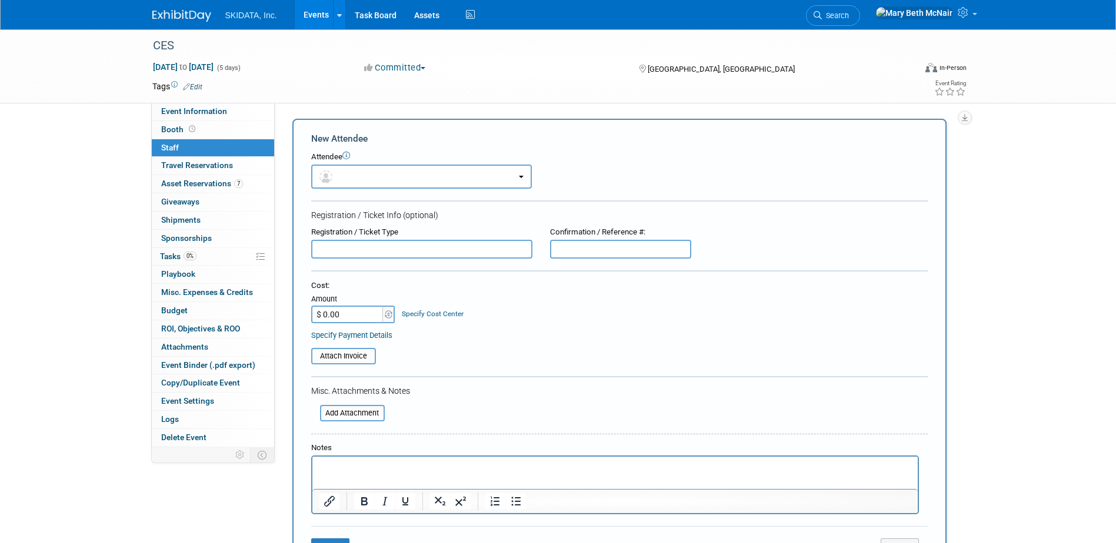
click at [363, 338] on link "Specify Payment Details" at bounding box center [351, 335] width 81 height 9
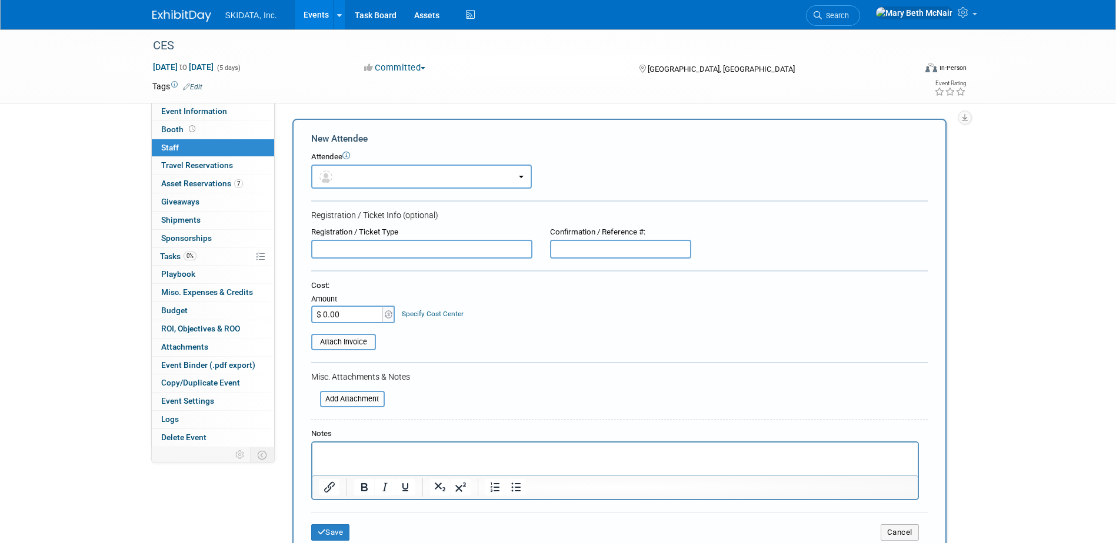
click at [358, 459] on html at bounding box center [614, 450] width 605 height 16
click at [336, 459] on html at bounding box center [614, 450] width 605 height 16
click at [325, 459] on html at bounding box center [614, 450] width 605 height 16
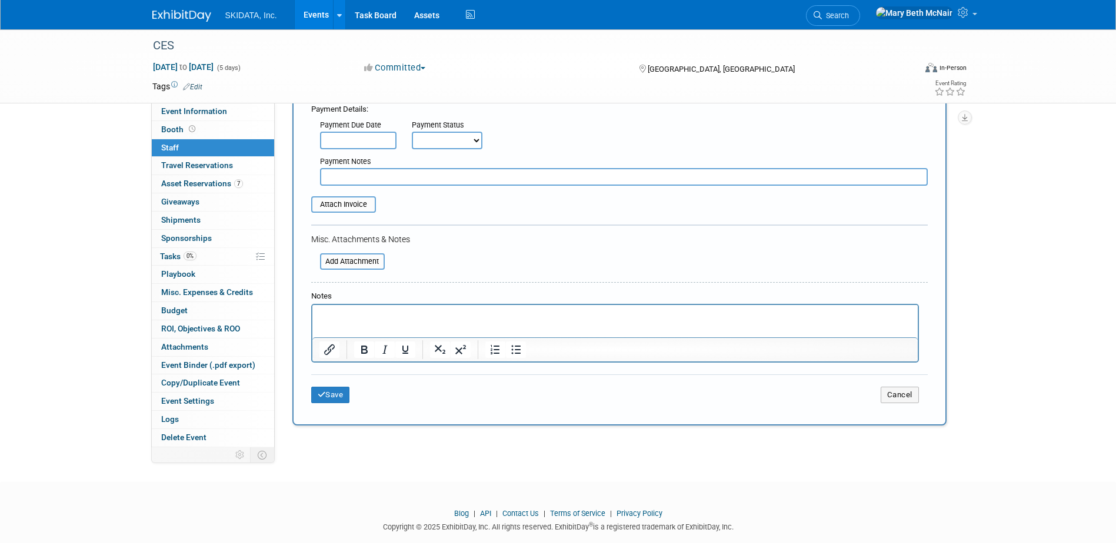
scroll to position [235, 0]
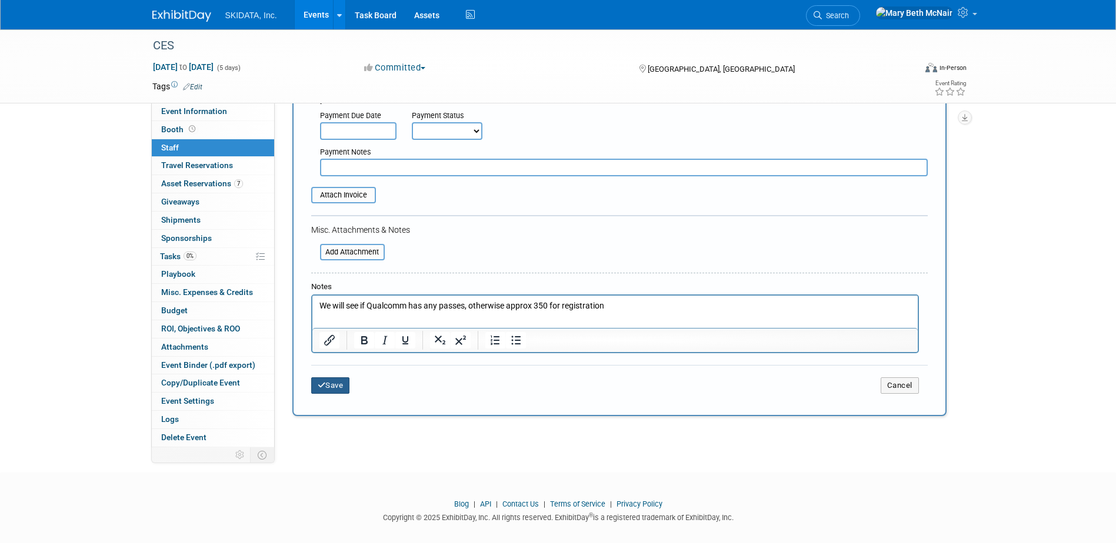
click at [329, 389] on button "Save" at bounding box center [330, 386] width 39 height 16
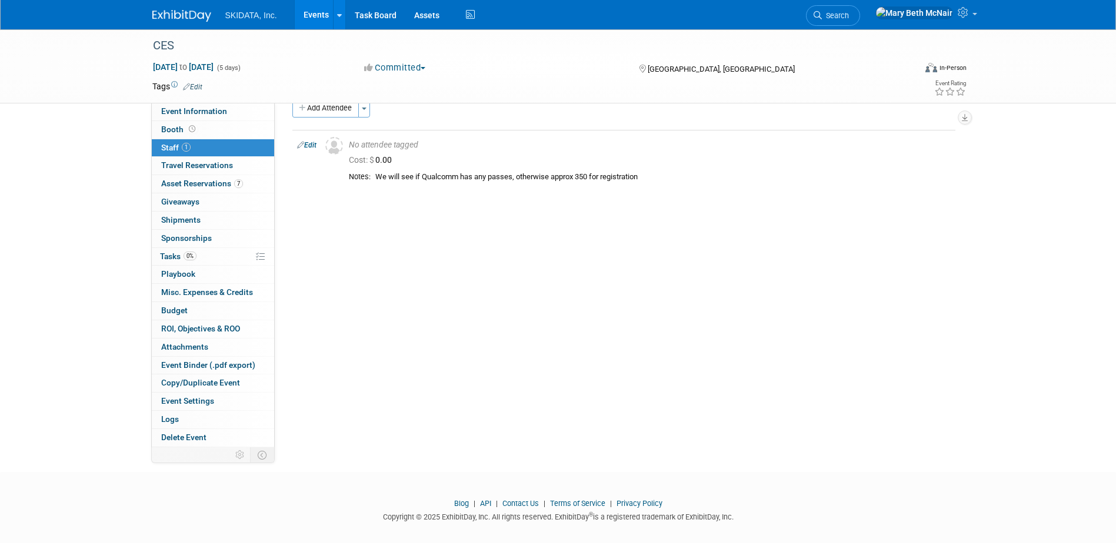
scroll to position [31, 0]
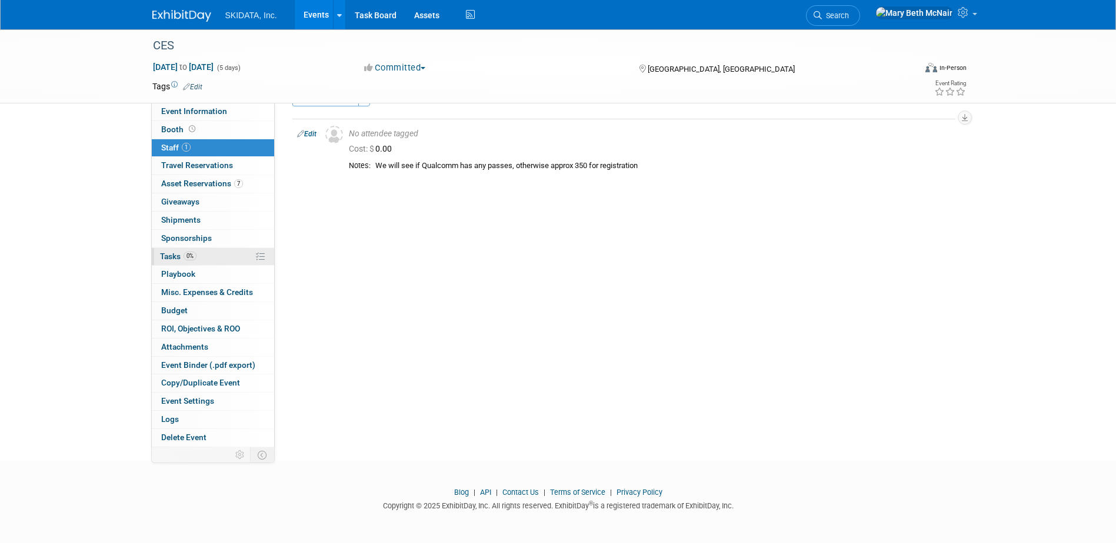
click at [175, 255] on span "Tasks 0%" at bounding box center [178, 256] width 36 height 9
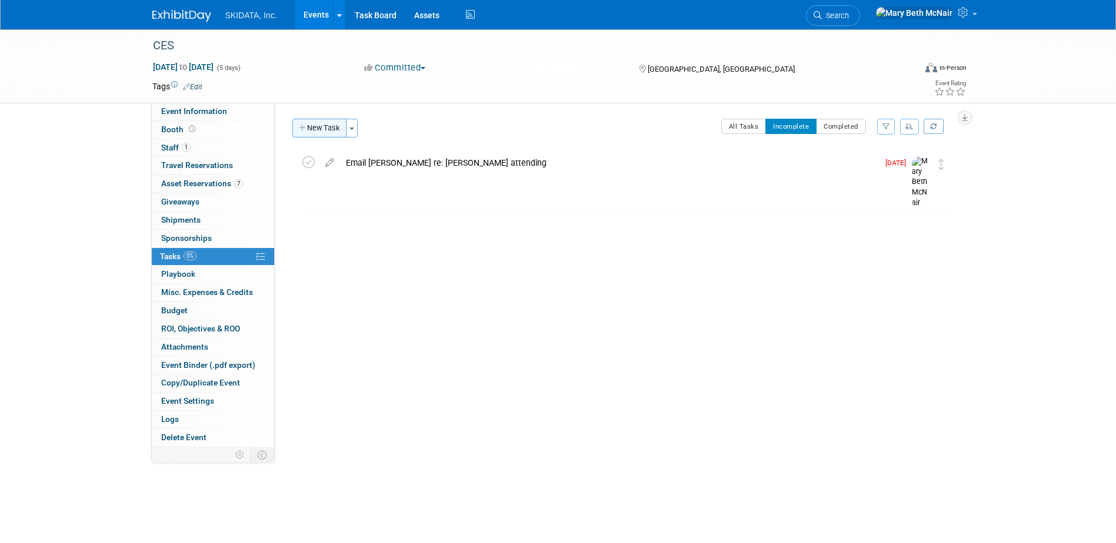
click at [327, 132] on button "New Task" at bounding box center [319, 128] width 54 height 19
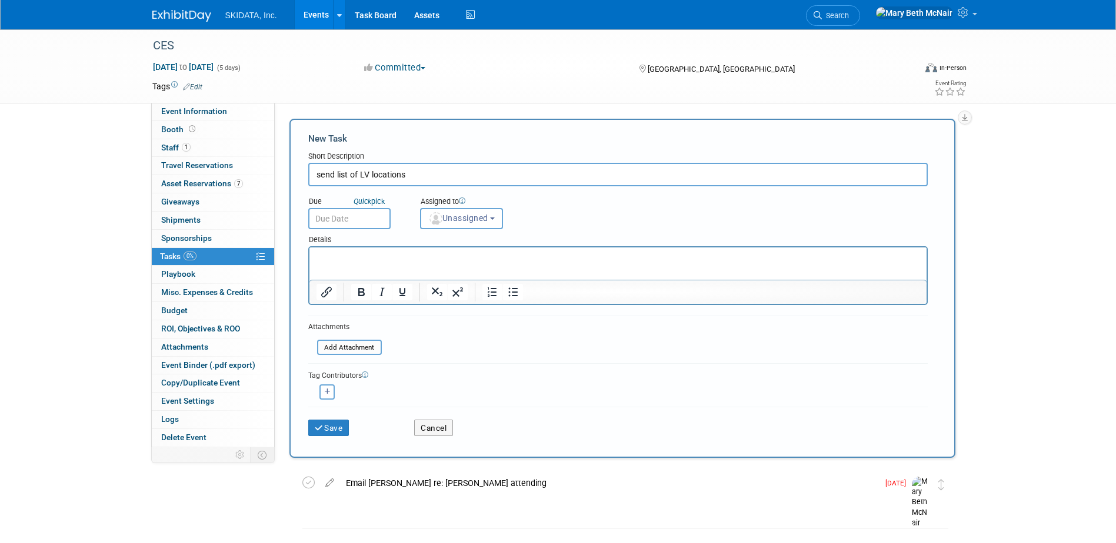
type input "send list of LV locations"
click at [345, 218] on input "text" at bounding box center [349, 218] width 82 height 21
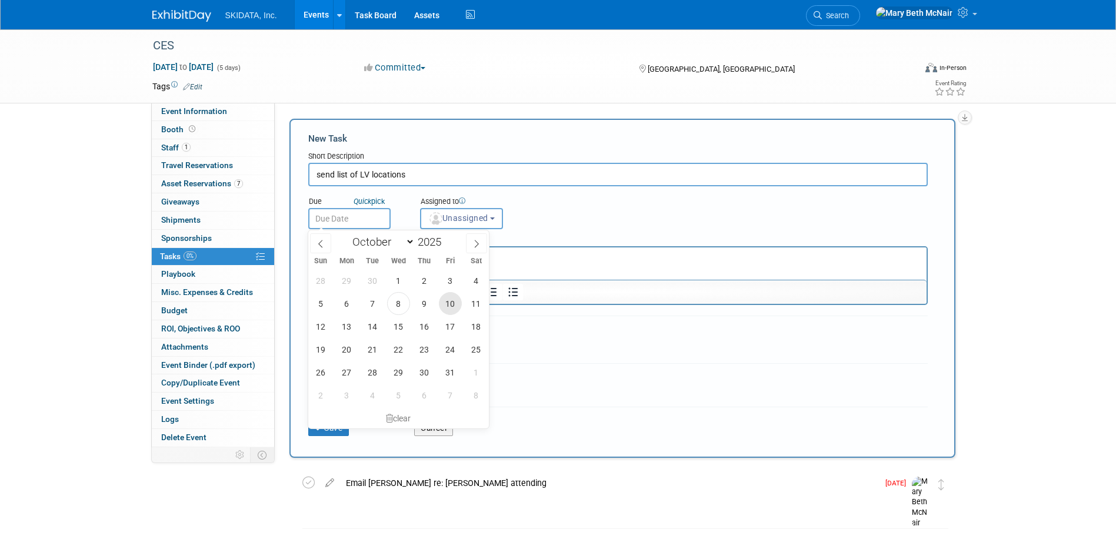
click at [449, 306] on span "10" at bounding box center [450, 303] width 23 height 23
type input "Oct 10, 2025"
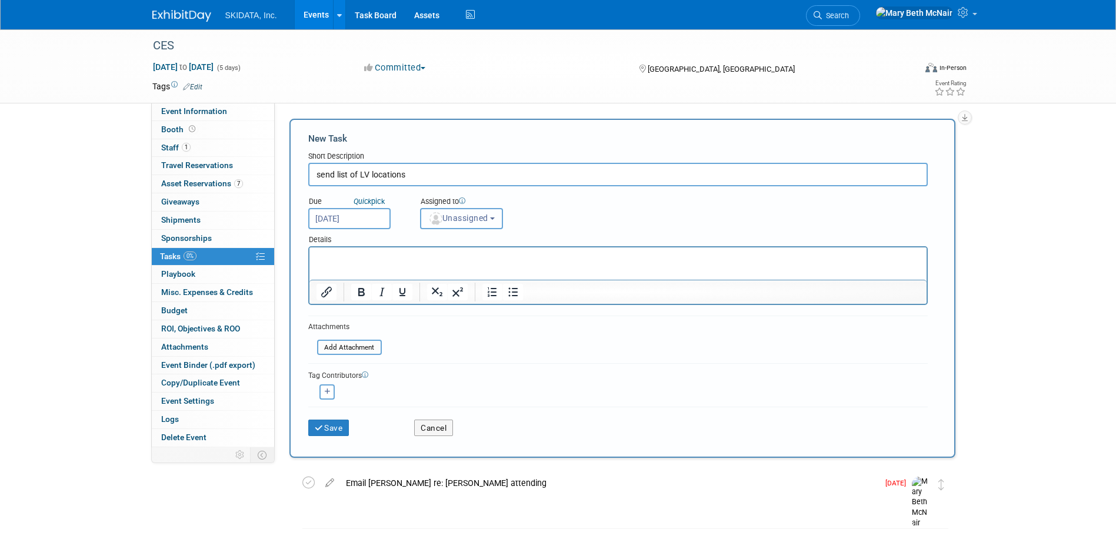
click at [463, 226] on button "Unassigned" at bounding box center [462, 218] width 84 height 21
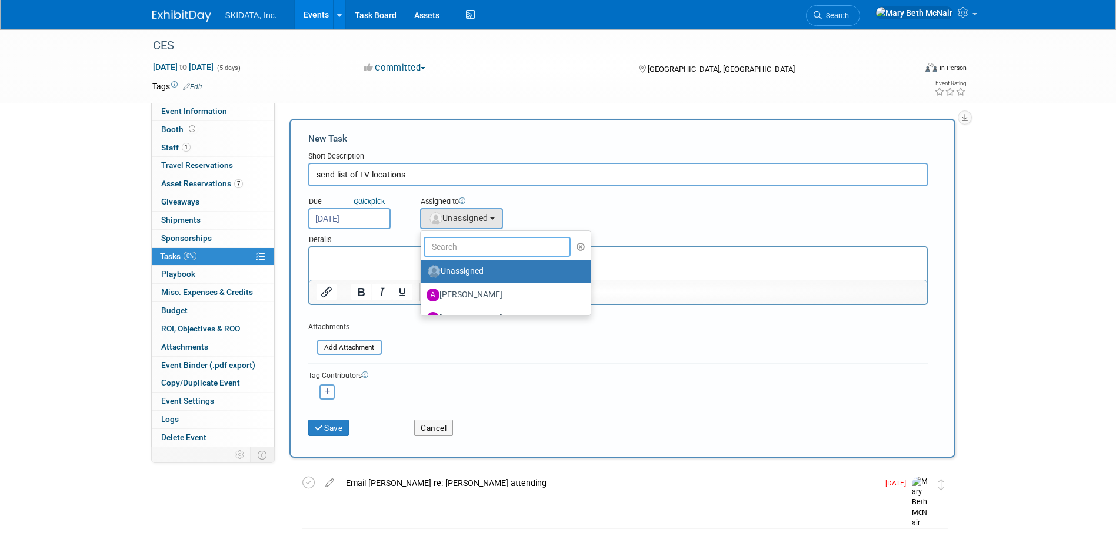
click at [458, 253] on input "text" at bounding box center [497, 247] width 148 height 20
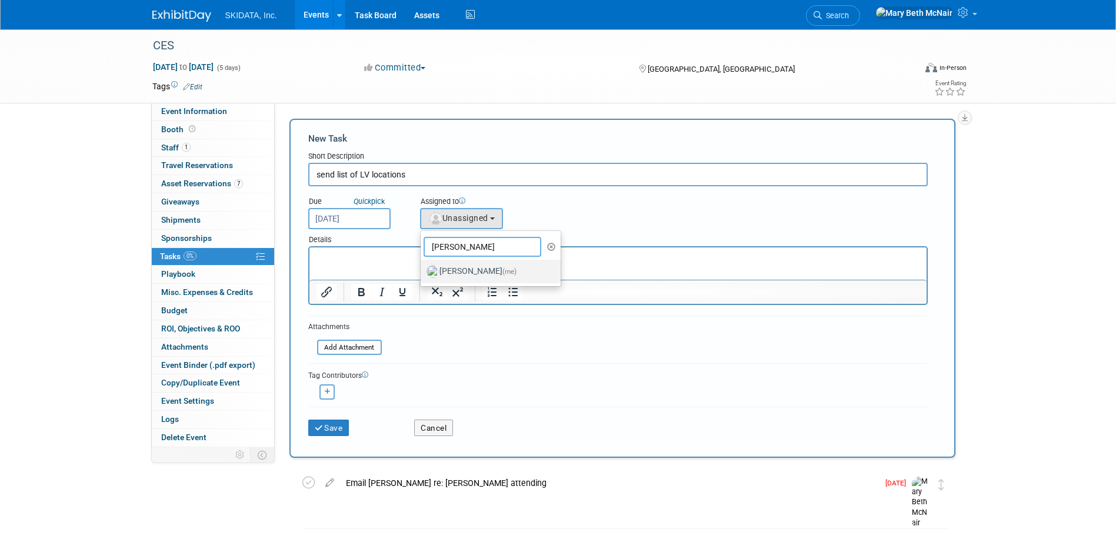
type input "mary"
click at [473, 274] on label "Mary Beth McNair (me)" at bounding box center [487, 271] width 123 height 19
click at [422, 274] on input "Mary Beth McNair (me)" at bounding box center [419, 270] width 8 height 8
select select "3388622f-d6b0-457b-909f-5c35d3cb7589"
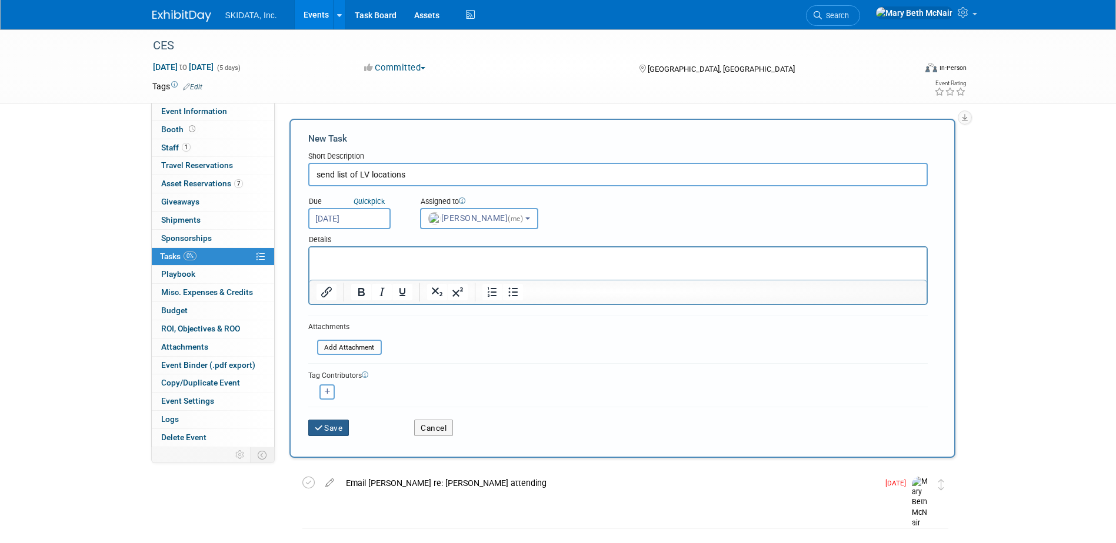
click at [335, 426] on button "Save" at bounding box center [328, 428] width 41 height 16
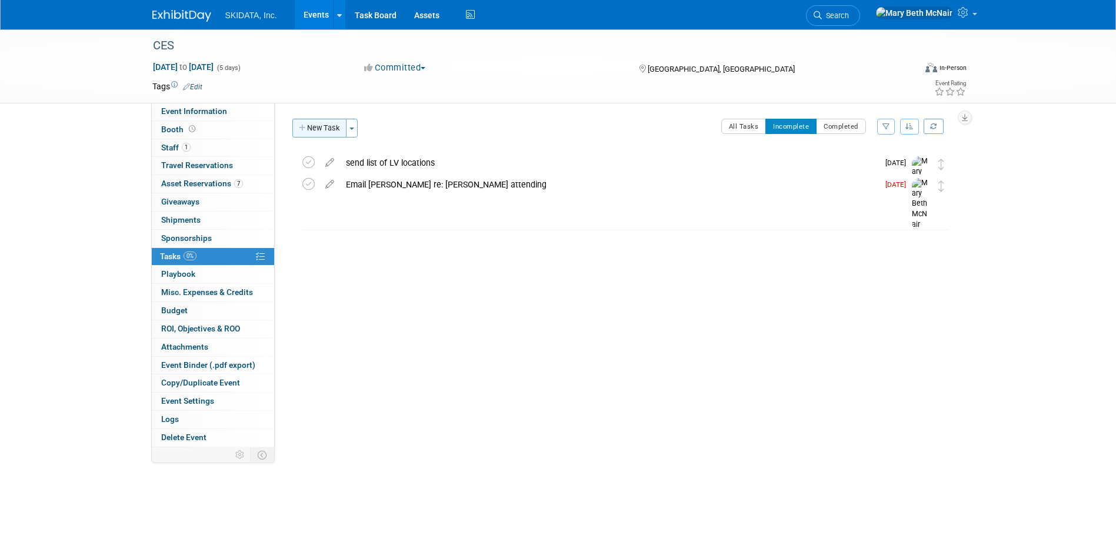
click at [326, 133] on button "New Task" at bounding box center [319, 128] width 54 height 19
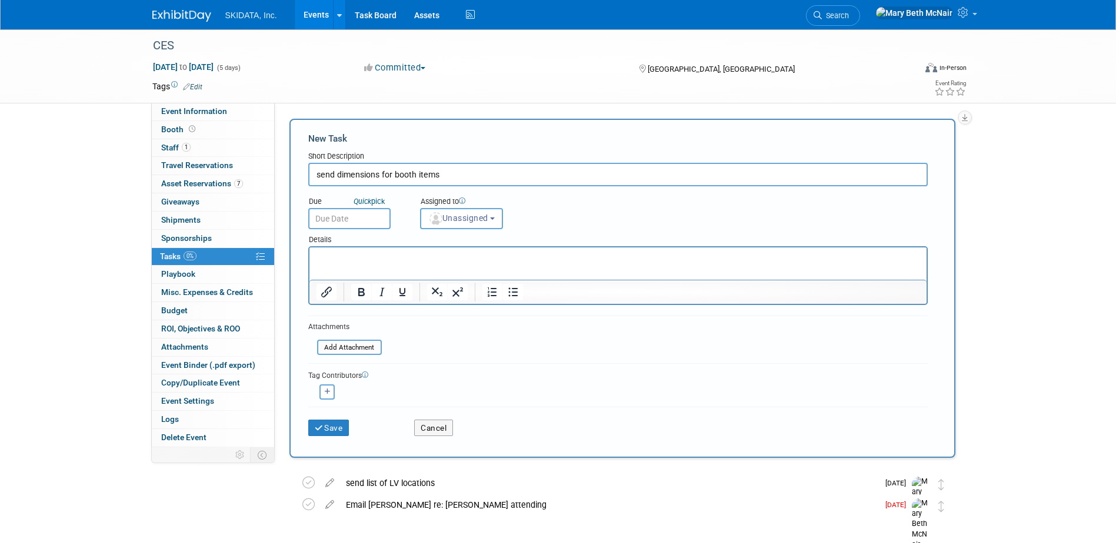
type input "send dimensions for booth items"
click at [453, 230] on div "Details" at bounding box center [617, 237] width 619 height 17
click at [451, 219] on span "Unassigned" at bounding box center [458, 217] width 60 height 9
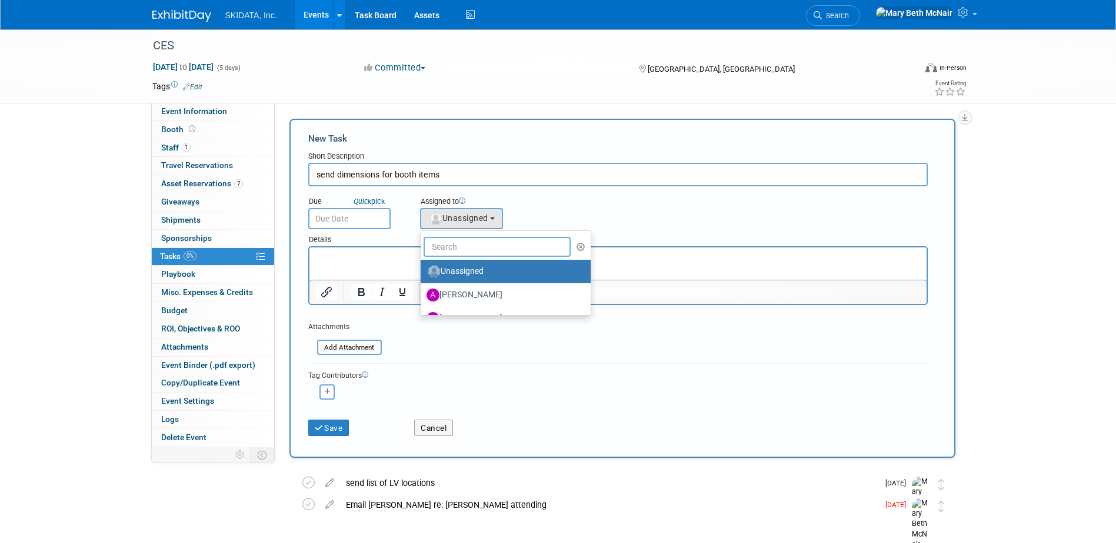
click at [452, 252] on input "text" at bounding box center [497, 247] width 148 height 20
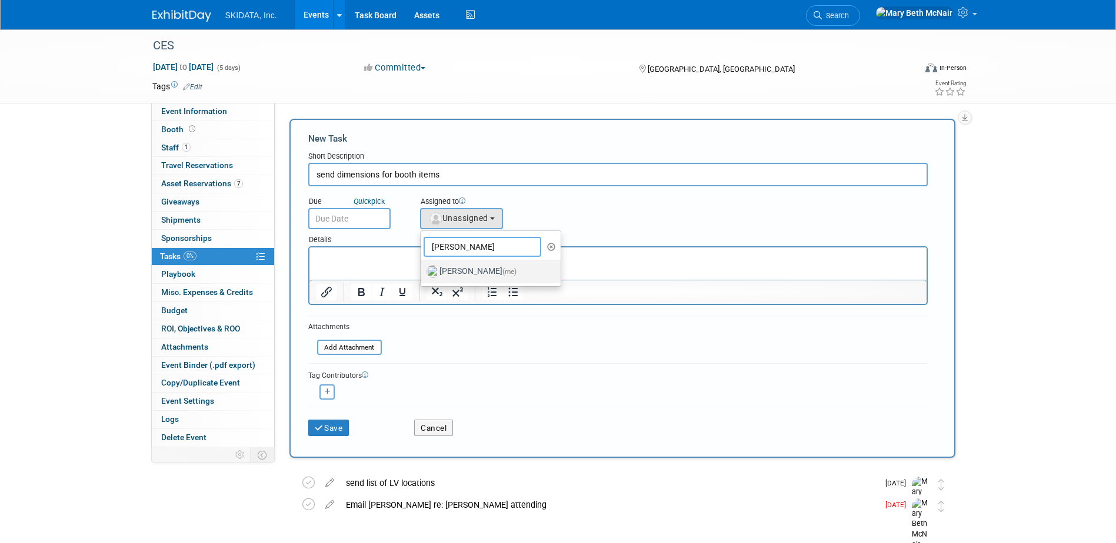
type input "mary"
click at [452, 279] on label "Mary Beth McNair (me)" at bounding box center [487, 271] width 123 height 19
click at [422, 274] on input "Mary Beth McNair (me)" at bounding box center [419, 270] width 8 height 8
select select "3388622f-d6b0-457b-909f-5c35d3cb7589"
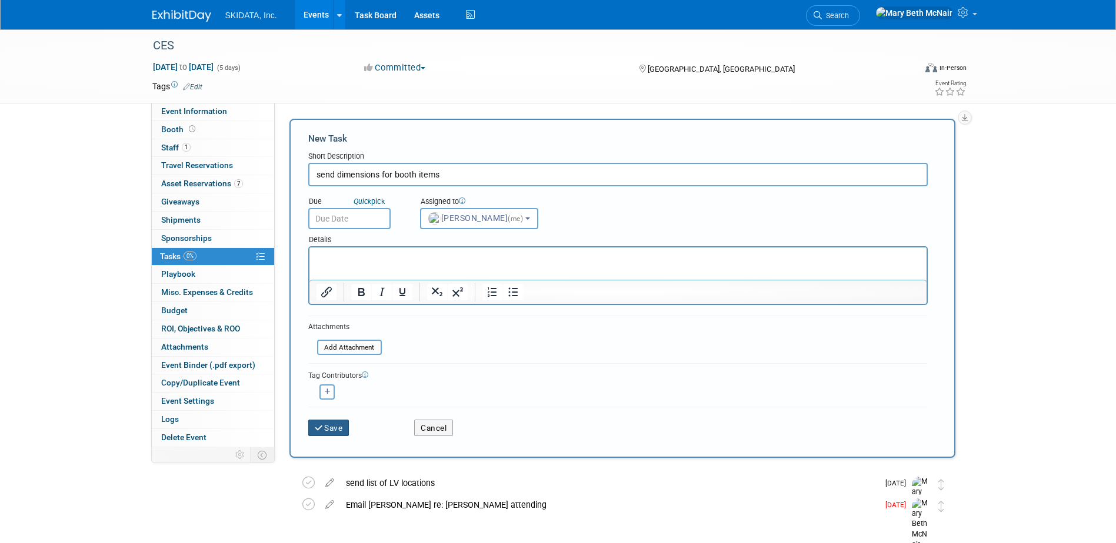
click at [344, 431] on button "Save" at bounding box center [328, 428] width 41 height 16
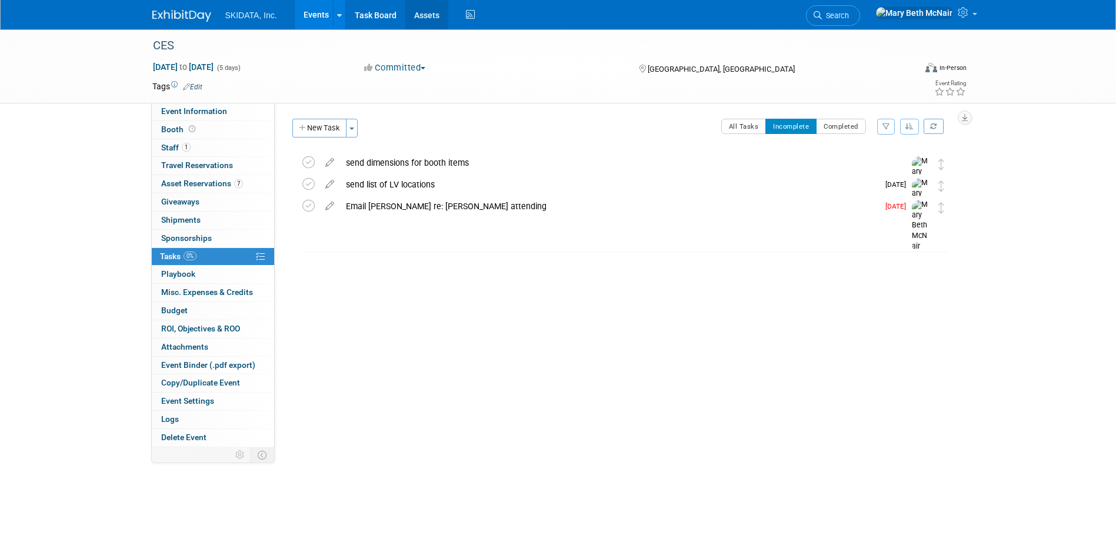
click at [410, 18] on link "Assets" at bounding box center [426, 14] width 43 height 29
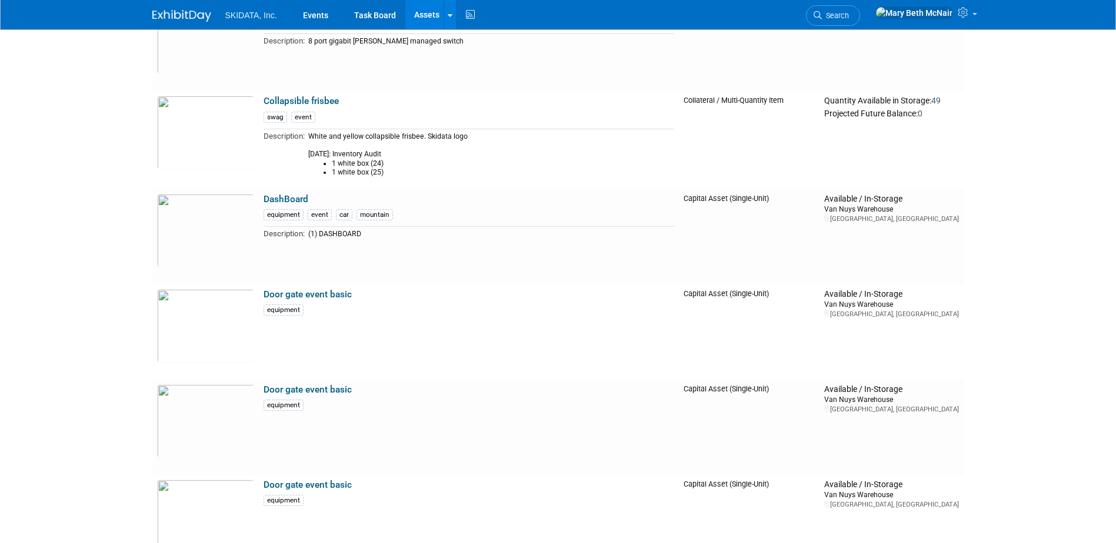
scroll to position [2117, 0]
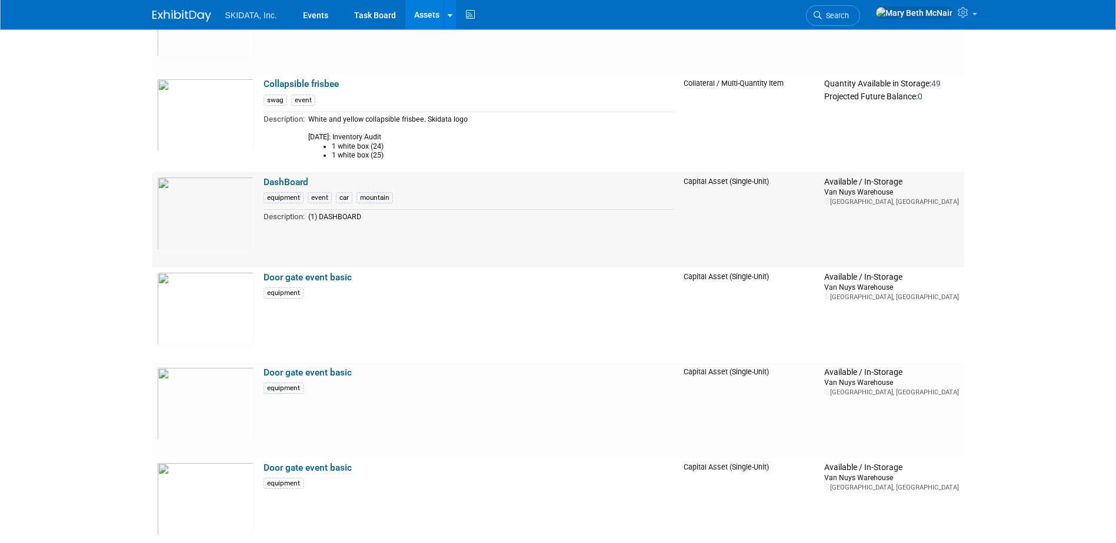
click at [288, 182] on link "DashBoard" at bounding box center [285, 182] width 45 height 11
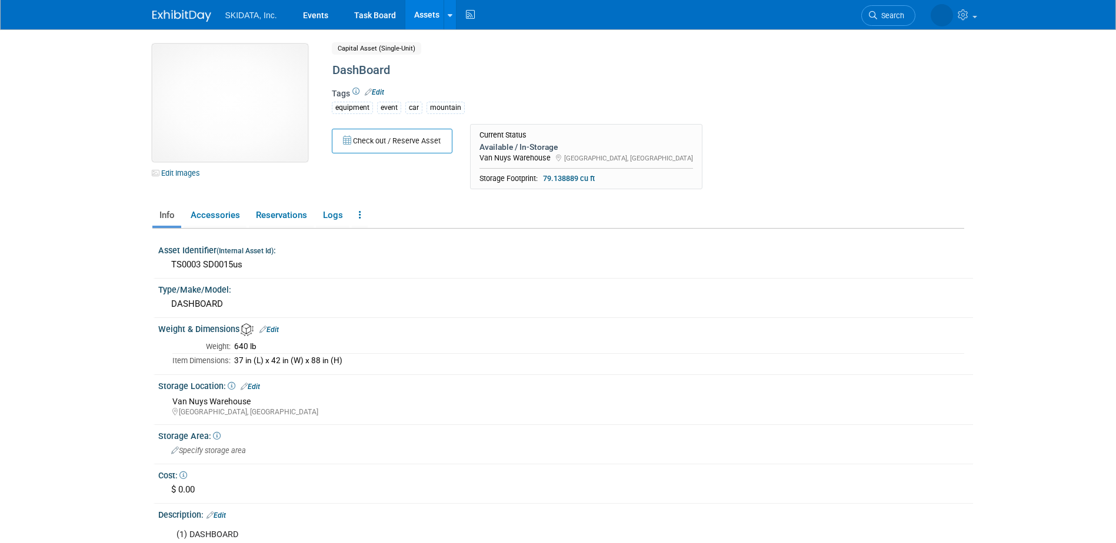
click at [228, 134] on img at bounding box center [229, 103] width 155 height 118
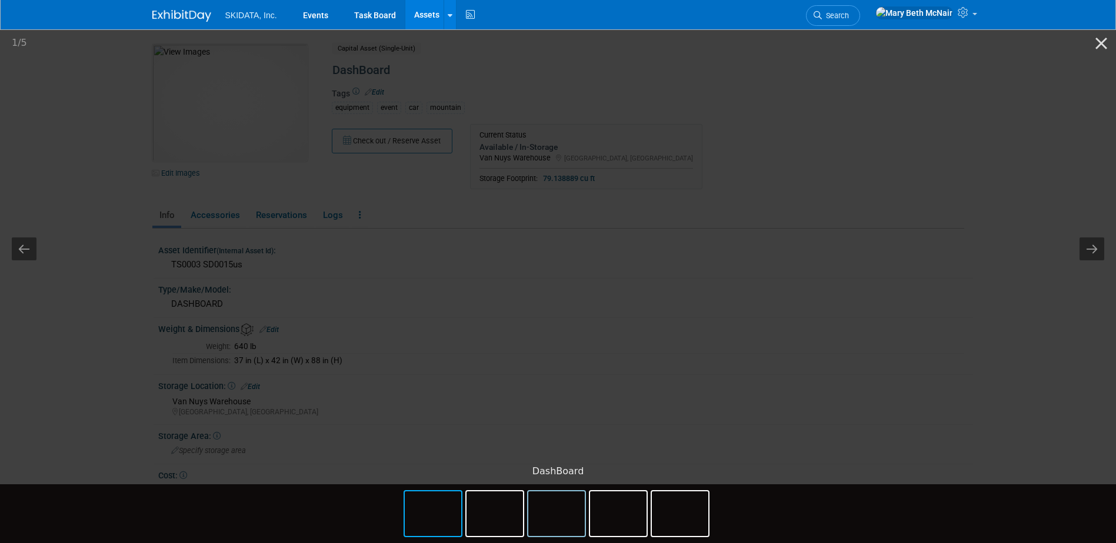
click at [560, 517] on img at bounding box center [556, 514] width 56 height 45
click at [449, 517] on img at bounding box center [433, 514] width 56 height 45
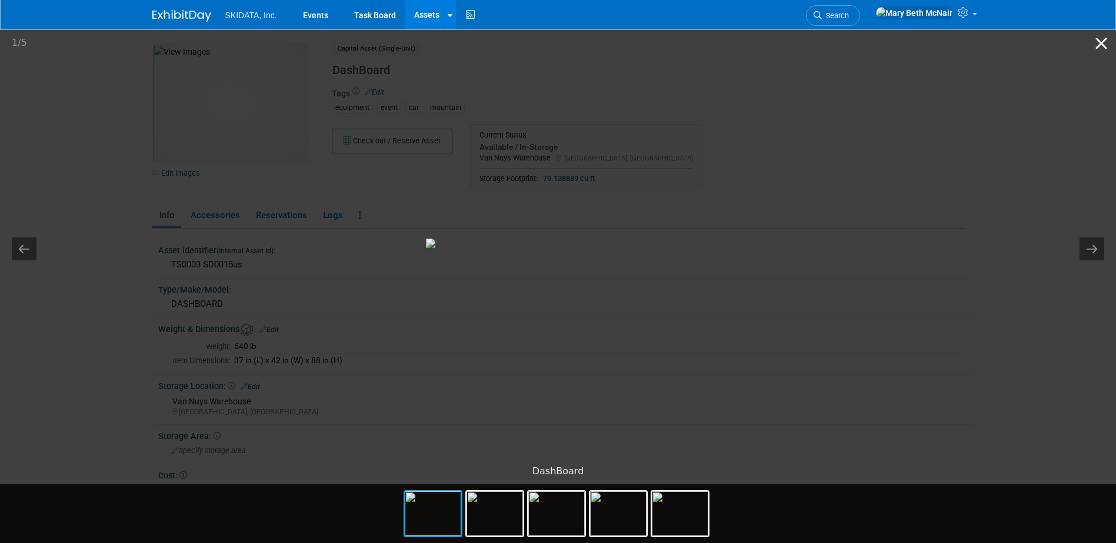
click at [1100, 41] on button "Close gallery" at bounding box center [1100, 43] width 29 height 28
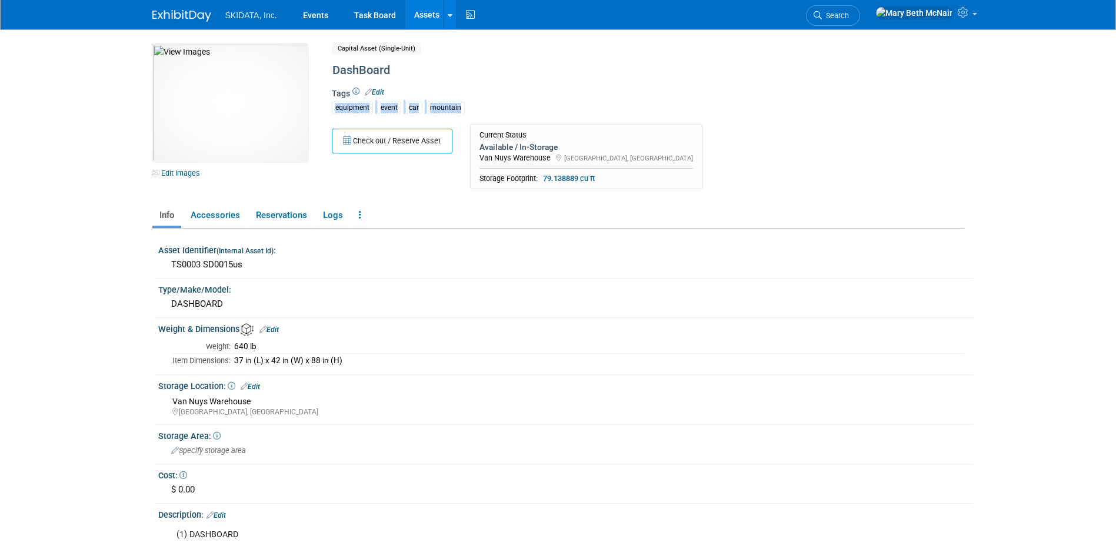
click at [739, 98] on div "Tags Edit equipment event car mountain" at bounding box center [599, 105] width 535 height 34
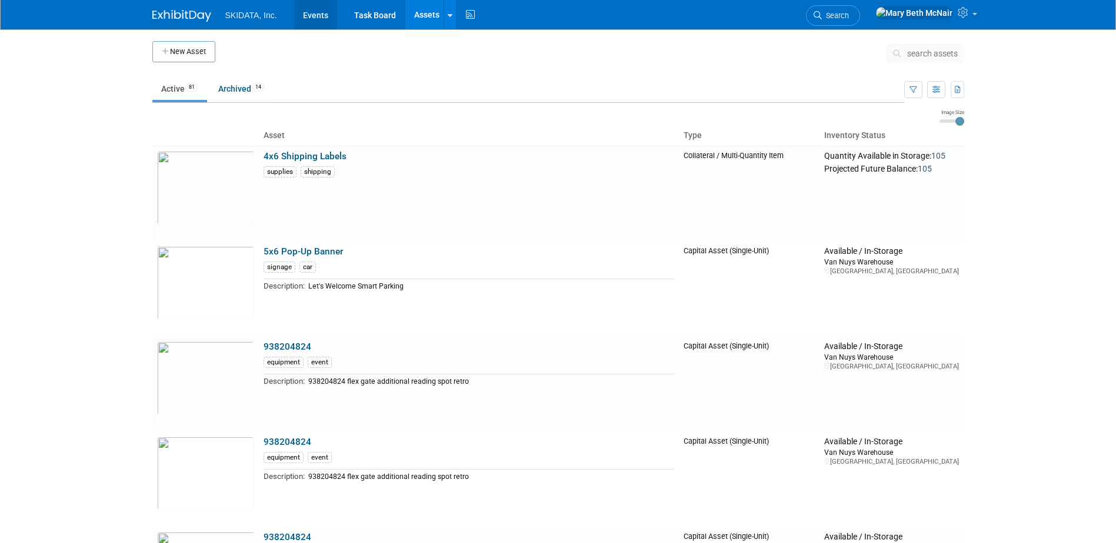
click at [311, 14] on link "Events" at bounding box center [315, 14] width 43 height 29
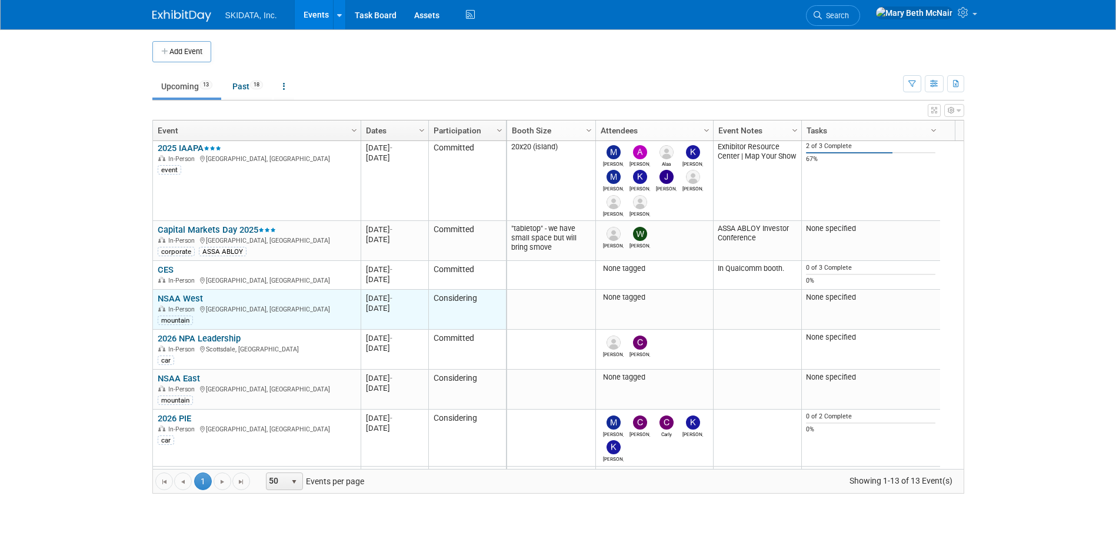
scroll to position [300, 0]
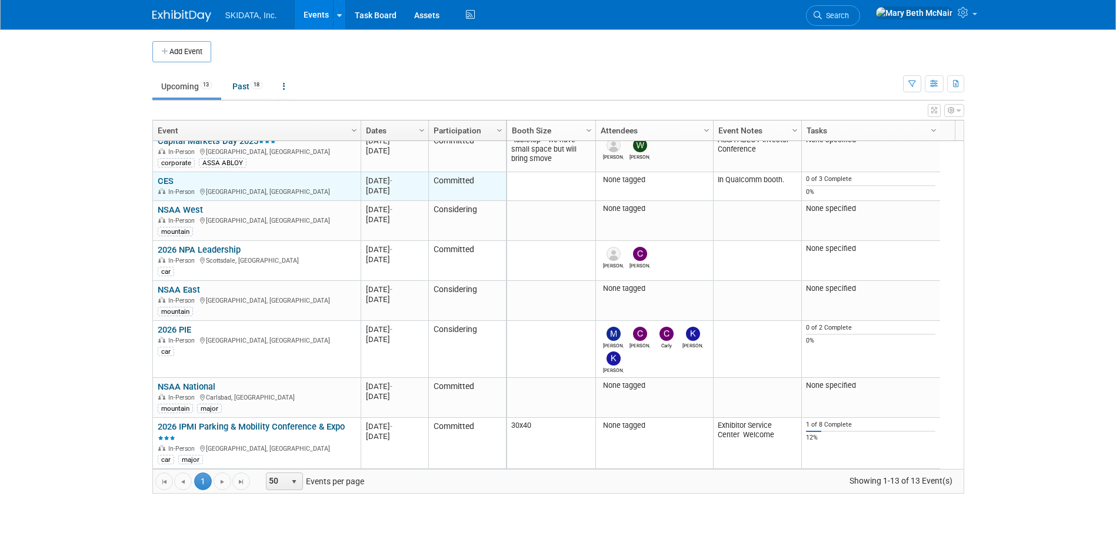
click at [169, 180] on link "CES" at bounding box center [166, 181] width 16 height 11
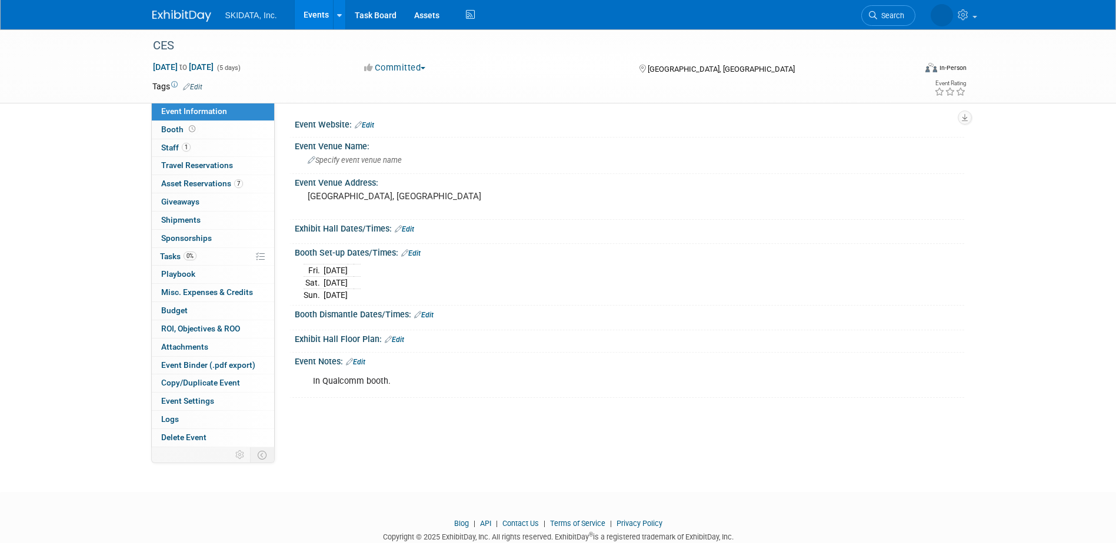
click at [193, 84] on link "Edit" at bounding box center [192, 87] width 19 height 8
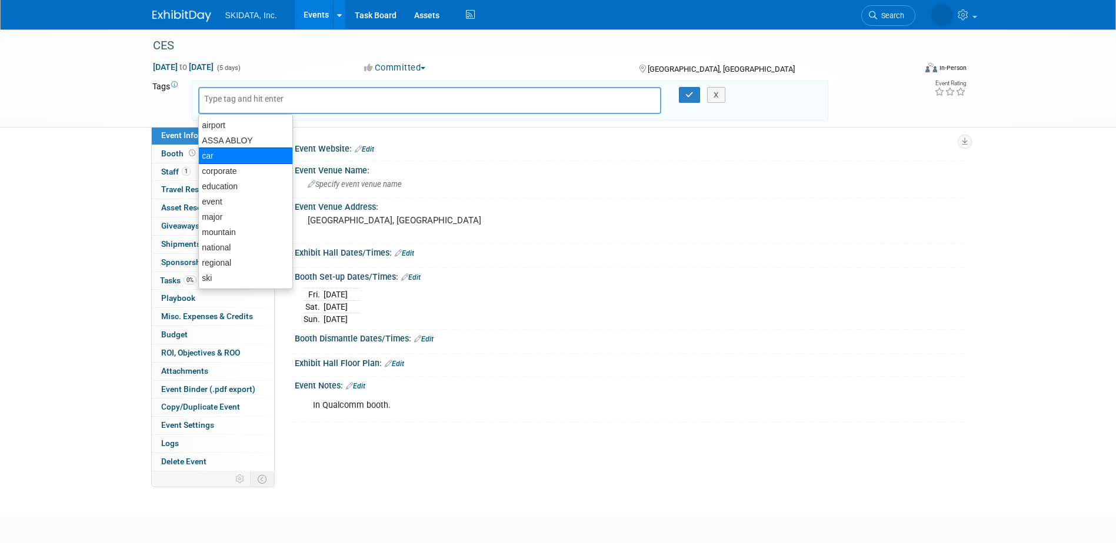
click at [233, 155] on div "car" at bounding box center [245, 156] width 95 height 16
type input "car"
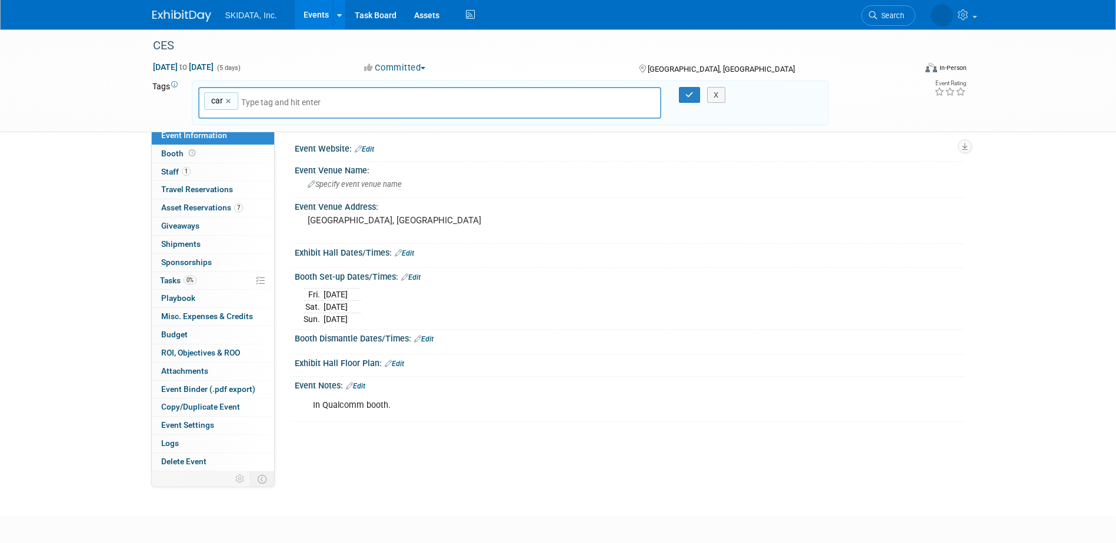
click at [257, 106] on input "text" at bounding box center [323, 102] width 165 height 12
type input "partner show"
type input "car, partner show"
click at [372, 153] on link "Edit" at bounding box center [364, 149] width 19 height 8
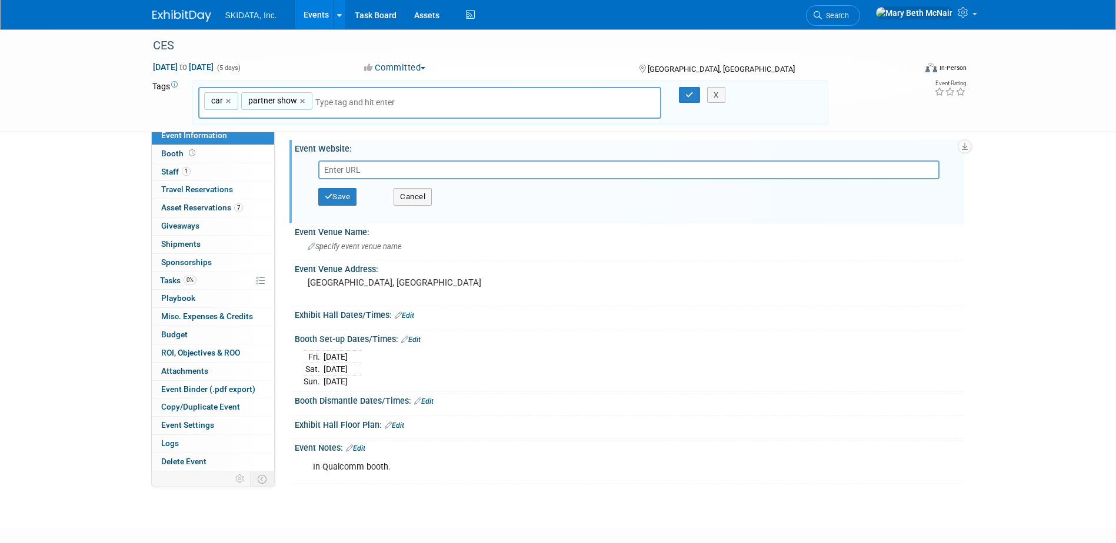
click at [351, 169] on input "text" at bounding box center [628, 170] width 621 height 19
paste input "[URL][DOMAIN_NAME]"
type input "[URL][DOMAIN_NAME]"
click at [355, 201] on button "Save" at bounding box center [337, 197] width 39 height 18
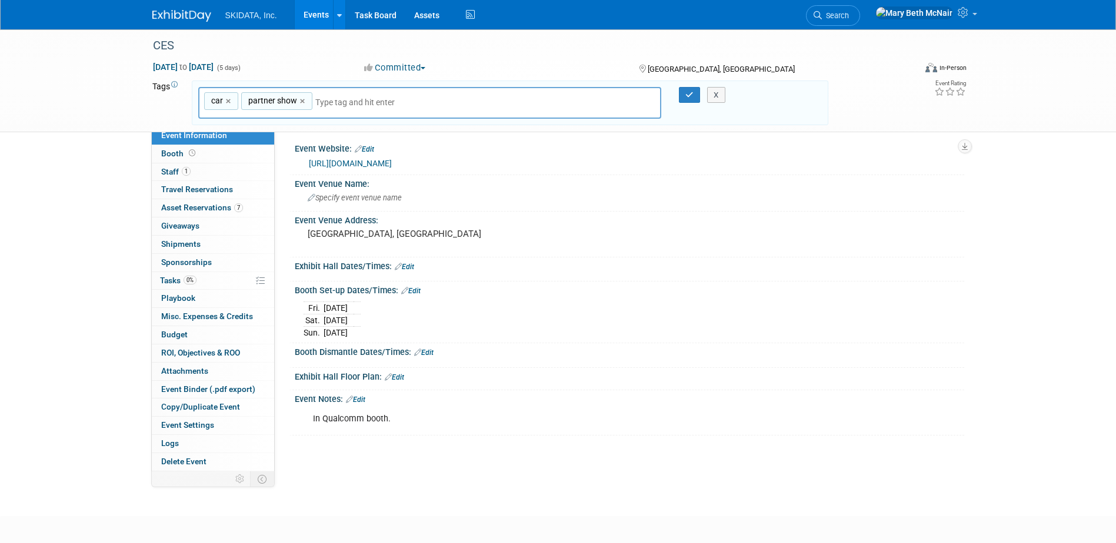
click at [386, 163] on link "[URL][DOMAIN_NAME]" at bounding box center [350, 163] width 83 height 9
click at [398, 202] on div "Specify event venue name" at bounding box center [629, 198] width 652 height 18
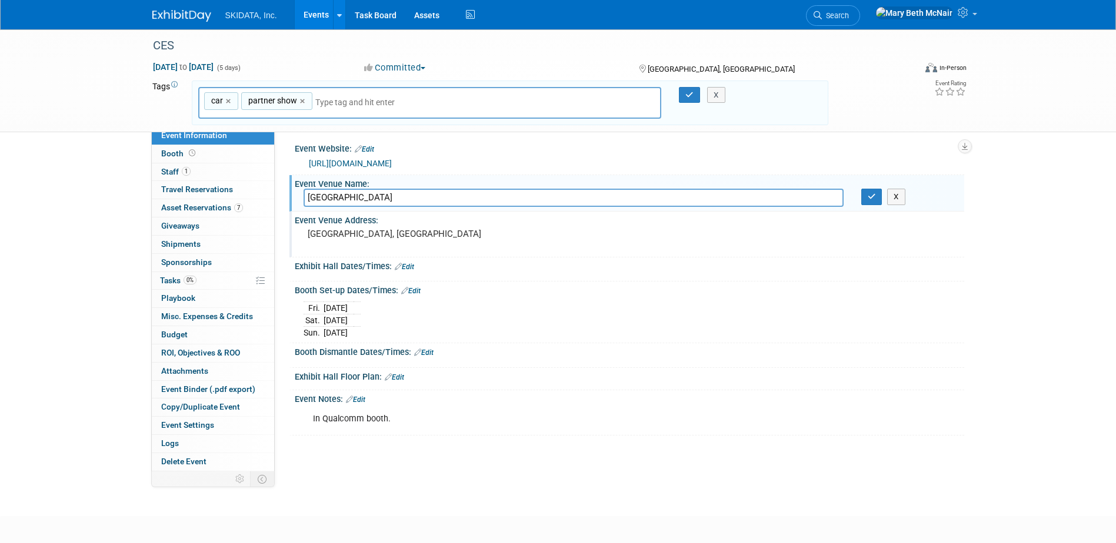
type input "[GEOGRAPHIC_DATA]"
click at [400, 233] on pre "[GEOGRAPHIC_DATA], [GEOGRAPHIC_DATA]" at bounding box center [434, 234] width 253 height 11
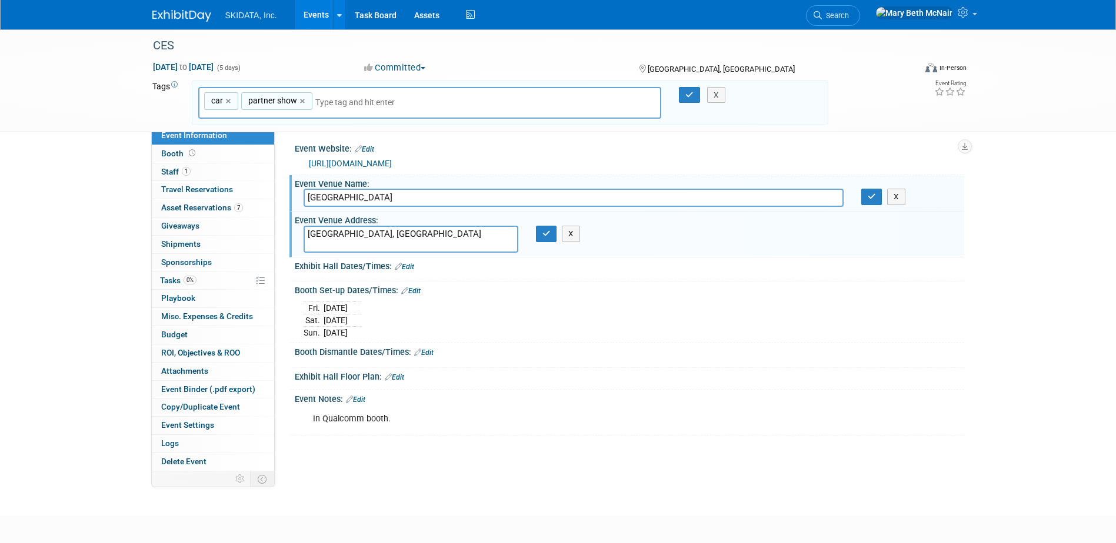
click at [309, 229] on textarea "[GEOGRAPHIC_DATA], [GEOGRAPHIC_DATA]" at bounding box center [410, 239] width 215 height 27
drag, startPoint x: 304, startPoint y: 235, endPoint x: 320, endPoint y: 258, distance: 27.9
click at [304, 235] on textarea "[GEOGRAPHIC_DATA], [GEOGRAPHIC_DATA]" at bounding box center [410, 239] width 215 height 27
click at [382, 241] on textarea "[STREET_ADDRESS]" at bounding box center [410, 239] width 215 height 27
type textarea "[STREET_ADDRESS]"
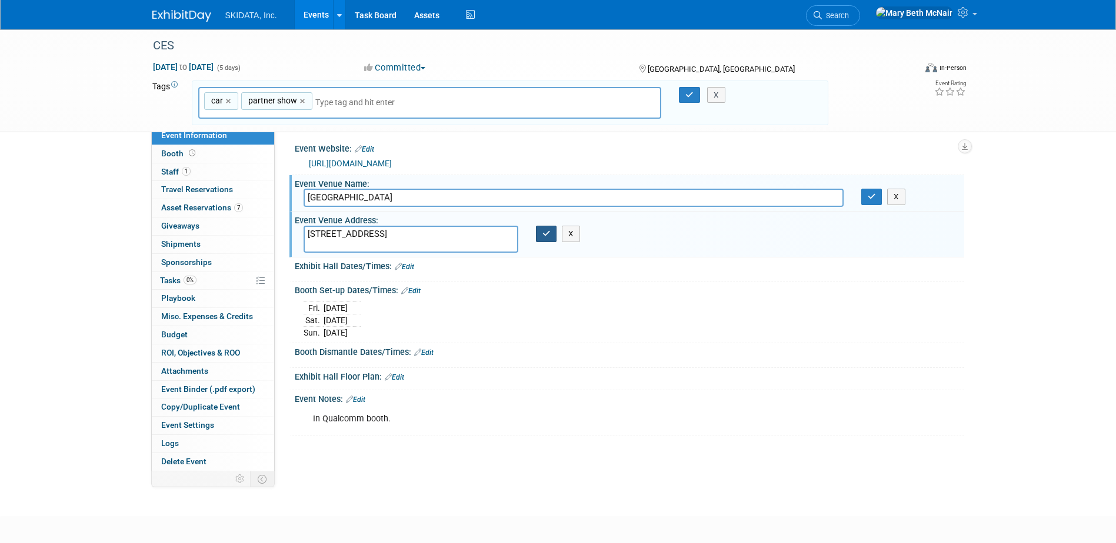
click at [543, 236] on icon "button" at bounding box center [546, 234] width 8 height 8
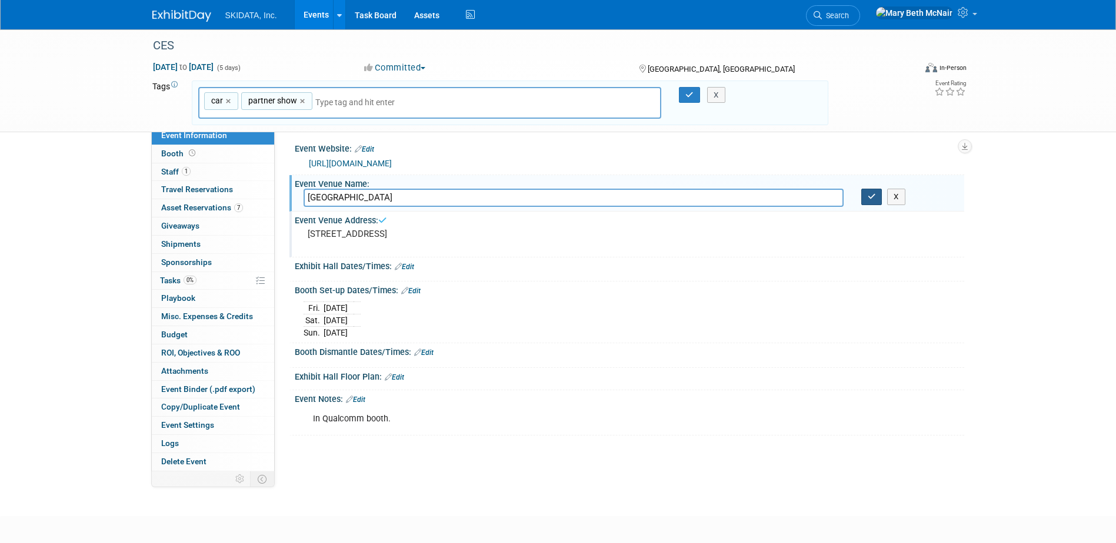
click at [874, 202] on button "button" at bounding box center [871, 197] width 21 height 16
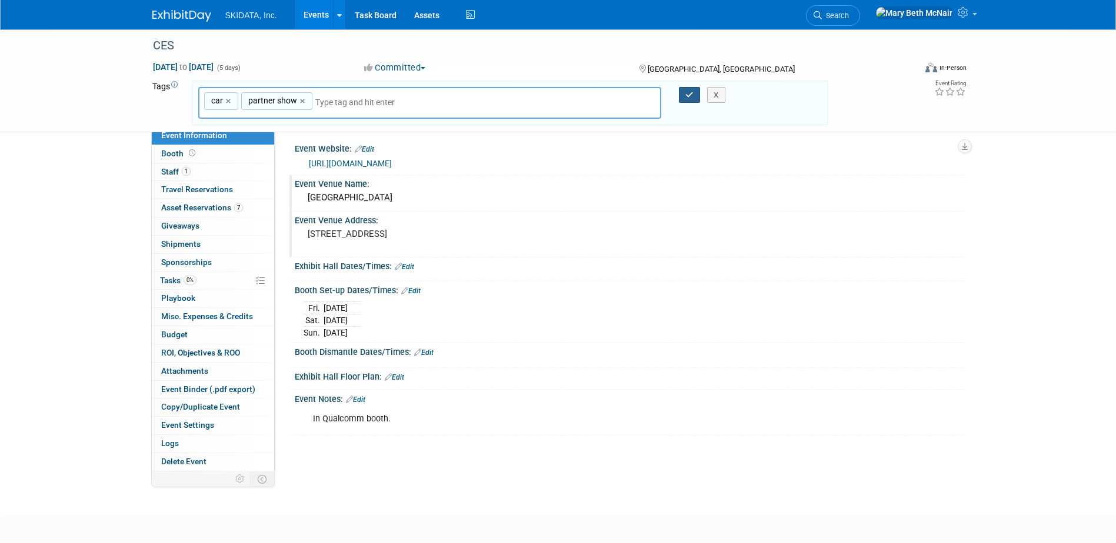
click at [688, 94] on icon "button" at bounding box center [689, 95] width 8 height 8
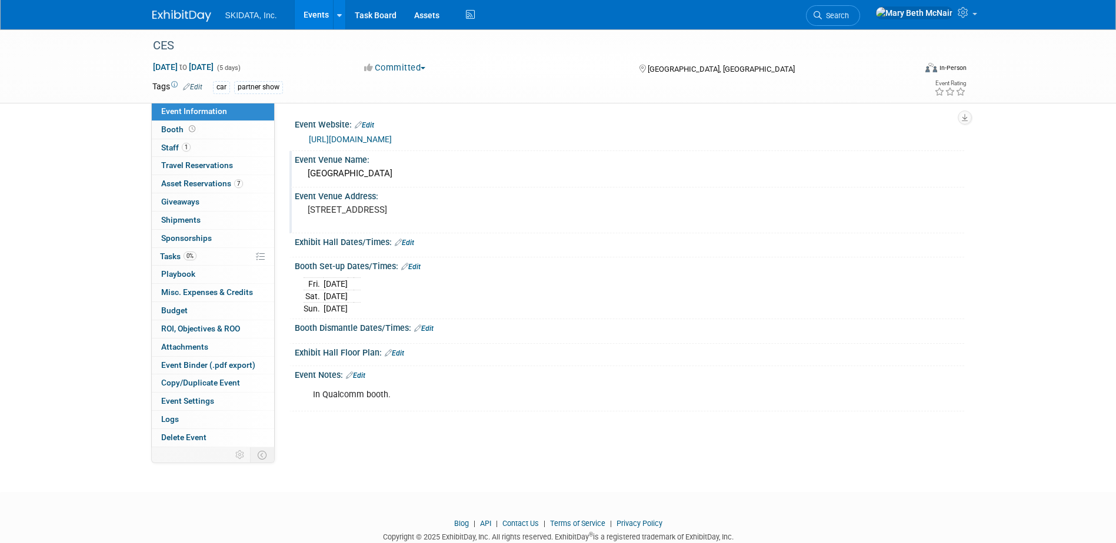
click at [392, 138] on link "[URL][DOMAIN_NAME]" at bounding box center [350, 139] width 83 height 9
